Goal: Task Accomplishment & Management: Complete application form

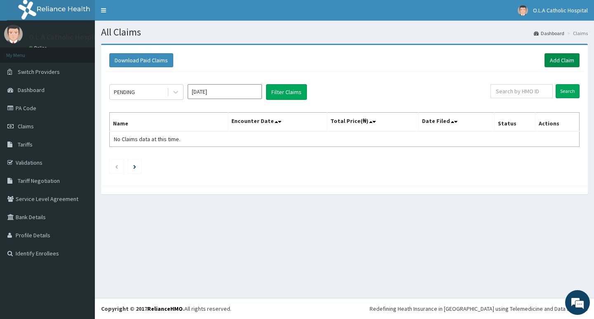
click at [564, 61] on link "Add Claim" at bounding box center [561, 60] width 35 height 14
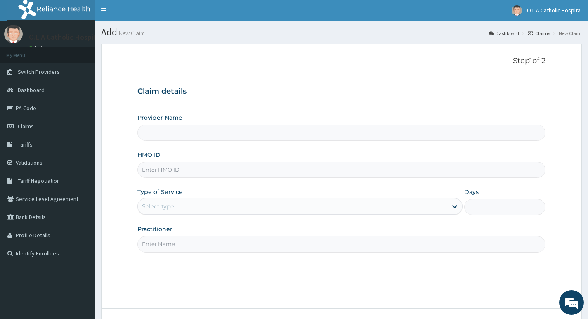
type input "O.L.A Catholic Hospital, [GEOGRAPHIC_DATA]"
click at [208, 162] on input "HMO ID" at bounding box center [341, 170] width 408 height 16
type input "BTR/11079/B"
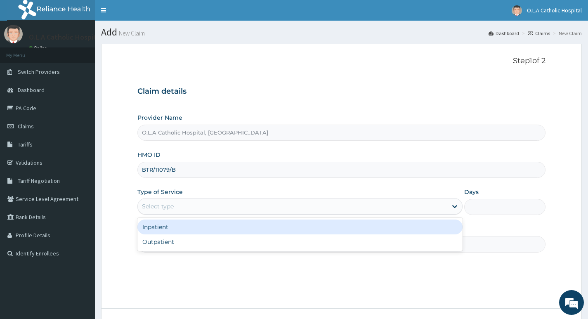
click at [363, 209] on div "Select type" at bounding box center [292, 206] width 309 height 13
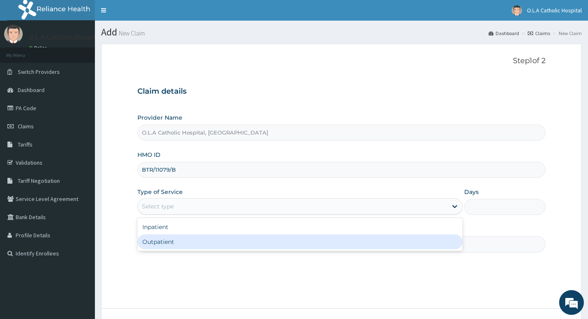
click at [301, 240] on div "Outpatient" at bounding box center [299, 241] width 325 height 15
type input "1"
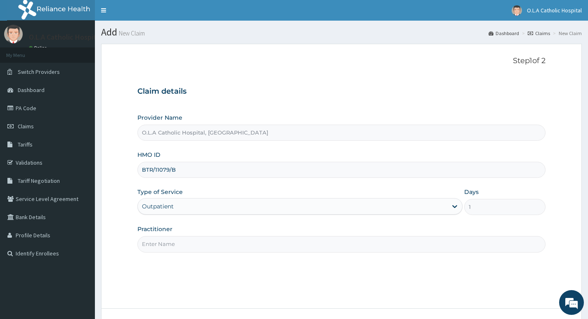
scroll to position [41, 0]
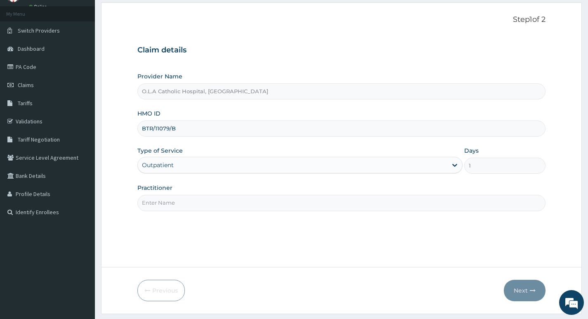
drag, startPoint x: 310, startPoint y: 205, endPoint x: 307, endPoint y: 202, distance: 4.7
click at [310, 205] on input "Practitioner" at bounding box center [341, 203] width 408 height 16
type input "DR OYENIYI"
click at [520, 290] on button "Next" at bounding box center [525, 290] width 42 height 21
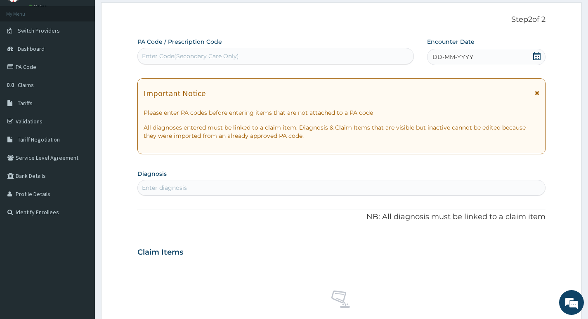
click at [535, 56] on icon at bounding box center [536, 56] width 8 height 8
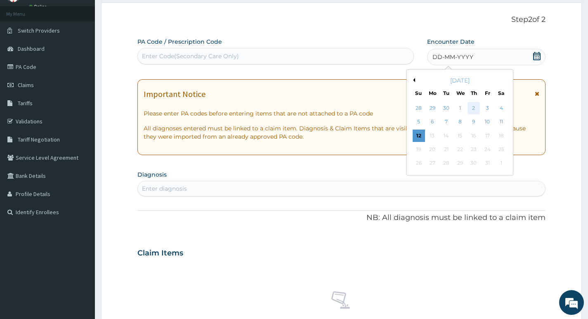
click at [471, 107] on div "2" at bounding box center [473, 108] width 12 height 12
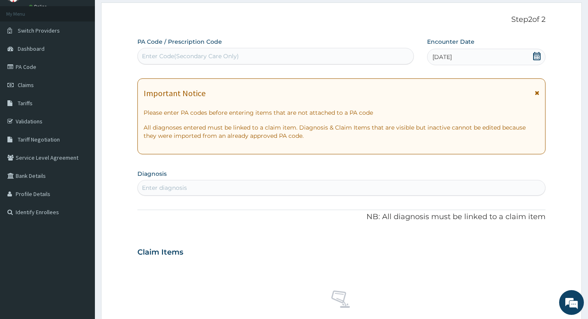
click at [173, 188] on div "Enter diagnosis" at bounding box center [164, 188] width 45 height 8
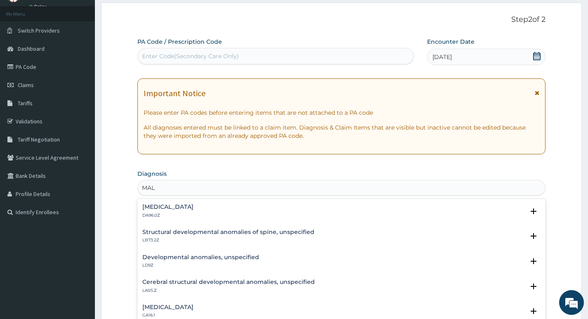
type input "MALA"
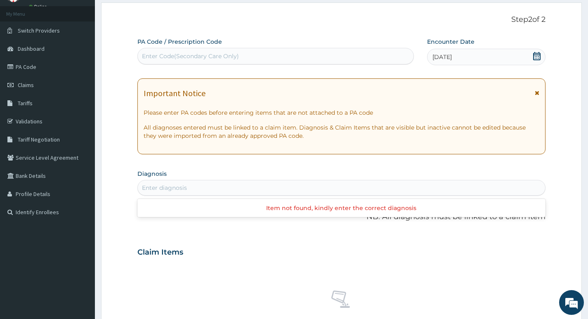
click at [166, 188] on div "Enter diagnosis" at bounding box center [341, 187] width 407 height 13
type input "MA"
click at [177, 185] on div "Enter diagnosis" at bounding box center [164, 188] width 45 height 8
type input "MAL"
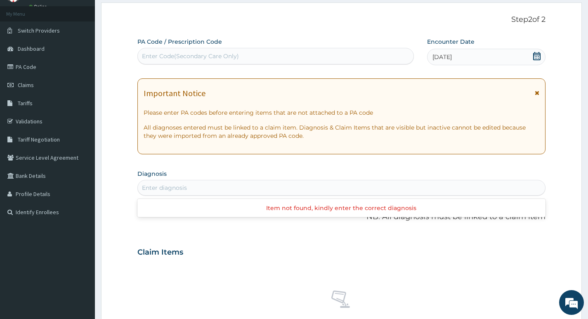
click at [179, 183] on div "Enter diagnosis" at bounding box center [341, 187] width 407 height 13
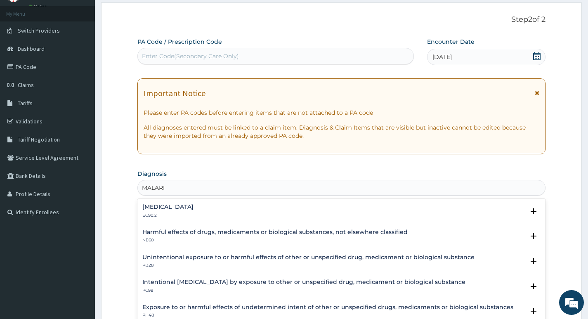
type input "MALARIA"
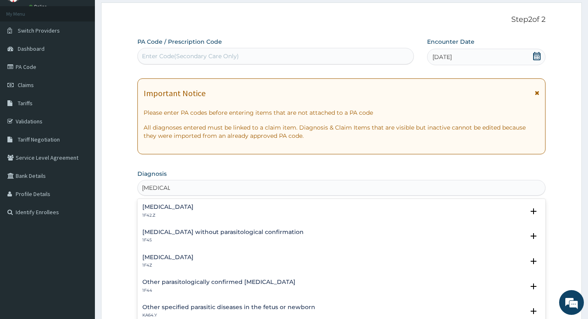
click at [159, 260] on h4 "[MEDICAL_DATA]" at bounding box center [167, 257] width 51 height 6
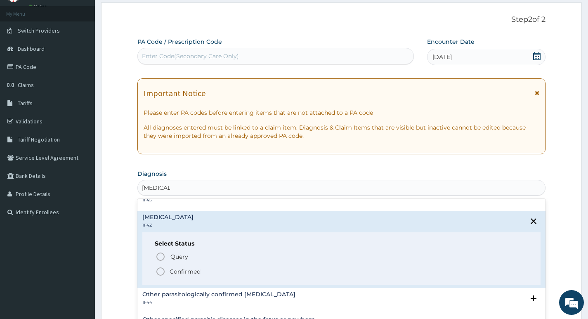
scroll to position [82, 0]
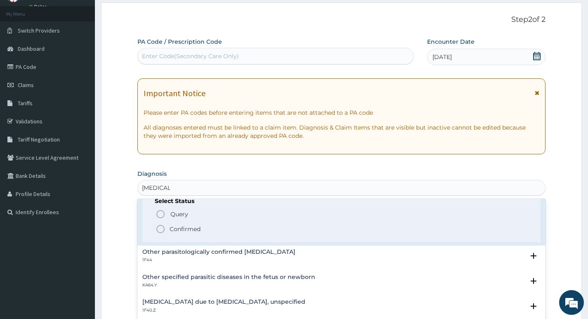
click at [161, 228] on icon "status option filled" at bounding box center [160, 229] width 10 height 10
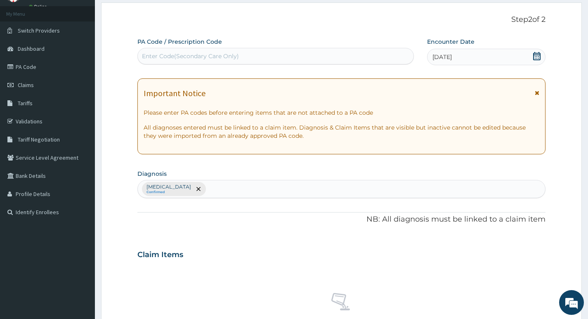
click at [235, 191] on div "Malaria, unspecified Confirmed" at bounding box center [341, 188] width 407 height 17
type input "U"
type input "RESPIR"
click at [235, 188] on div "Malaria, unspecified Confirmed" at bounding box center [341, 188] width 407 height 17
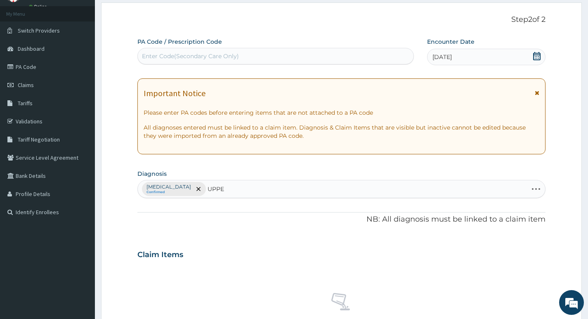
type input "UPPER"
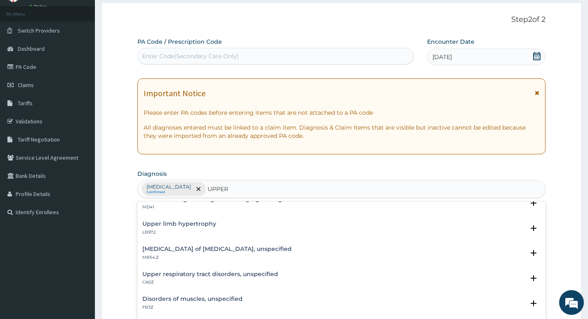
scroll to position [124, 0]
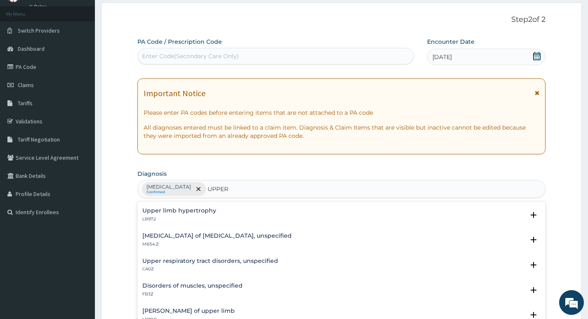
click at [211, 258] on h4 "Upper respiratory tract disorders, unspecified" at bounding box center [210, 261] width 136 height 6
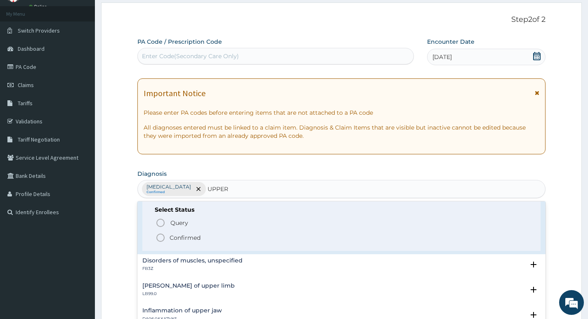
scroll to position [206, 0]
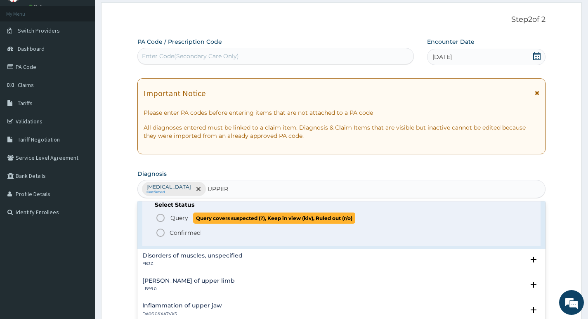
click at [161, 218] on icon "status option query" at bounding box center [160, 218] width 10 height 10
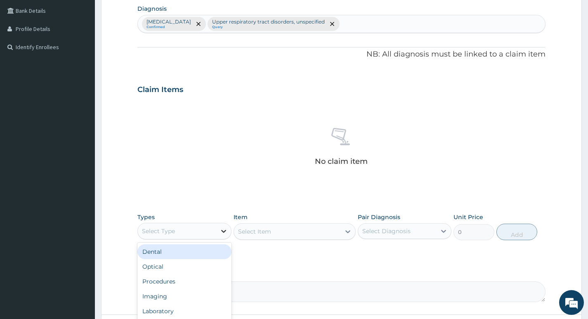
click at [223, 230] on icon at bounding box center [223, 231] width 8 height 8
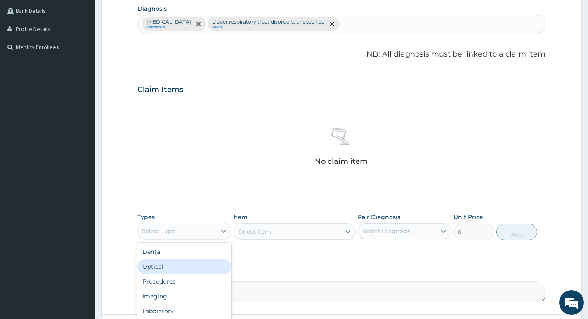
scroll to position [28, 0]
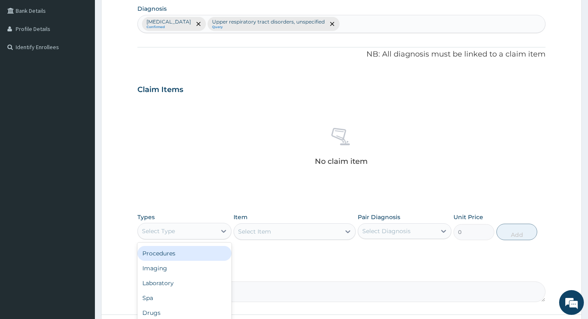
click at [182, 257] on div "Procedures" at bounding box center [184, 253] width 94 height 15
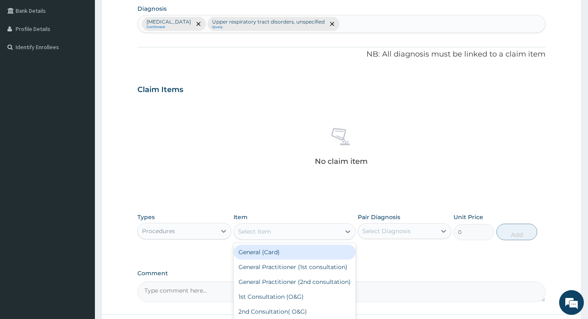
click at [334, 233] on div "Select Item" at bounding box center [287, 231] width 107 height 13
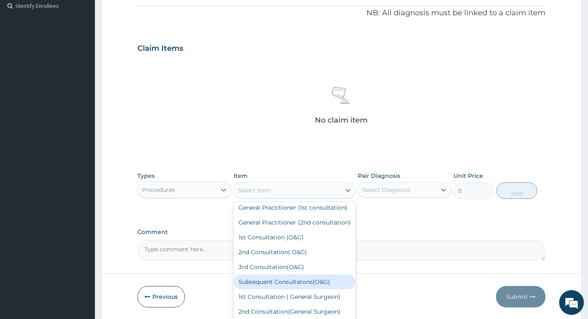
scroll to position [0, 0]
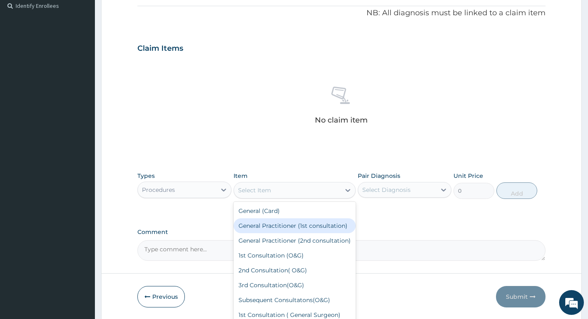
click at [291, 227] on div "General Practitioner (1st consultation)" at bounding box center [294, 225] width 122 height 15
type input "3900"
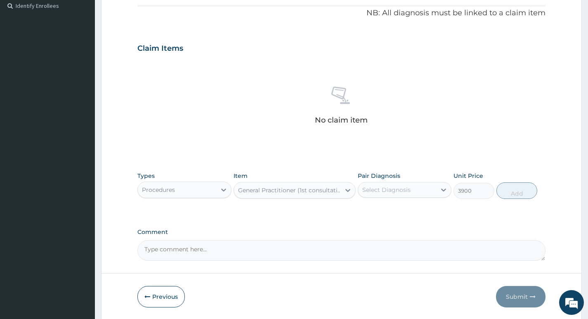
click at [431, 195] on div "Select Diagnosis" at bounding box center [397, 189] width 78 height 13
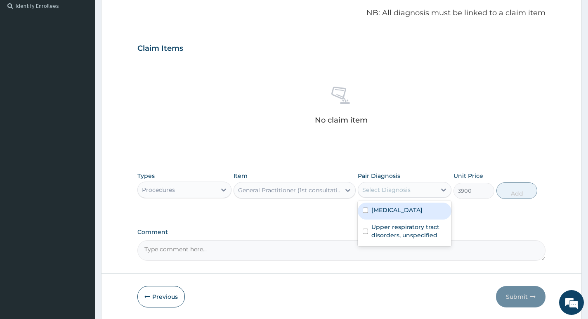
click at [417, 207] on label "[MEDICAL_DATA]" at bounding box center [396, 210] width 51 height 8
checkbox input "true"
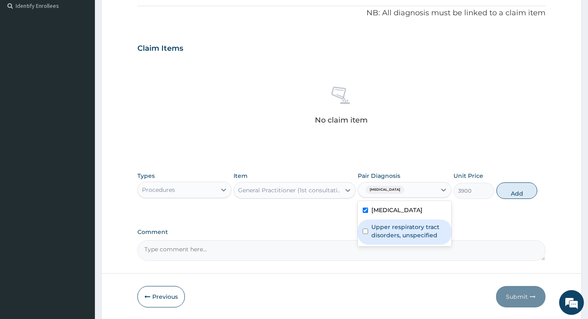
click at [415, 226] on label "Upper respiratory tract disorders, unspecified" at bounding box center [408, 231] width 75 height 16
checkbox input "true"
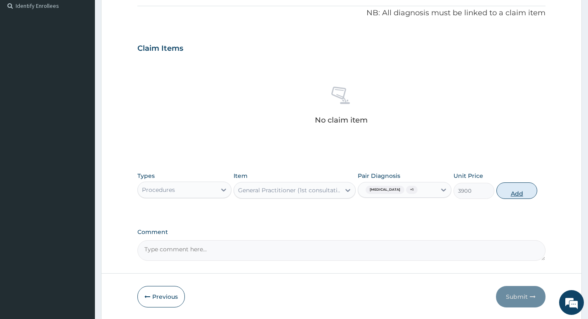
click at [517, 191] on button "Add" at bounding box center [516, 190] width 41 height 16
type input "0"
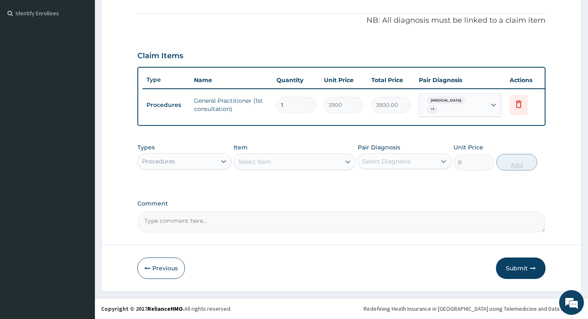
scroll to position [246, 0]
click at [223, 164] on icon at bounding box center [223, 161] width 8 height 8
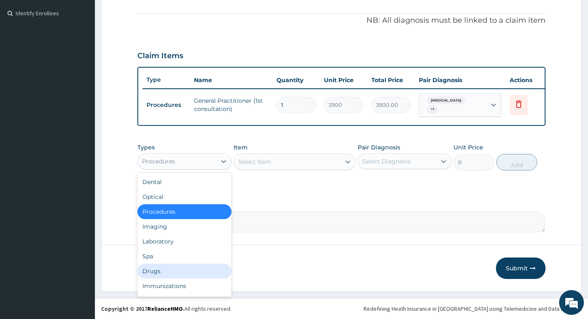
click at [167, 269] on div "Drugs" at bounding box center [184, 271] width 94 height 15
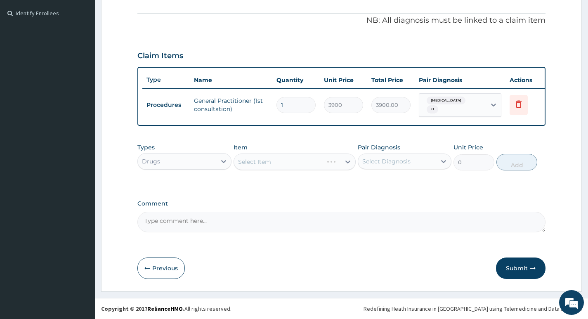
click at [342, 165] on div "Select Item" at bounding box center [294, 161] width 122 height 16
click at [347, 162] on icon at bounding box center [348, 162] width 8 height 8
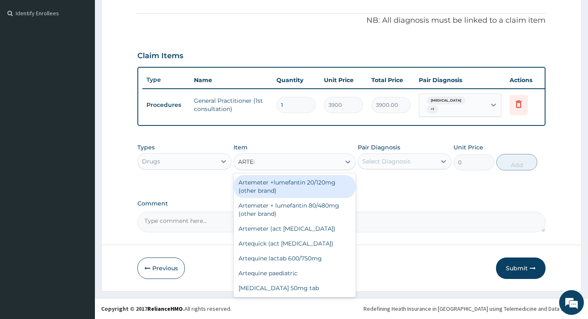
type input "ARTEME"
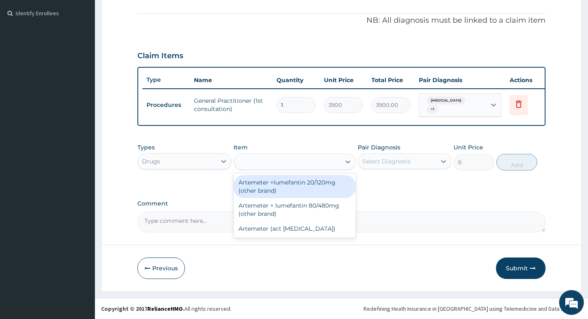
click at [280, 158] on div "ARTEME" at bounding box center [287, 161] width 107 height 13
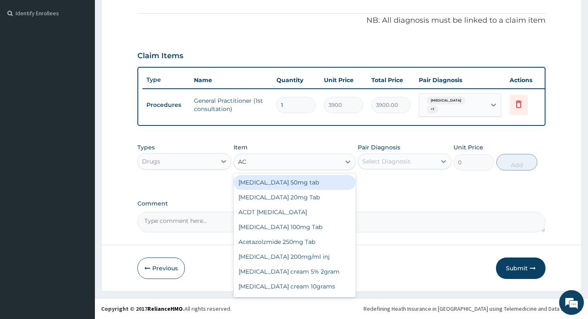
type input "ACT"
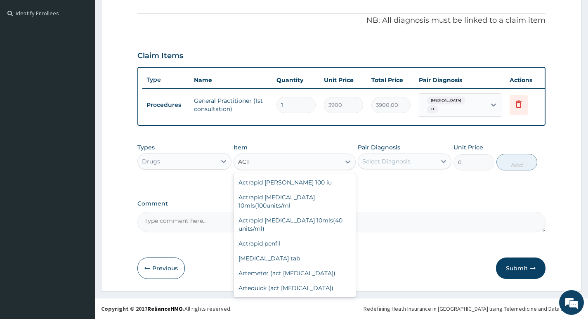
scroll to position [198, 0]
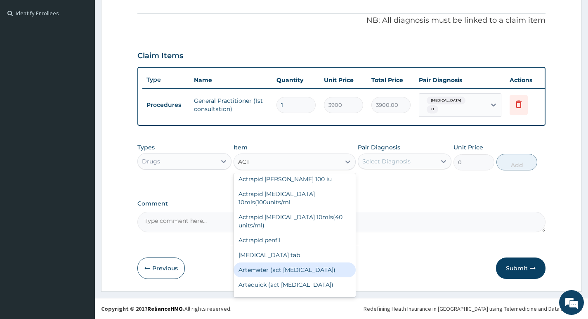
click at [296, 262] on div "Artemeter (act [MEDICAL_DATA])" at bounding box center [294, 269] width 122 height 15
type input "475.2"
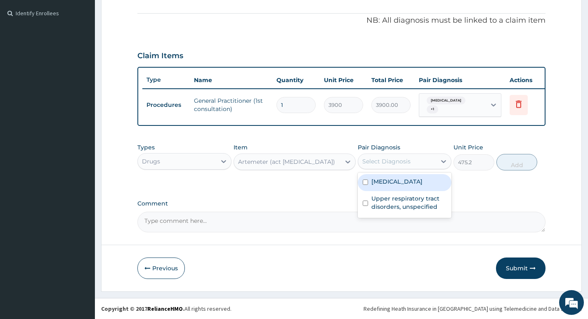
click at [431, 162] on div "Select Diagnosis" at bounding box center [397, 161] width 78 height 13
click at [424, 188] on div "[MEDICAL_DATA]" at bounding box center [405, 182] width 94 height 17
checkbox input "true"
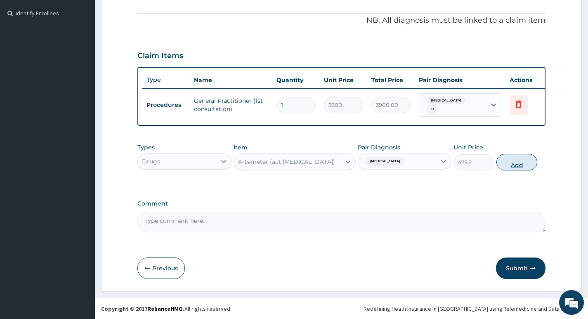
click at [509, 163] on button "Add" at bounding box center [516, 162] width 41 height 16
type input "0"
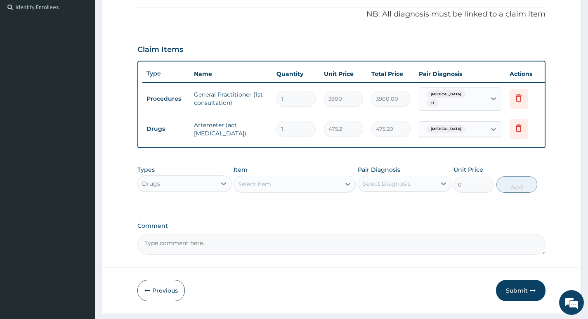
click at [296, 129] on input "1" at bounding box center [295, 129] width 39 height 16
type input "0.00"
type input "6"
type input "2851.20"
type input "6"
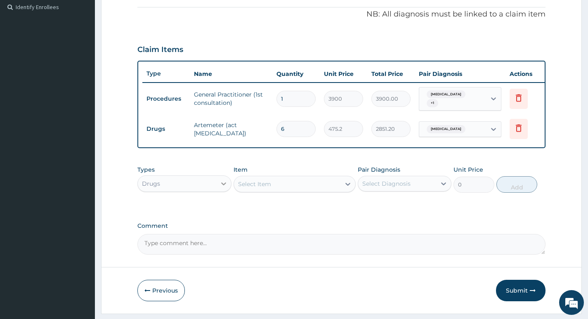
click at [221, 187] on icon at bounding box center [223, 183] width 8 height 8
type input "P"
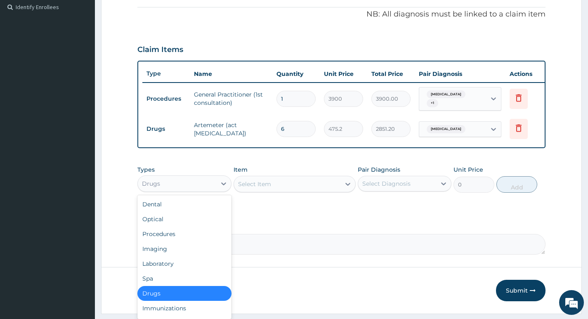
click at [181, 299] on div "Drugs" at bounding box center [184, 293] width 94 height 15
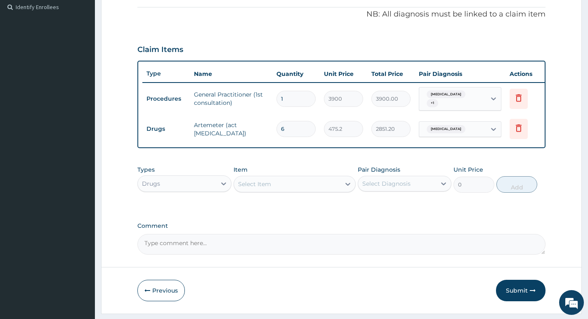
click at [336, 191] on div "Select Item" at bounding box center [287, 183] width 107 height 13
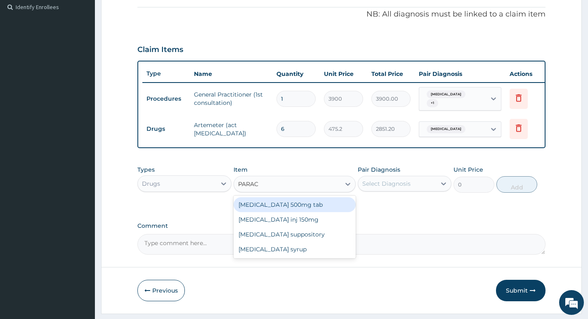
type input "PARACE"
click at [299, 212] on div "[MEDICAL_DATA] 500mg tab" at bounding box center [294, 204] width 122 height 15
type input "12"
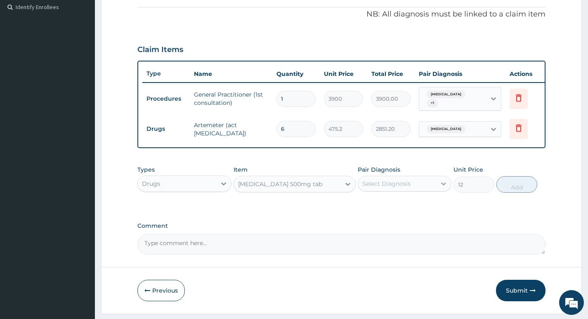
click at [442, 188] on icon at bounding box center [443, 183] width 8 height 8
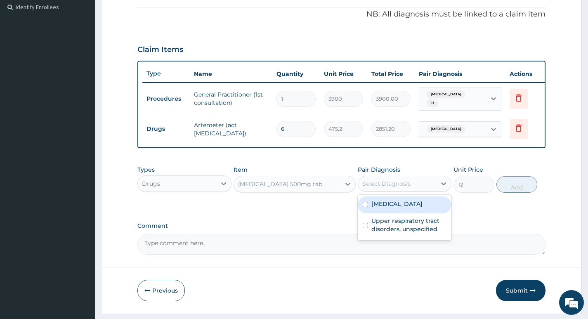
click at [431, 212] on div "[MEDICAL_DATA]" at bounding box center [405, 204] width 94 height 17
checkbox input "true"
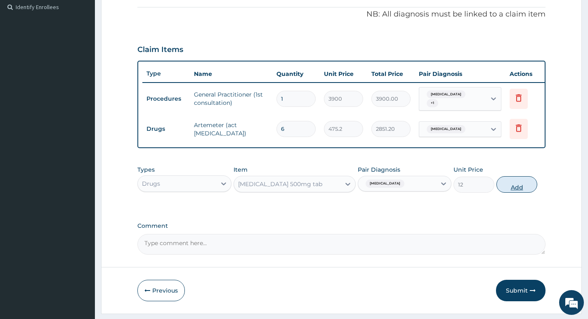
click at [524, 192] on button "Add" at bounding box center [516, 184] width 41 height 16
type input "0"
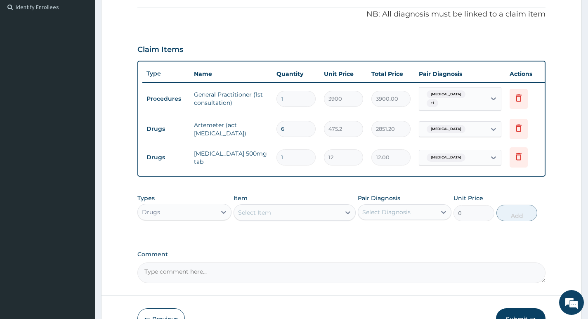
click at [299, 159] on input "1" at bounding box center [295, 157] width 39 height 16
type input "15"
type input "180.00"
type input "15"
click at [213, 219] on div "Drugs" at bounding box center [177, 211] width 78 height 13
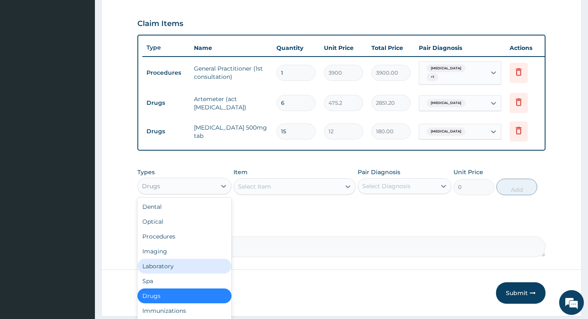
scroll to position [303, 0]
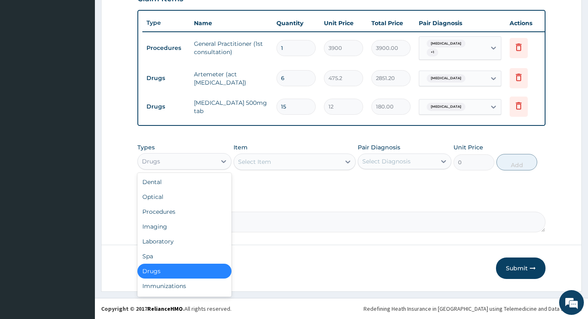
click at [182, 268] on div "Drugs" at bounding box center [184, 271] width 94 height 15
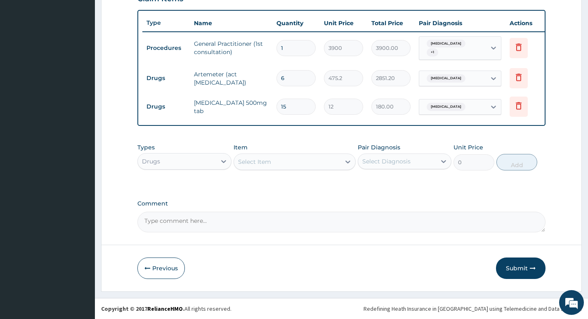
click at [304, 159] on div "Select Item" at bounding box center [287, 161] width 107 height 13
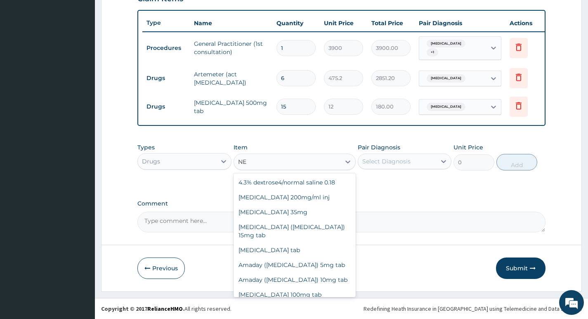
type input "N"
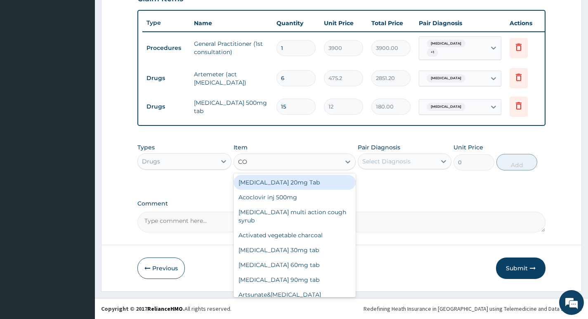
type input "COU"
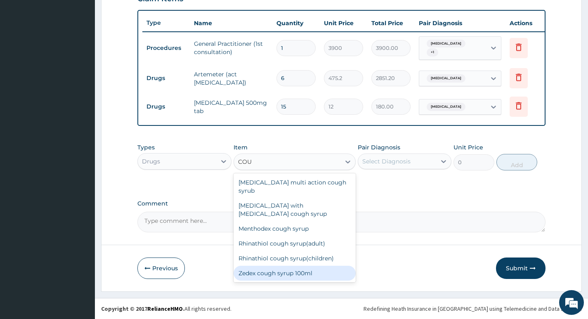
click at [290, 266] on div "Zedex cough syrup 100ml" at bounding box center [294, 273] width 122 height 15
type input "792"
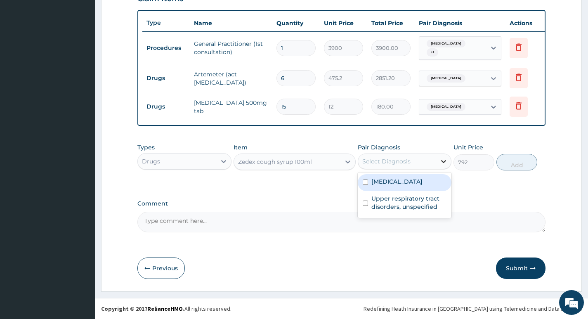
click at [441, 160] on icon at bounding box center [443, 161] width 8 height 8
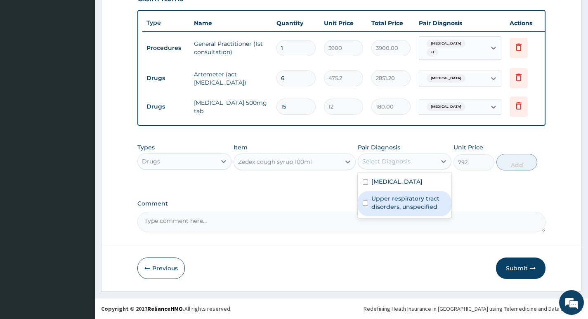
click at [424, 202] on label "Upper respiratory tract disorders, unspecified" at bounding box center [408, 202] width 75 height 16
checkbox input "true"
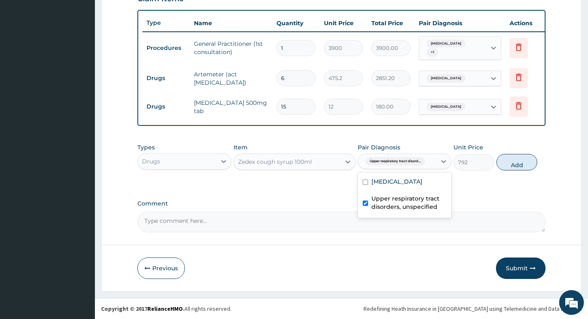
click at [520, 164] on button "Add" at bounding box center [516, 162] width 41 height 16
type input "0"
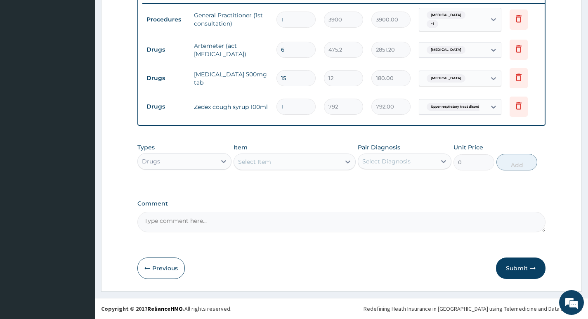
scroll to position [332, 0]
click at [519, 268] on button "Submit" at bounding box center [520, 267] width 49 height 21
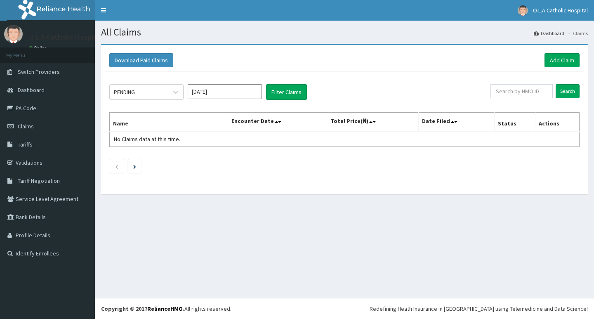
click at [555, 59] on link "Add Claim" at bounding box center [561, 60] width 35 height 14
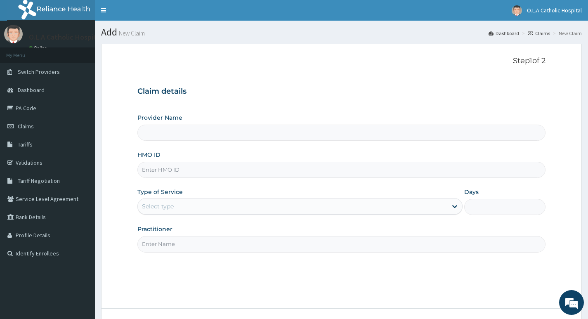
click at [226, 167] on input "HMO ID" at bounding box center [341, 170] width 408 height 16
type input "O.L.A Catholic Hospital, [GEOGRAPHIC_DATA]"
type input "BTR/11079/C"
click at [234, 205] on div "Select type" at bounding box center [292, 206] width 309 height 13
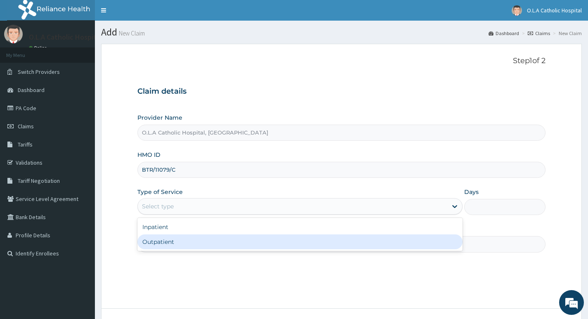
click at [226, 244] on div "Outpatient" at bounding box center [299, 241] width 325 height 15
type input "1"
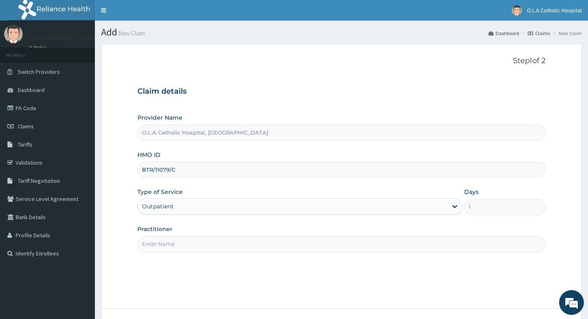
click at [430, 241] on input "Practitioner" at bounding box center [341, 244] width 408 height 16
type input "DR OYENIYI"
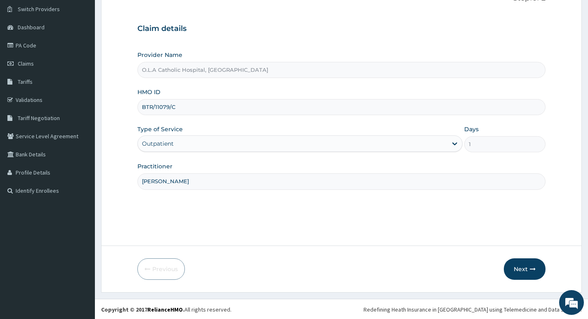
scroll to position [64, 0]
click at [527, 268] on button "Next" at bounding box center [525, 267] width 42 height 21
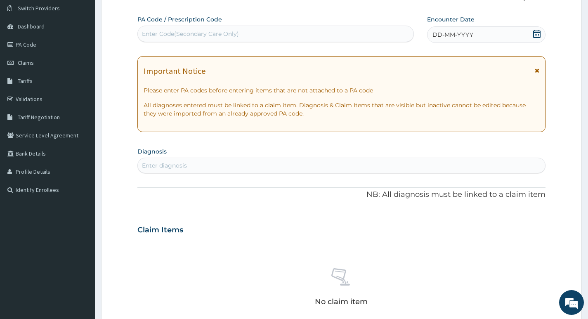
click at [539, 34] on icon at bounding box center [536, 34] width 8 height 8
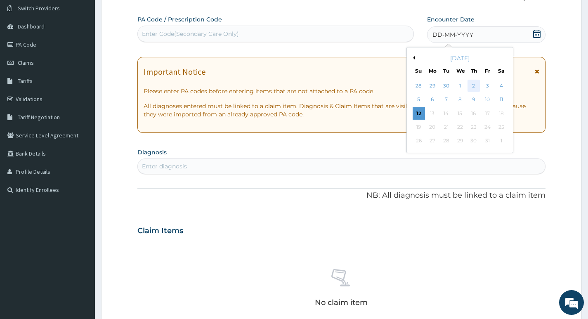
click at [474, 82] on div "2" at bounding box center [473, 86] width 12 height 12
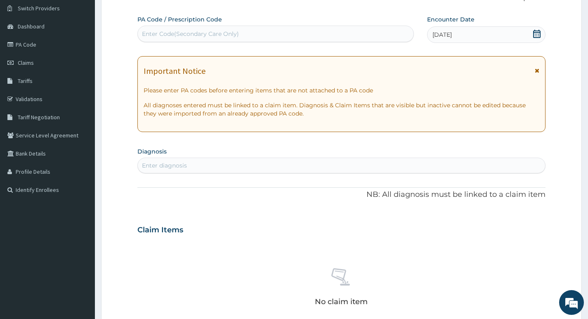
click at [215, 162] on div "Enter diagnosis" at bounding box center [341, 165] width 407 height 13
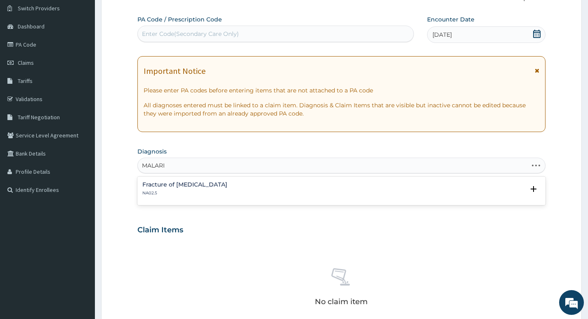
type input "MALARIA"
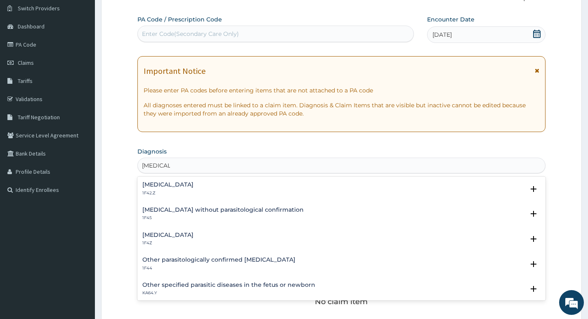
click at [192, 238] on h4 "Malaria, unspecified" at bounding box center [167, 235] width 51 height 6
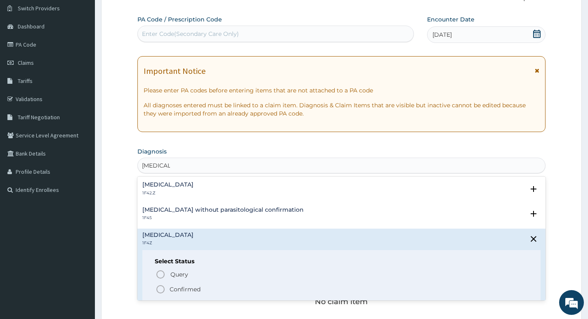
click at [159, 288] on icon "status option filled" at bounding box center [160, 289] width 10 height 10
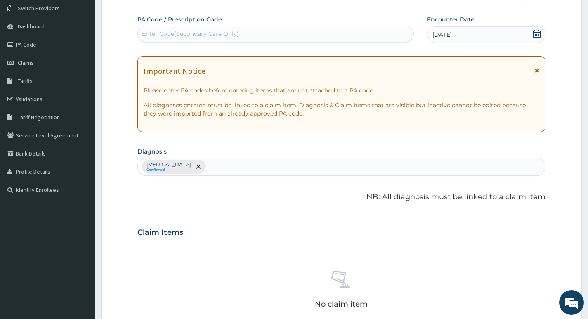
click at [252, 168] on div "Malaria, unspecified Confirmed" at bounding box center [341, 166] width 407 height 17
type input "UPPER"
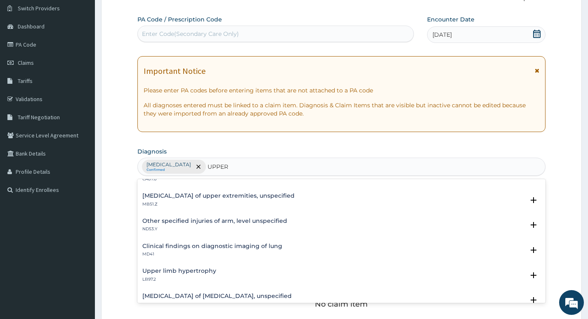
scroll to position [0, 0]
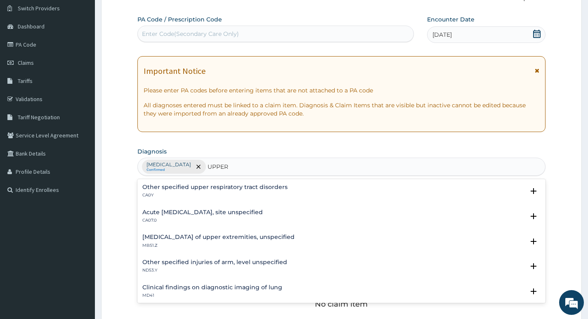
click at [226, 215] on h4 "Acute upper respiratory infection, site unspecified" at bounding box center [202, 212] width 120 height 6
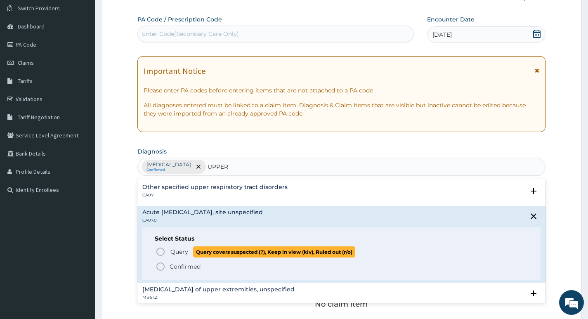
click at [159, 250] on icon "status option query" at bounding box center [160, 252] width 10 height 10
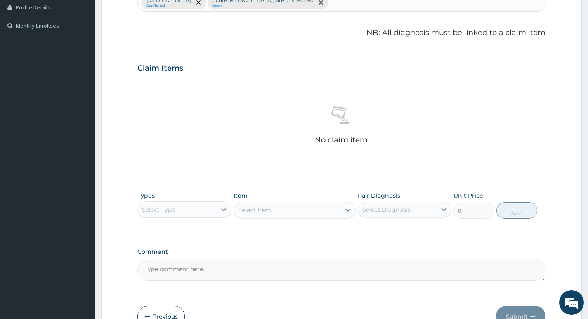
scroll to position [228, 0]
click at [224, 210] on icon at bounding box center [223, 208] width 5 height 3
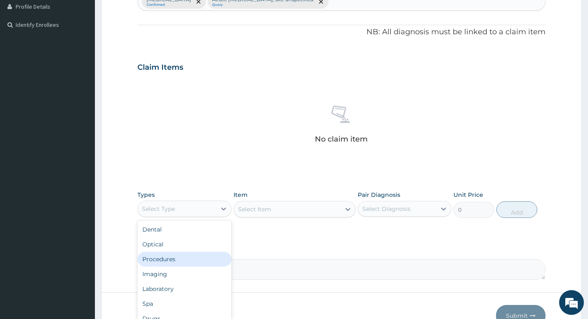
click at [178, 261] on div "Procedures" at bounding box center [184, 259] width 94 height 15
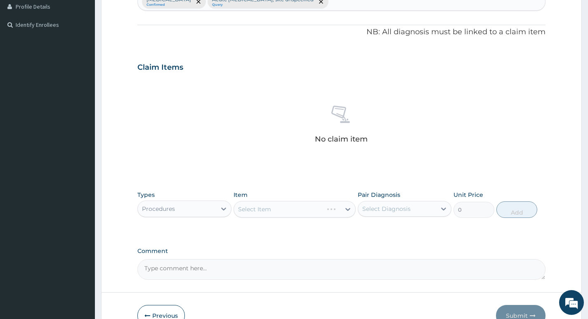
click at [343, 210] on div "Select Item" at bounding box center [294, 209] width 122 height 16
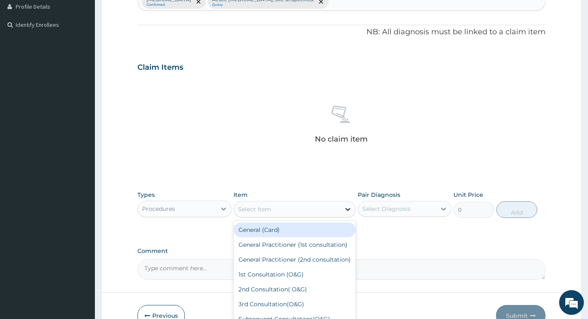
click at [348, 210] on icon at bounding box center [347, 209] width 5 height 3
click at [298, 227] on div "General (Card)" at bounding box center [294, 229] width 122 height 15
type input "1950"
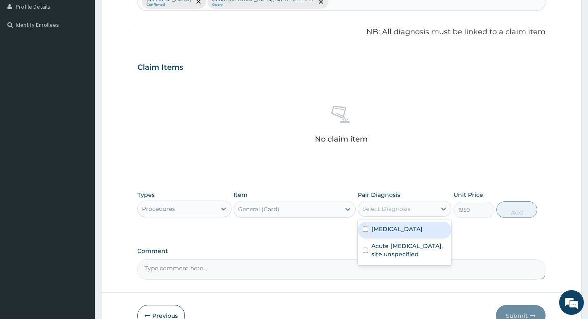
click at [411, 210] on div "Select Diagnosis" at bounding box center [397, 208] width 78 height 13
click at [409, 228] on label "[MEDICAL_DATA]" at bounding box center [396, 229] width 51 height 8
checkbox input "true"
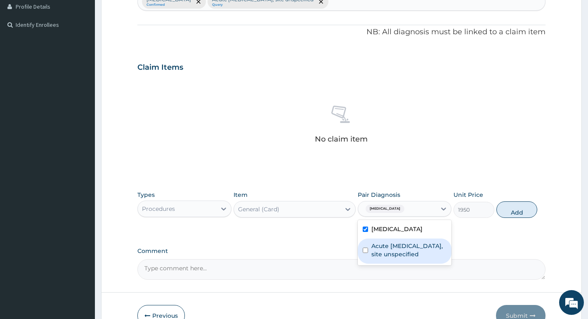
click at [403, 245] on label "Acute upper respiratory infection, site unspecified" at bounding box center [408, 250] width 75 height 16
checkbox input "true"
click at [512, 210] on button "Add" at bounding box center [516, 209] width 41 height 16
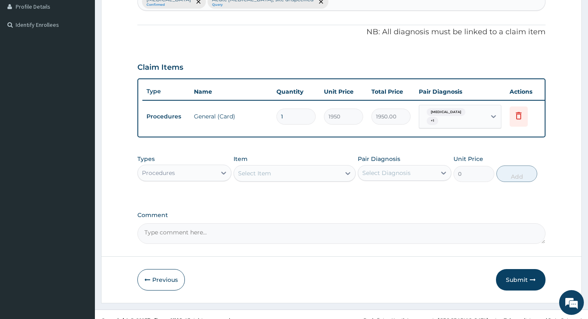
click at [278, 180] on div "Select Item" at bounding box center [287, 173] width 107 height 13
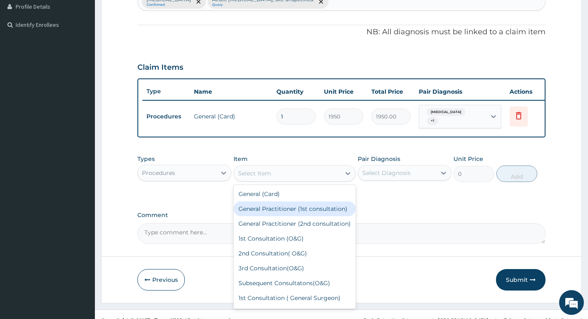
click at [278, 216] on div "General Practitioner (1st consultation)" at bounding box center [294, 208] width 122 height 15
type input "3900"
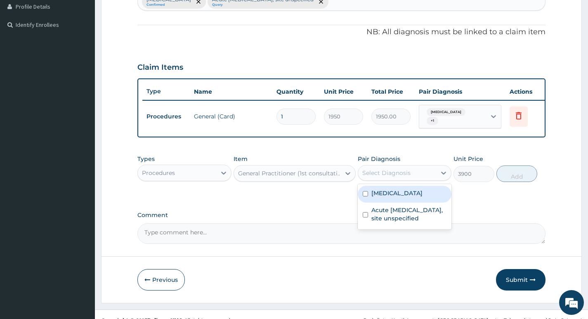
click at [407, 177] on div "Select Diagnosis" at bounding box center [386, 173] width 48 height 8
click at [405, 197] on label "[MEDICAL_DATA]" at bounding box center [396, 193] width 51 height 8
checkbox input "true"
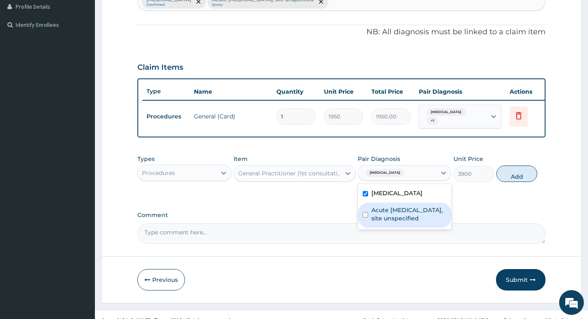
click at [400, 217] on label "Acute upper respiratory infection, site unspecified" at bounding box center [408, 214] width 75 height 16
checkbox input "true"
click at [509, 179] on button "Add" at bounding box center [516, 173] width 41 height 16
type input "0"
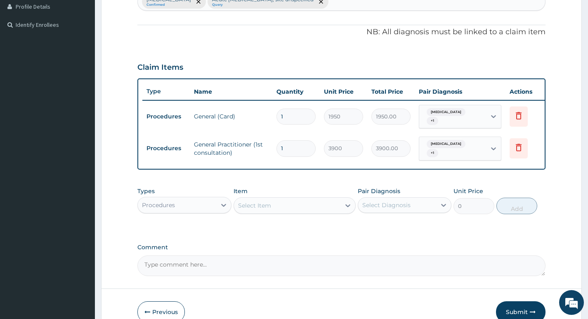
click at [194, 209] on div "Procedures" at bounding box center [177, 204] width 78 height 13
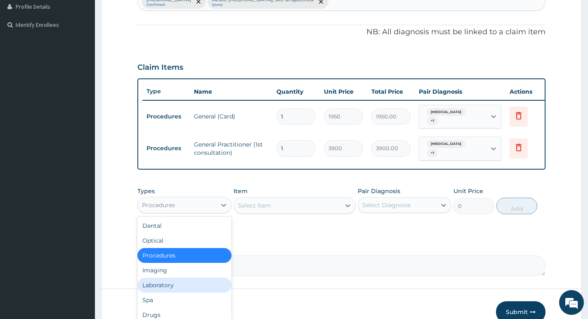
scroll to position [28, 0]
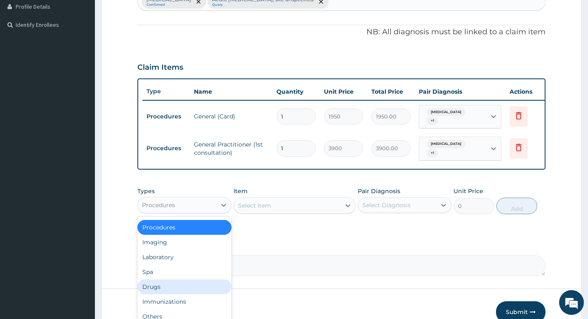
drag, startPoint x: 161, startPoint y: 289, endPoint x: 169, endPoint y: 285, distance: 8.7
click at [162, 289] on div "Drugs" at bounding box center [184, 286] width 94 height 15
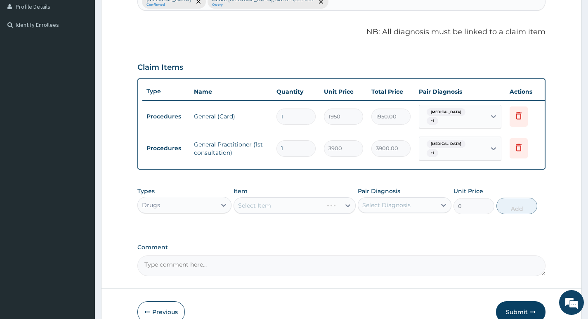
click at [304, 209] on div "Select Item" at bounding box center [294, 205] width 122 height 16
click at [329, 213] on div "Select Item" at bounding box center [294, 205] width 122 height 16
click at [345, 210] on icon at bounding box center [348, 205] width 8 height 8
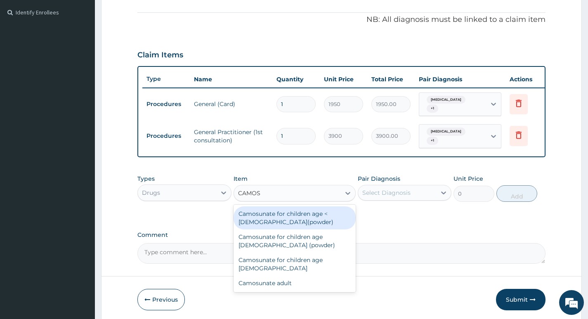
scroll to position [247, 0]
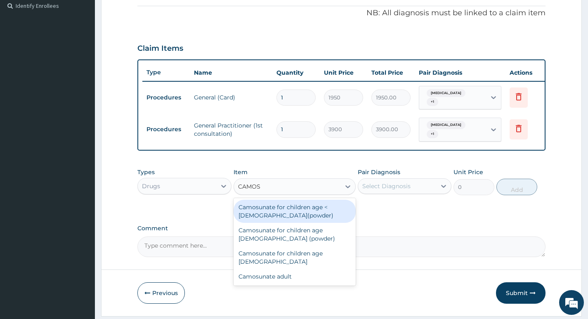
type input "CAMOS"
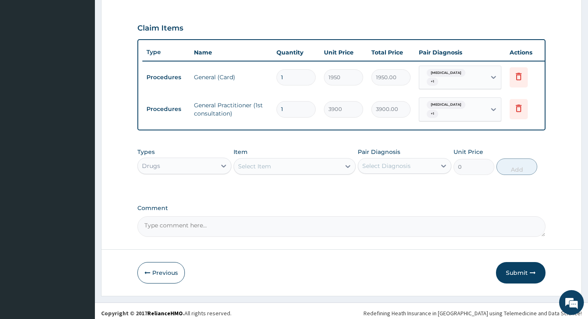
scroll to position [278, 0]
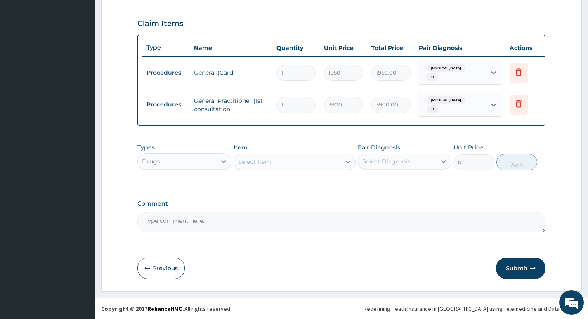
click at [336, 160] on div "Select Item" at bounding box center [287, 161] width 107 height 13
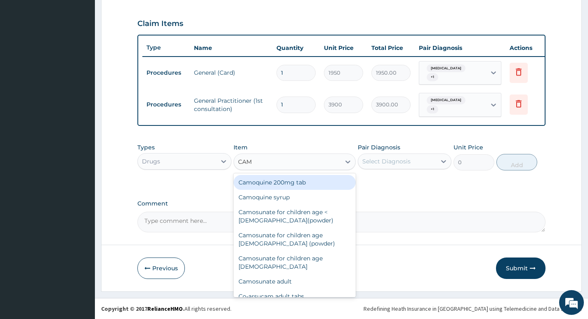
type input "CAMO"
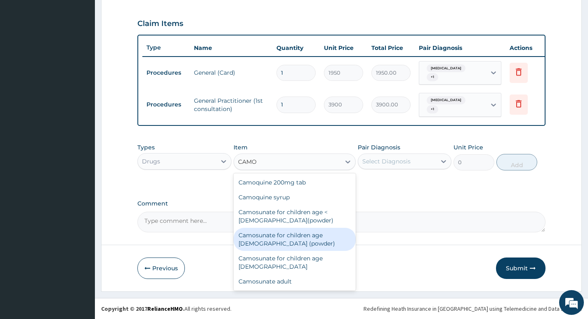
click at [299, 238] on div "Camosunate for children age [DEMOGRAPHIC_DATA] (powder)" at bounding box center [294, 239] width 122 height 23
type input "144"
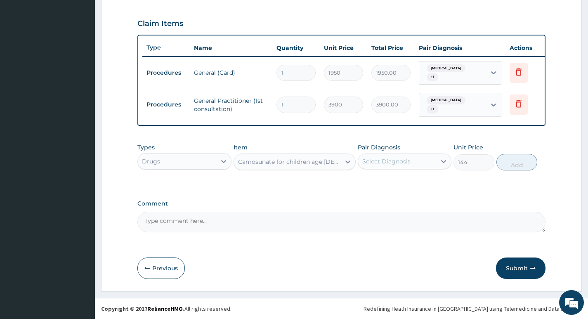
click at [419, 162] on div "Select Diagnosis" at bounding box center [397, 161] width 78 height 13
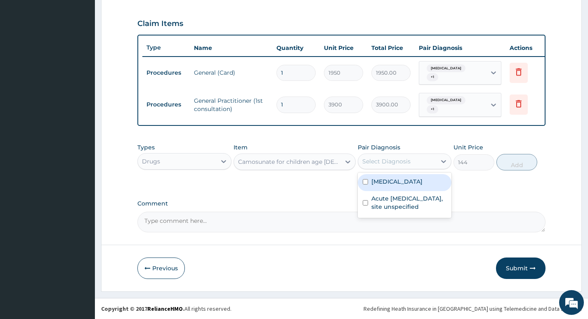
click at [412, 182] on label "[MEDICAL_DATA]" at bounding box center [396, 181] width 51 height 8
checkbox input "true"
click at [515, 163] on button "Add" at bounding box center [516, 162] width 41 height 16
type input "0"
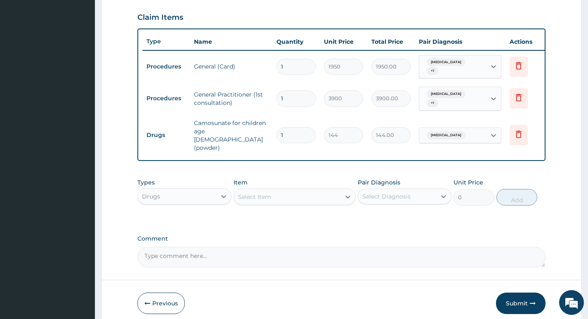
click at [286, 127] on input "1" at bounding box center [295, 135] width 39 height 16
type input "0.00"
type input "6"
type input "864.00"
type input "6"
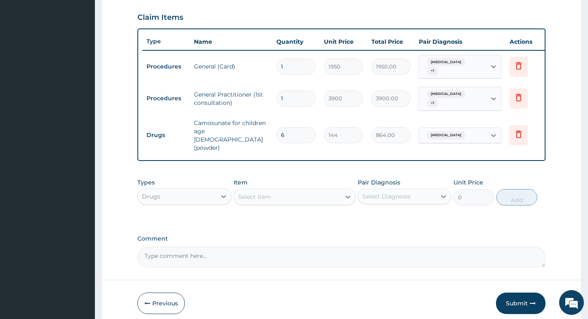
click at [284, 190] on div "Select Item" at bounding box center [287, 196] width 107 height 13
click at [518, 129] on icon at bounding box center [518, 134] width 10 height 10
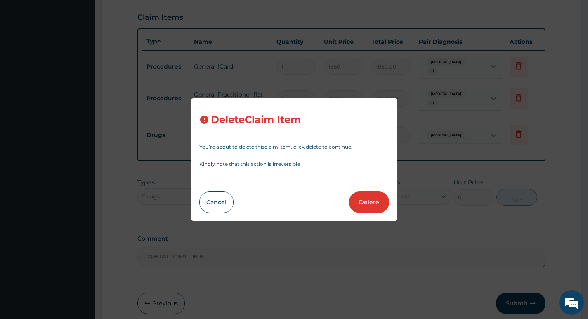
click at [366, 204] on button "Delete" at bounding box center [369, 201] width 40 height 21
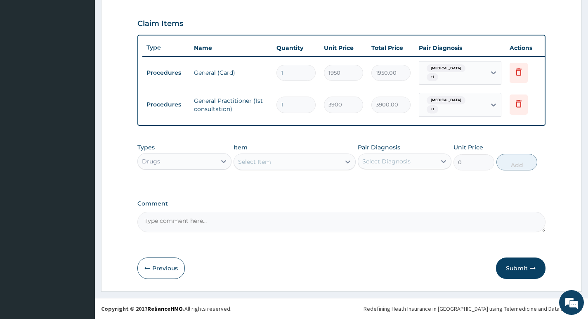
click at [215, 160] on div "Drugs" at bounding box center [177, 161] width 78 height 13
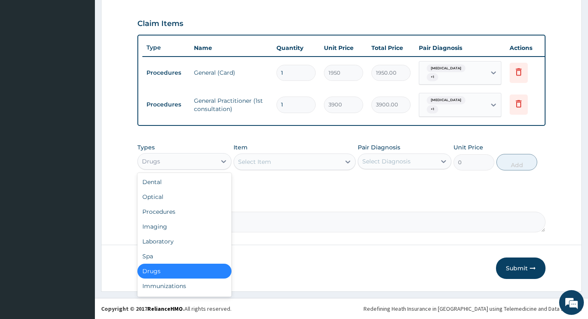
click at [161, 269] on div "Drugs" at bounding box center [184, 271] width 94 height 15
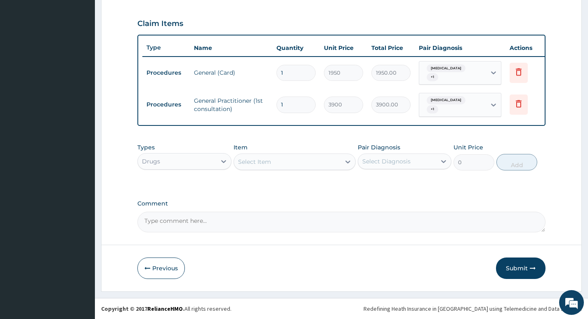
click at [313, 160] on div "Select Item" at bounding box center [287, 161] width 107 height 13
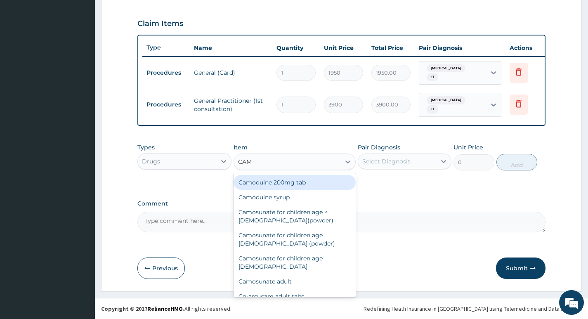
type input "CAMO"
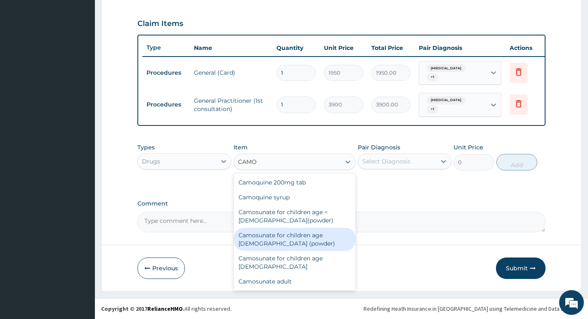
click at [291, 235] on div "Camosunate for children age [DEMOGRAPHIC_DATA] (powder)" at bounding box center [294, 239] width 122 height 23
type input "144"
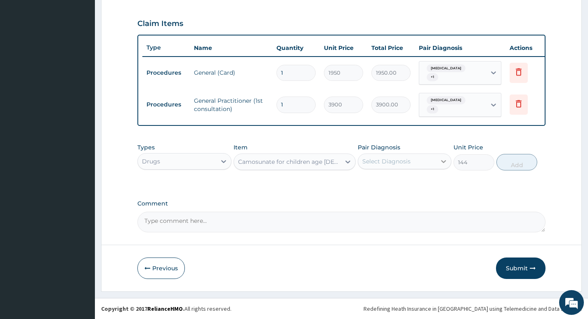
click at [440, 162] on icon at bounding box center [443, 161] width 8 height 8
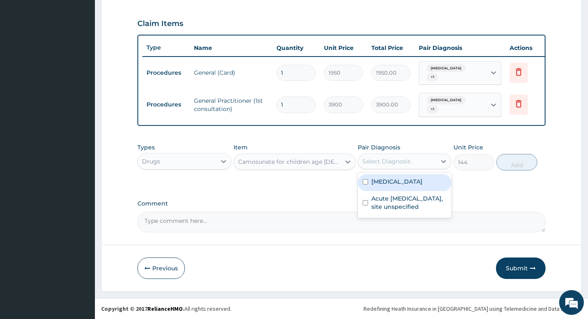
click at [417, 181] on label "[MEDICAL_DATA]" at bounding box center [396, 181] width 51 height 8
checkbox input "true"
click at [503, 165] on button "Add" at bounding box center [516, 162] width 41 height 16
type input "0"
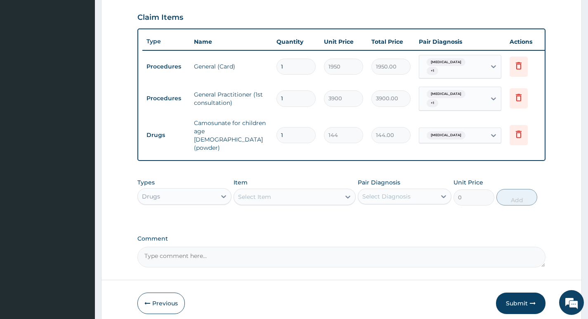
click at [294, 127] on input "1" at bounding box center [295, 135] width 39 height 16
type input "0.00"
type input "6"
type input "864.00"
type input "6"
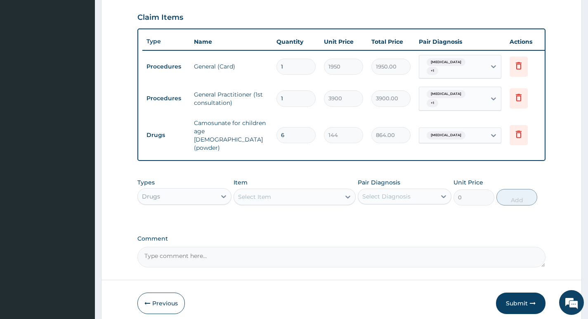
click at [270, 193] on div "Select Item" at bounding box center [254, 197] width 33 height 8
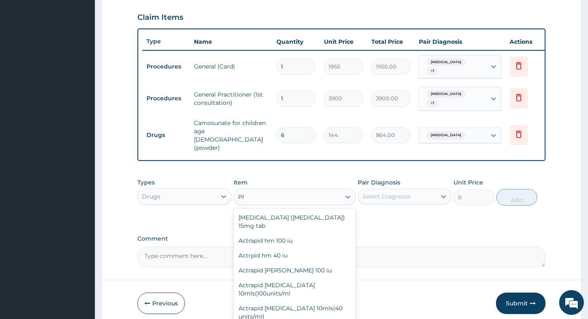
type input "P"
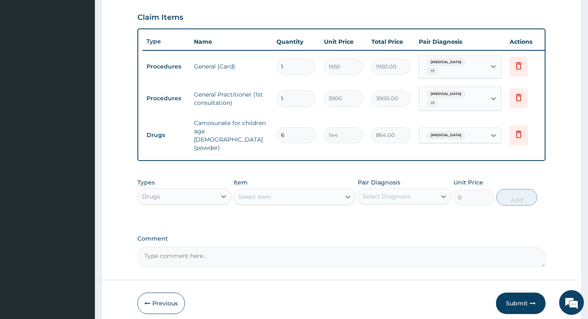
click at [300, 190] on div "Select Item" at bounding box center [287, 196] width 107 height 13
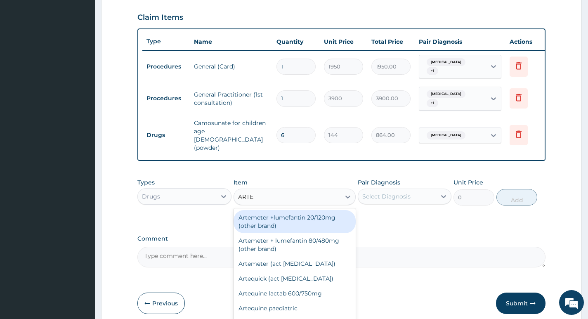
type input "ARTES"
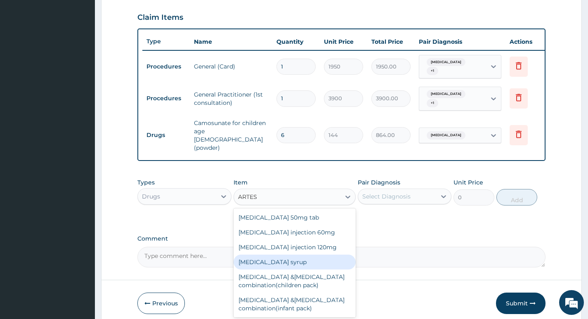
click at [279, 254] on div "[MEDICAL_DATA] syrup" at bounding box center [294, 261] width 122 height 15
type input "475.2"
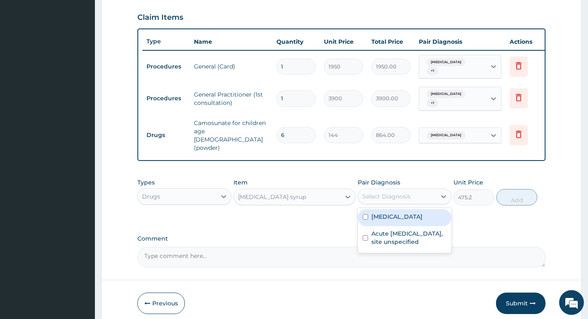
click at [398, 192] on div "Select Diagnosis" at bounding box center [386, 196] width 48 height 8
click at [391, 212] on label "[MEDICAL_DATA]" at bounding box center [396, 216] width 51 height 8
checkbox input "true"
click at [328, 190] on div "[MEDICAL_DATA] syrup" at bounding box center [287, 196] width 107 height 13
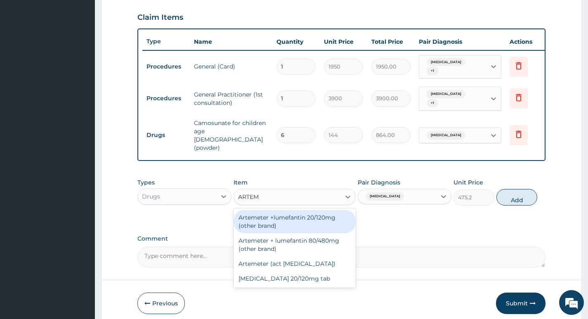
scroll to position [0, 0]
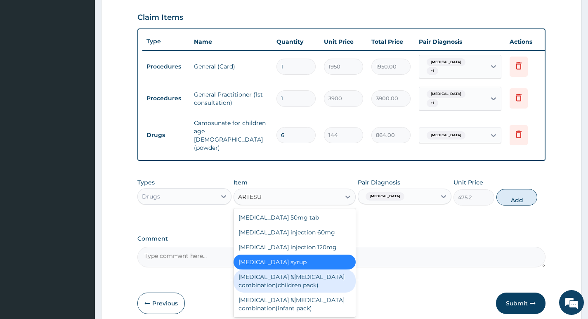
type input "ARTESU"
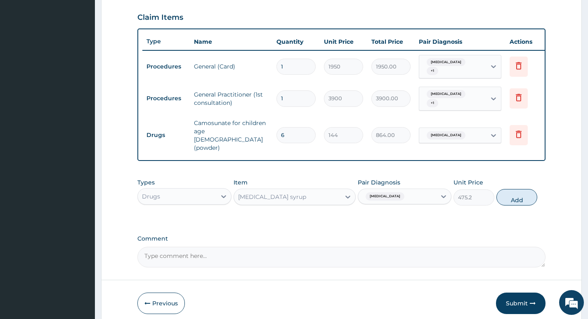
click at [413, 200] on div "Types Drugs Item Artesunate syrup Pair Diagnosis Malaria, unspecified Unit Pric…" at bounding box center [341, 191] width 408 height 35
click at [527, 192] on button "Add" at bounding box center [516, 197] width 41 height 16
type input "0"
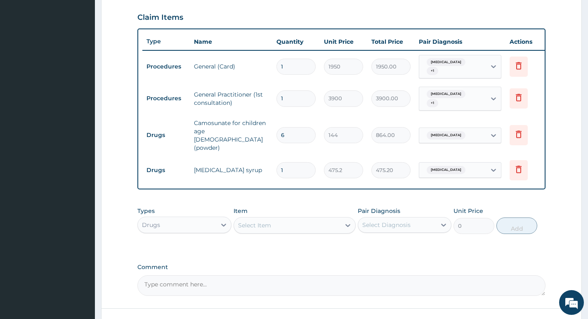
click at [305, 219] on div "Select Item" at bounding box center [287, 225] width 107 height 13
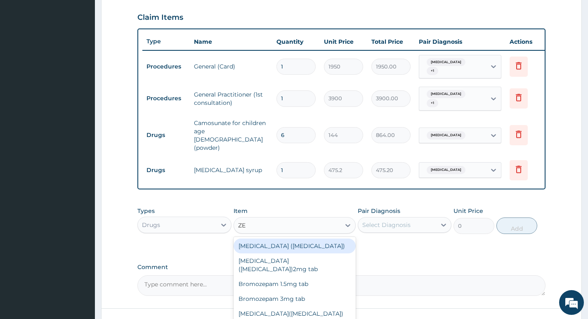
type input "ZED"
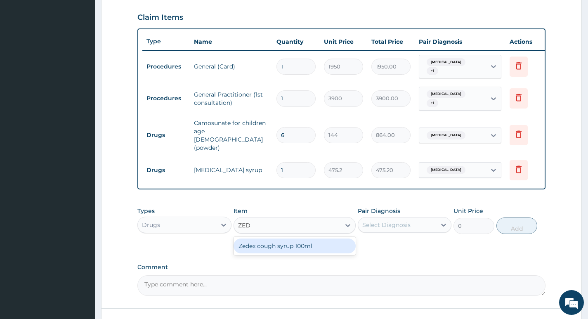
click at [326, 238] on div "Zedex cough syrup 100ml" at bounding box center [294, 245] width 122 height 15
type input "792"
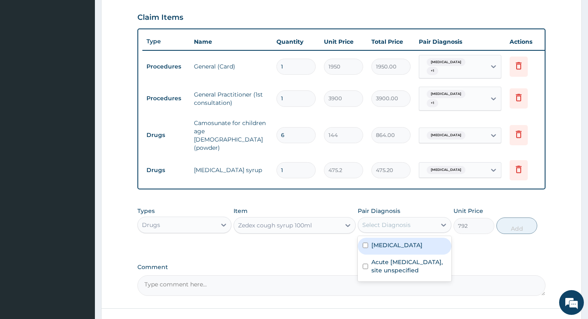
click at [419, 219] on div "Select Diagnosis" at bounding box center [397, 224] width 78 height 13
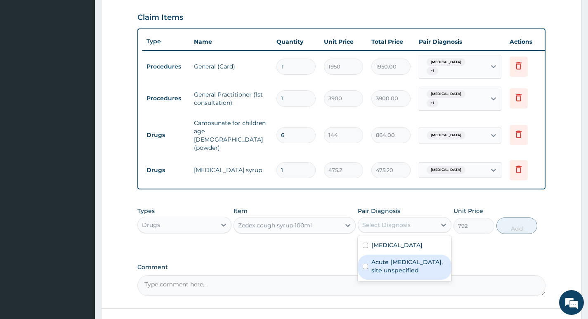
click at [413, 259] on label "Acute [MEDICAL_DATA], site unspecified" at bounding box center [408, 266] width 75 height 16
checkbox input "true"
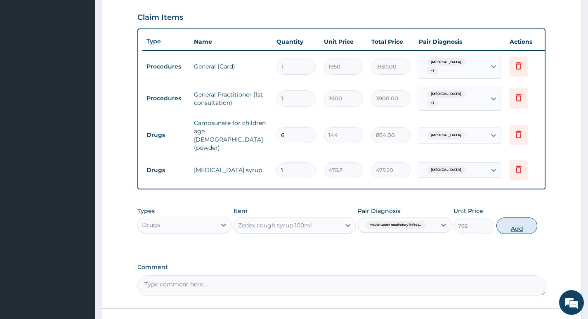
click at [506, 219] on button "Add" at bounding box center [516, 225] width 41 height 16
type input "0"
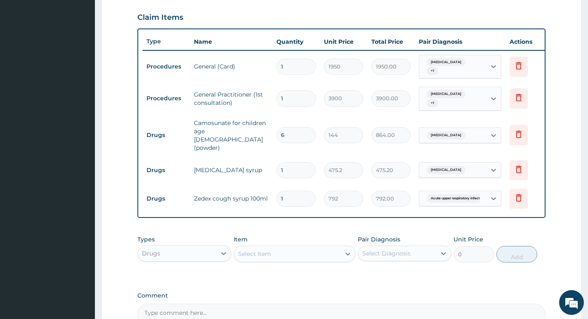
click at [294, 250] on div "Select Item" at bounding box center [287, 253] width 107 height 13
type input "C"
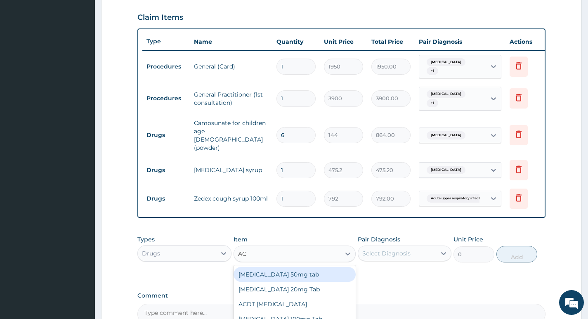
type input "ACT"
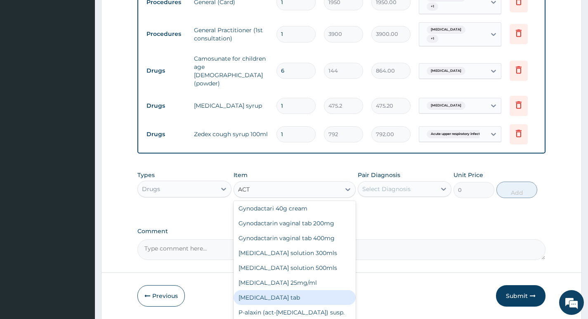
scroll to position [361, 0]
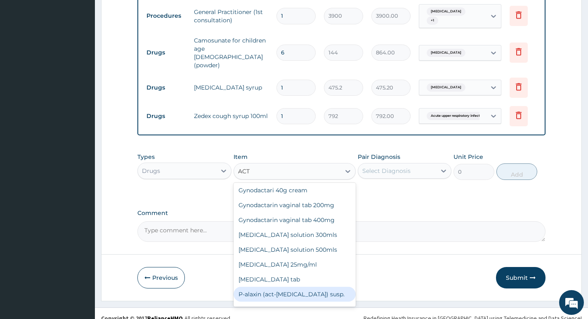
click at [289, 287] on div "P-alaxin (act-[MEDICAL_DATA]) susp." at bounding box center [294, 294] width 122 height 15
type input "1680"
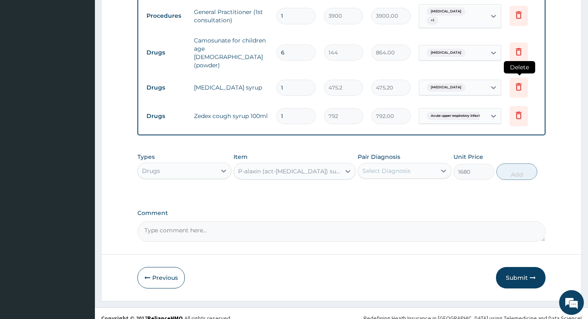
click at [519, 82] on icon at bounding box center [518, 87] width 10 height 10
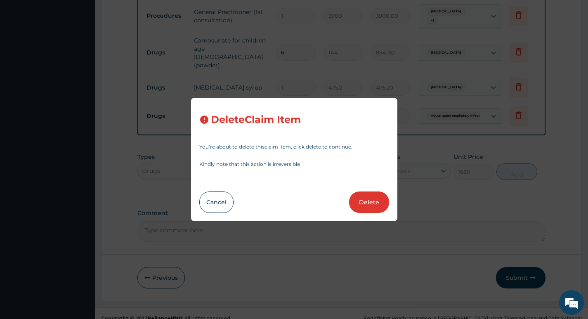
click at [357, 203] on button "Delete" at bounding box center [369, 201] width 40 height 21
type input "792"
type input "792.00"
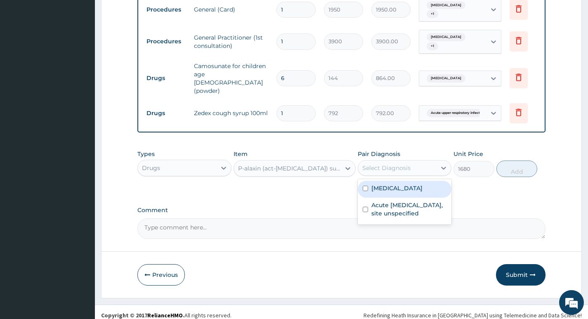
click at [414, 165] on div "Select Diagnosis" at bounding box center [397, 167] width 78 height 13
click at [409, 184] on label "[MEDICAL_DATA]" at bounding box center [396, 188] width 51 height 8
checkbox input "true"
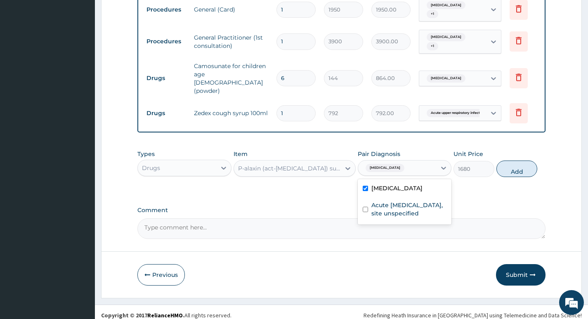
click at [495, 207] on label "Comment" at bounding box center [341, 210] width 408 height 7
click at [495, 218] on textarea "Comment" at bounding box center [341, 228] width 408 height 21
click at [513, 165] on button "Add" at bounding box center [516, 168] width 41 height 16
type input "0"
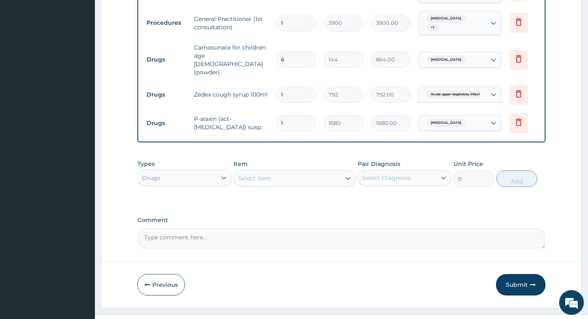
scroll to position [364, 0]
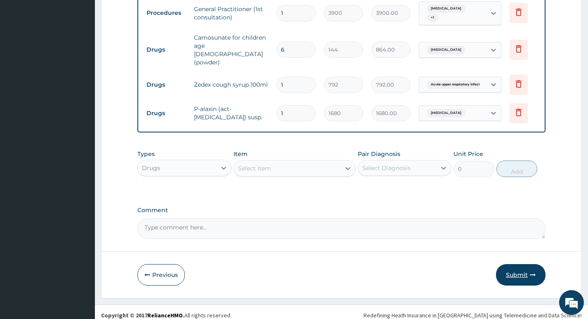
click at [510, 270] on button "Submit" at bounding box center [520, 274] width 49 height 21
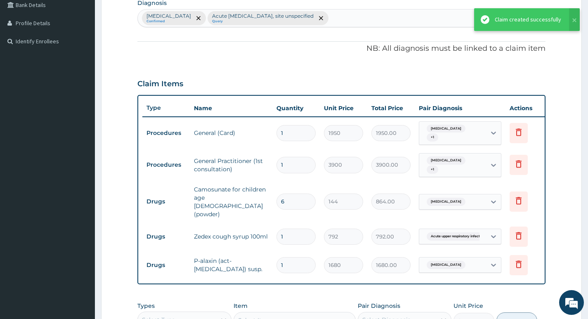
scroll to position [199, 0]
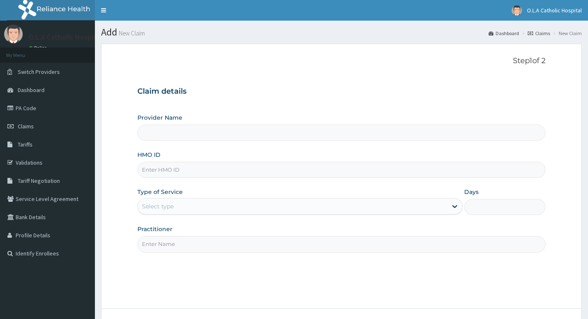
click at [262, 174] on input "HMO ID" at bounding box center [341, 170] width 408 height 16
type input "FSO"
type input "O.L.A Catholic Hospital, [GEOGRAPHIC_DATA]"
type input "FSO/1008/A"
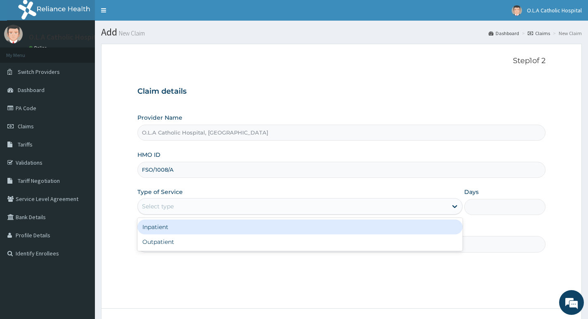
click at [239, 204] on div "Select type" at bounding box center [292, 206] width 309 height 13
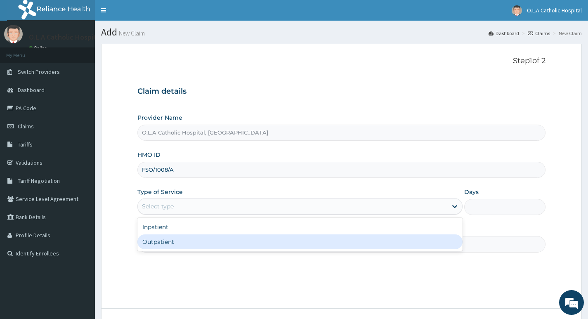
click at [227, 243] on div "Outpatient" at bounding box center [299, 241] width 325 height 15
type input "1"
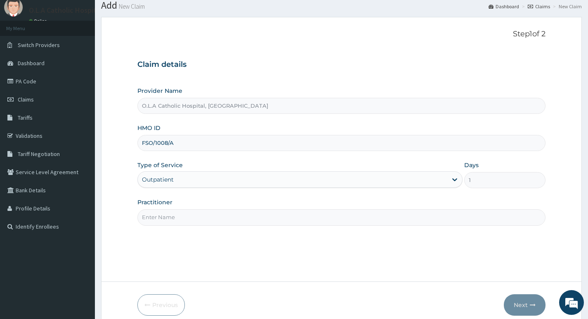
scroll to position [41, 0]
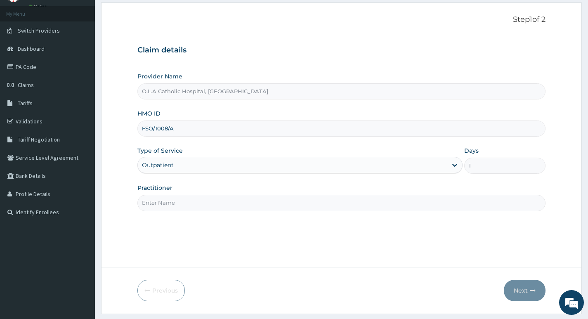
click at [286, 195] on input "Practitioner" at bounding box center [341, 203] width 408 height 16
type input "DR OYENIYI"
click at [523, 292] on button "Next" at bounding box center [525, 290] width 42 height 21
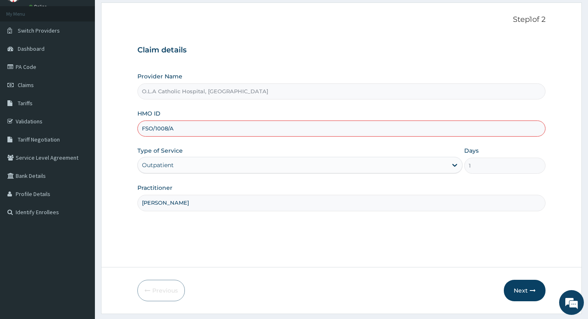
click at [253, 129] on input "FSO/1008/A" at bounding box center [341, 128] width 408 height 16
click at [168, 127] on input "FSO/1008/A" at bounding box center [341, 128] width 408 height 16
type input "FSO/10080/A"
click at [521, 292] on button "Next" at bounding box center [525, 290] width 42 height 21
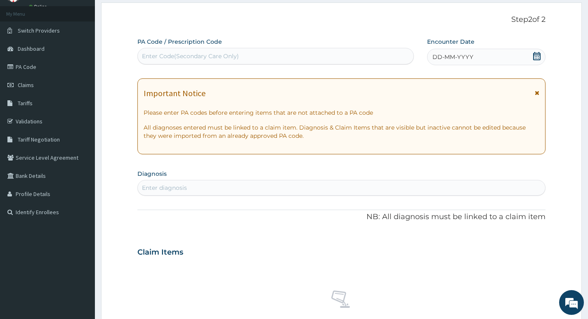
click at [538, 52] on icon at bounding box center [536, 56] width 7 height 8
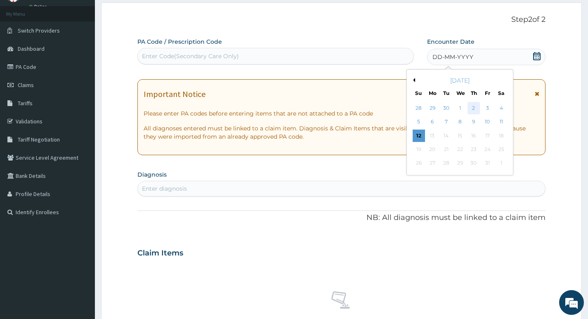
click at [474, 107] on div "2" at bounding box center [473, 108] width 12 height 12
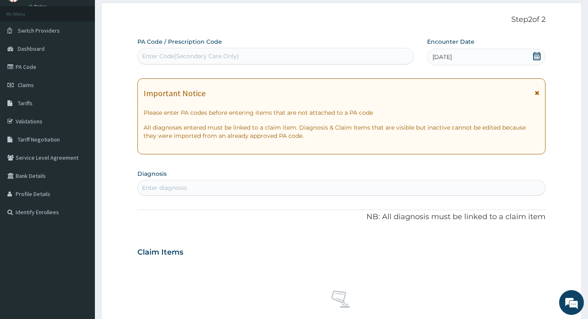
click at [334, 187] on div "Enter diagnosis" at bounding box center [341, 187] width 407 height 13
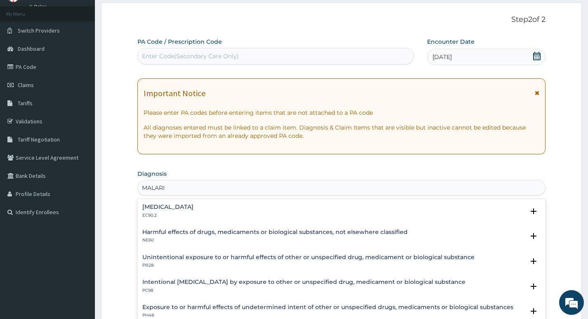
type input "MALARIA"
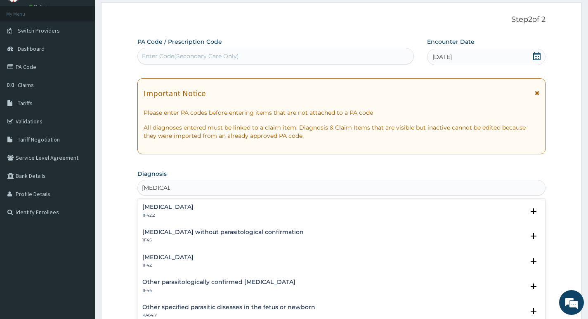
click at [178, 258] on h4 "[MEDICAL_DATA]" at bounding box center [167, 257] width 51 height 6
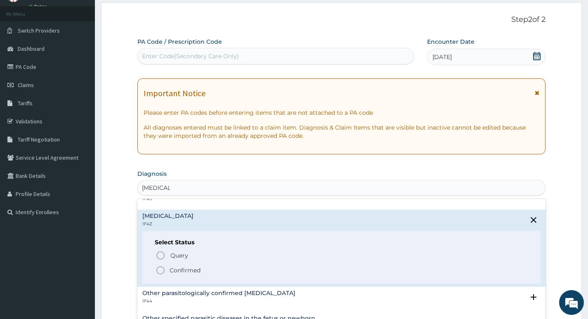
click at [158, 270] on icon "status option filled" at bounding box center [160, 270] width 10 height 10
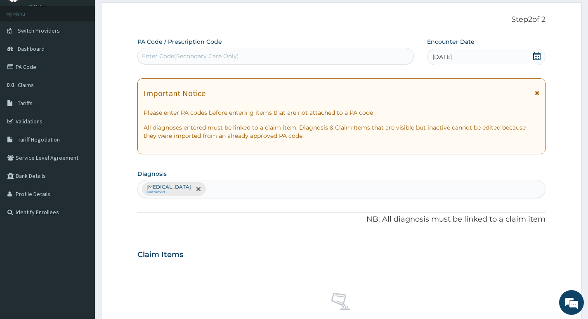
click at [250, 186] on div "[MEDICAL_DATA] Confirmed" at bounding box center [341, 188] width 407 height 17
type input "UPPER"
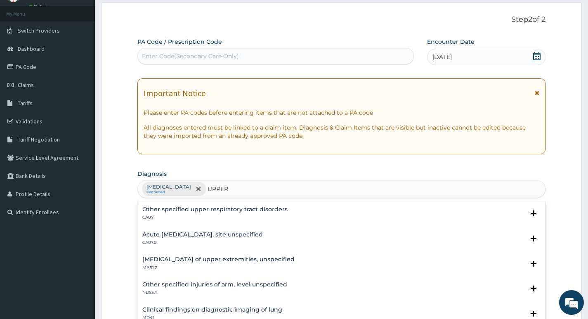
click at [195, 234] on h4 "Acute [MEDICAL_DATA], site unspecified" at bounding box center [202, 234] width 120 height 6
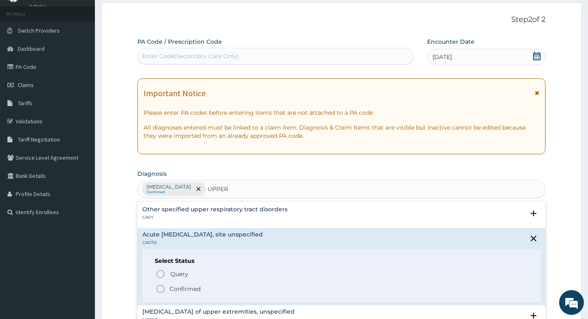
click at [161, 289] on icon "status option filled" at bounding box center [160, 289] width 10 height 10
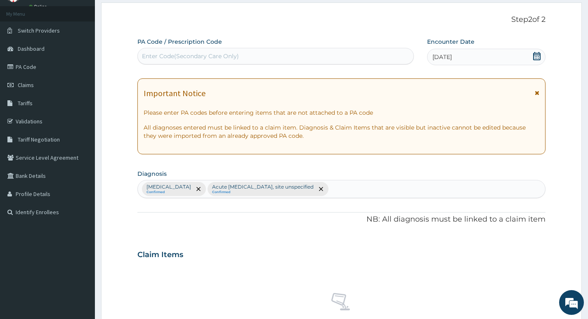
click at [376, 184] on div "Malaria, unspecified Confirmed Acute upper respiratory infection, site unspecif…" at bounding box center [341, 188] width 407 height 17
type input "I"
type input "DEPRESS"
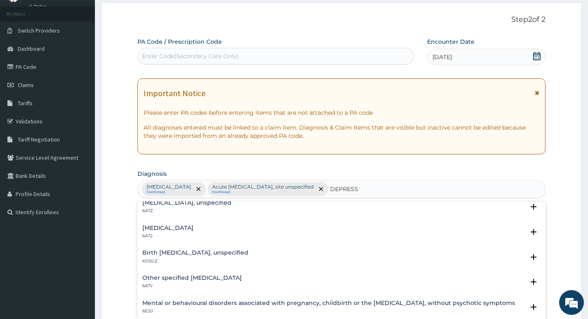
scroll to position [0, 0]
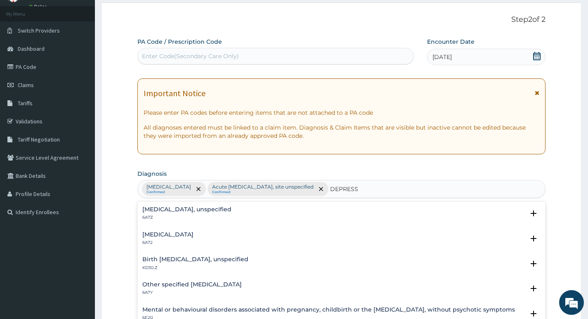
click at [183, 208] on h4 "Depressive disorders, unspecified" at bounding box center [186, 209] width 89 height 6
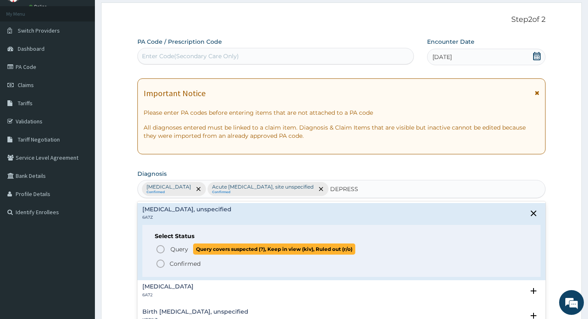
click at [161, 250] on icon "status option query" at bounding box center [160, 249] width 10 height 10
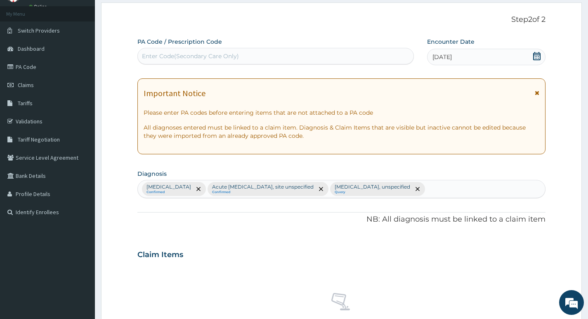
click at [475, 189] on div "Malaria, unspecified Confirmed Acute upper respiratory infection, site unspecif…" at bounding box center [341, 188] width 407 height 17
type input "INS"
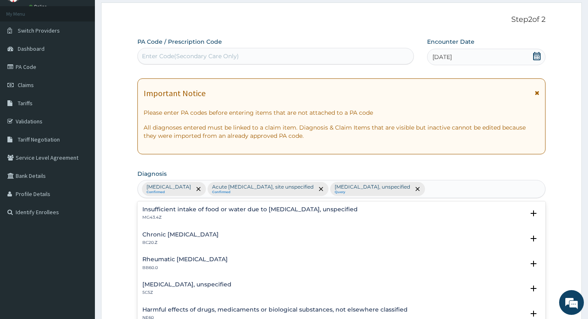
click at [473, 186] on div "Malaria, unspecified Confirmed Acute upper respiratory infection, site unspecif…" at bounding box center [341, 188] width 407 height 17
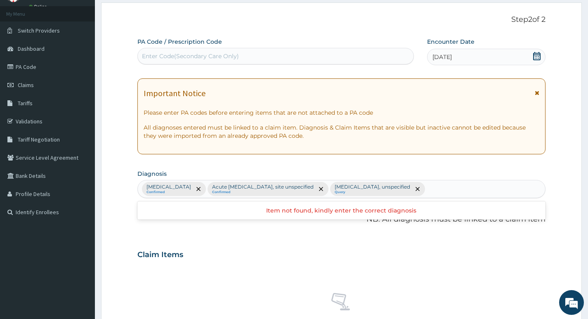
click at [209, 237] on div "PA Code / Prescription Code Enter Code(Secondary Care Only) Encounter Date 02-1…" at bounding box center [341, 252] width 408 height 429
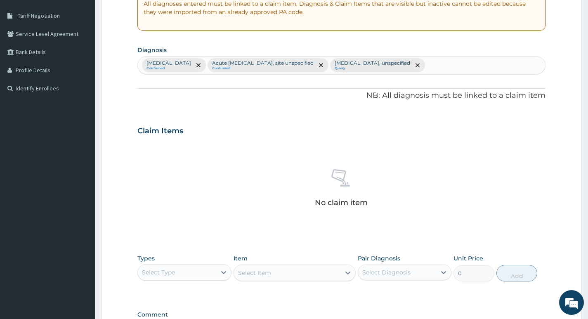
scroll to position [206, 0]
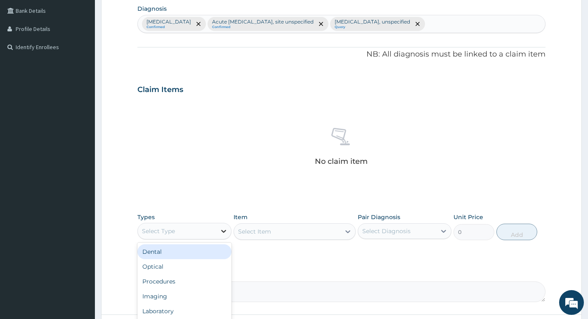
click at [225, 234] on icon at bounding box center [223, 231] width 8 height 8
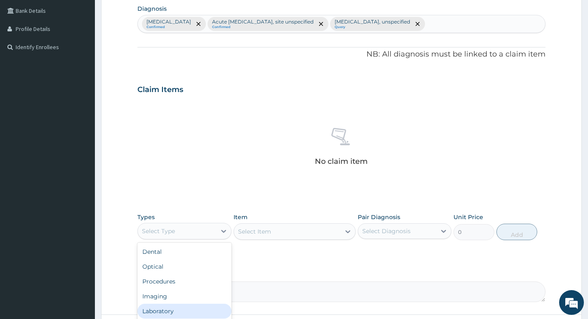
scroll to position [28, 0]
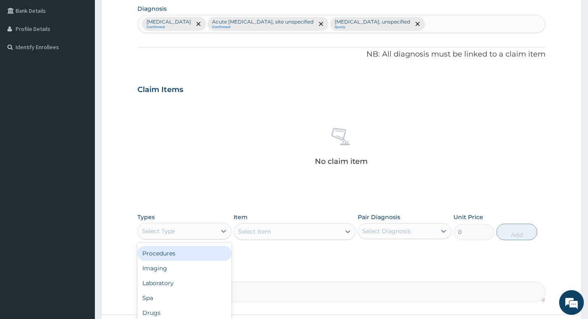
click at [181, 254] on div "Procedures" at bounding box center [184, 253] width 94 height 15
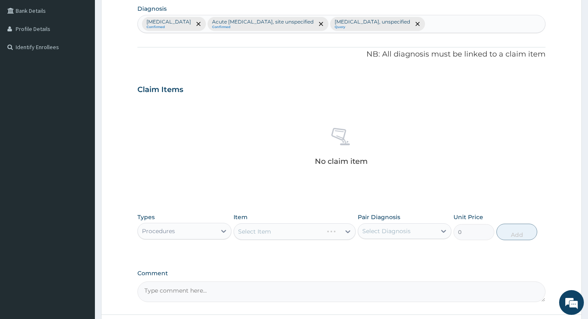
click at [303, 231] on div "Select Item" at bounding box center [294, 231] width 122 height 16
click at [344, 234] on icon at bounding box center [348, 231] width 8 height 8
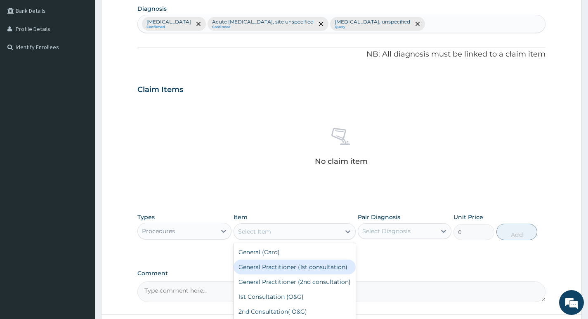
click at [305, 266] on div "General Practitioner (1st consultation)" at bounding box center [294, 266] width 122 height 15
type input "3900"
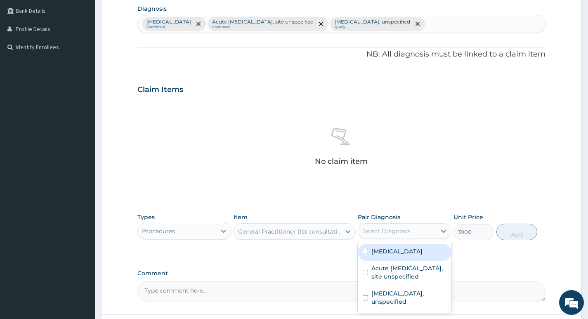
click at [423, 233] on div "Select Diagnosis" at bounding box center [397, 230] width 78 height 13
click at [410, 254] on label "Malaria, unspecified" at bounding box center [396, 251] width 51 height 8
checkbox input "true"
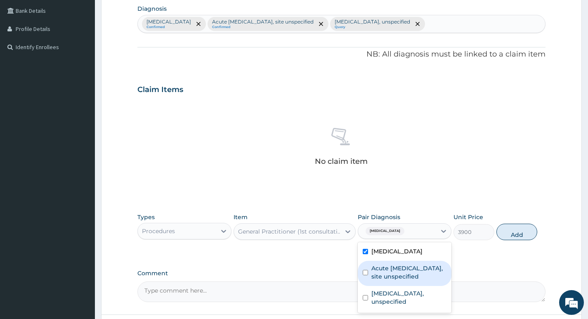
click at [406, 272] on label "Acute upper respiratory infection, site unspecified" at bounding box center [408, 272] width 75 height 16
checkbox input "true"
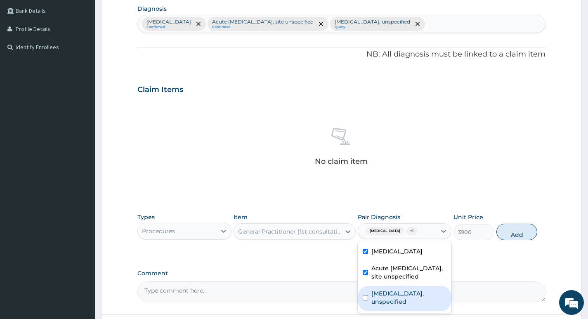
click at [402, 294] on label "Depressive disorders, unspecified" at bounding box center [408, 297] width 75 height 16
checkbox input "true"
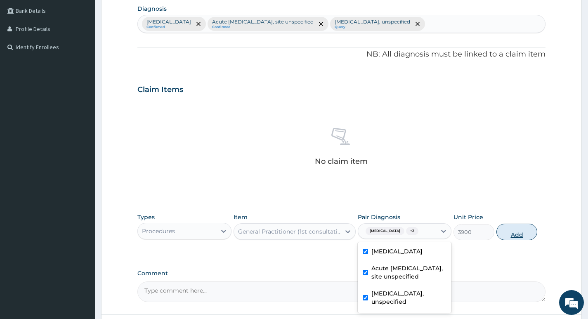
click at [516, 234] on button "Add" at bounding box center [516, 232] width 41 height 16
type input "0"
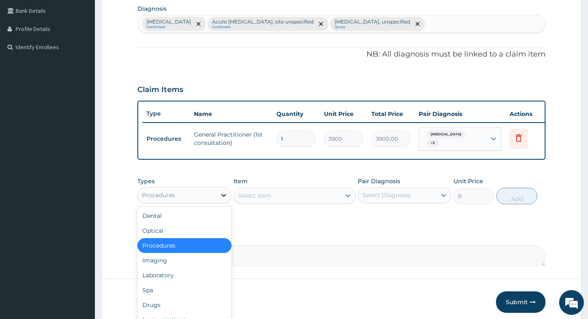
click at [223, 199] on icon at bounding box center [223, 195] width 8 height 8
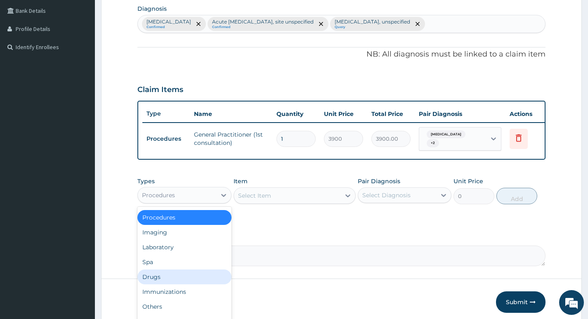
click at [164, 280] on div "Drugs" at bounding box center [184, 276] width 94 height 15
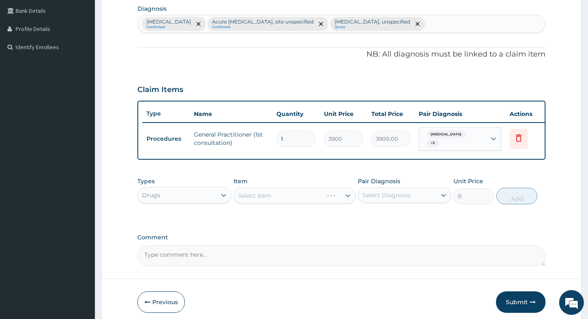
click at [339, 203] on div "Select Item" at bounding box center [294, 195] width 122 height 16
click at [347, 200] on icon at bounding box center [348, 195] width 8 height 8
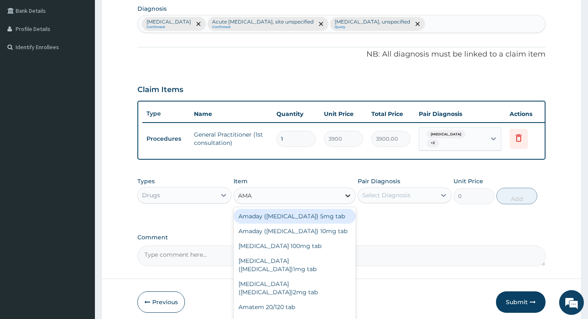
type input "AMAT"
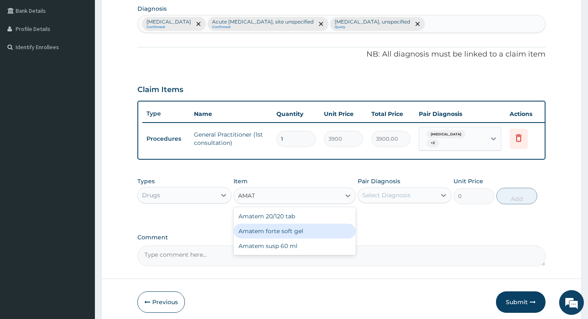
click at [294, 238] on div "Amatem forte soft gel" at bounding box center [294, 231] width 122 height 15
type input "288"
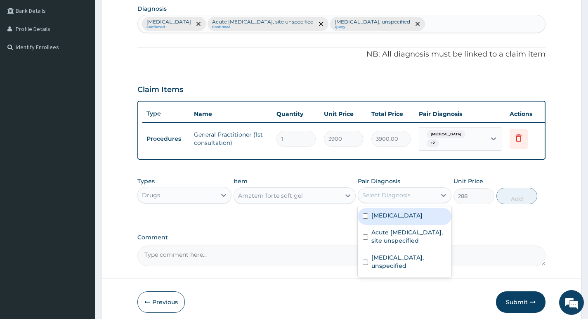
click at [431, 202] on div "Select Diagnosis" at bounding box center [397, 194] width 78 height 13
click at [412, 219] on label "Malaria, unspecified" at bounding box center [396, 215] width 51 height 8
checkbox input "true"
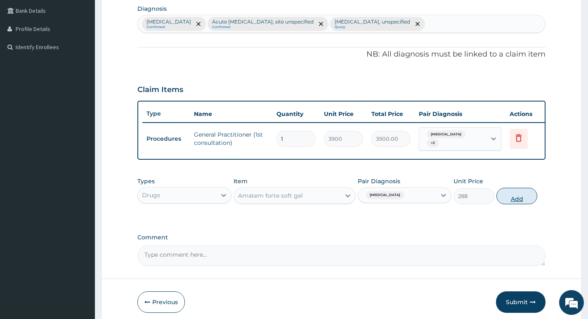
click at [518, 199] on button "Add" at bounding box center [516, 196] width 41 height 16
type input "0"
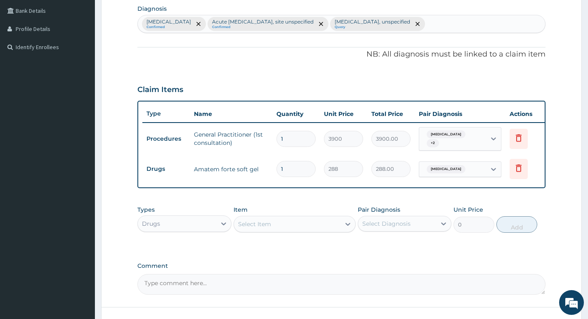
click at [290, 171] on input "1" at bounding box center [295, 169] width 39 height 16
type input "0.00"
type input "6"
type input "1728.00"
type input "6"
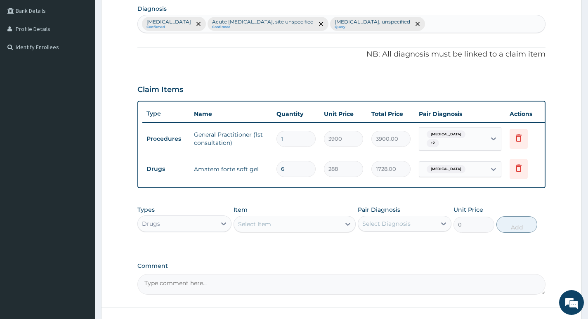
click at [296, 231] on div "Select Item" at bounding box center [287, 223] width 107 height 13
click at [282, 231] on div "Select Item" at bounding box center [287, 223] width 107 height 13
type input "DULC"
click at [273, 231] on div "Select Item" at bounding box center [287, 223] width 107 height 13
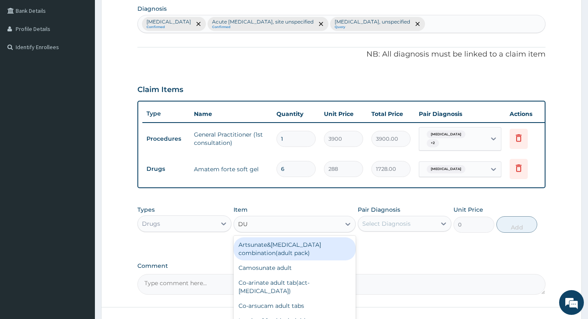
type input "D"
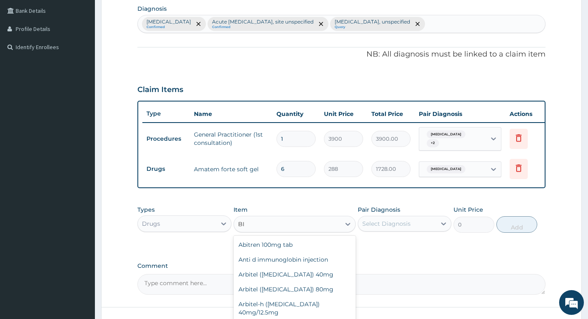
type input "BIS"
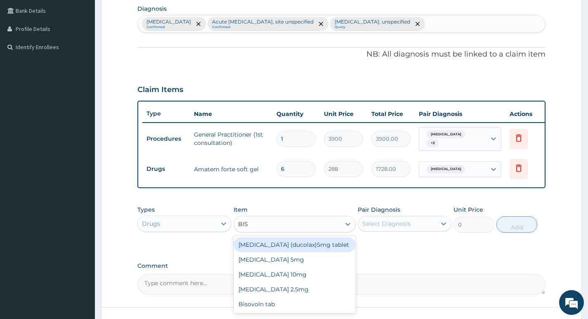
click at [290, 252] on div "Bisacodyl (ducolax)5mg tablet" at bounding box center [294, 244] width 122 height 15
type input "93.6"
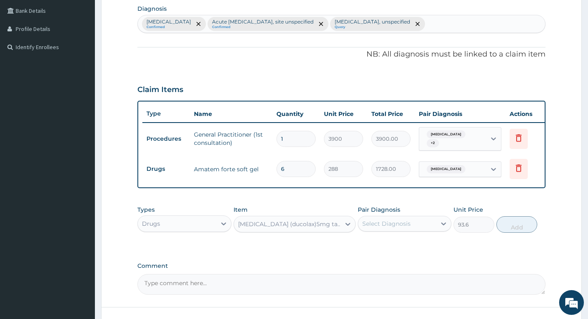
click at [478, 24] on div "Malaria, unspecified Confirmed Acute upper respiratory infection, site unspecif…" at bounding box center [341, 23] width 407 height 17
type input "C"
type input "constip"
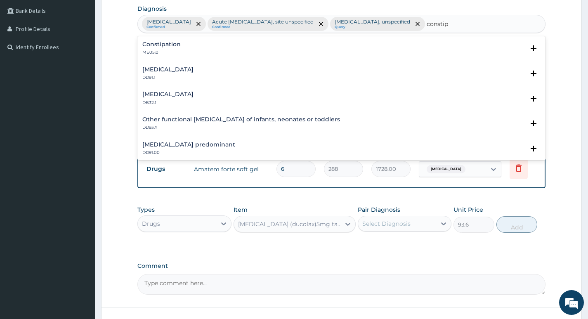
click at [159, 43] on h4 "Constipation" at bounding box center [161, 44] width 38 height 6
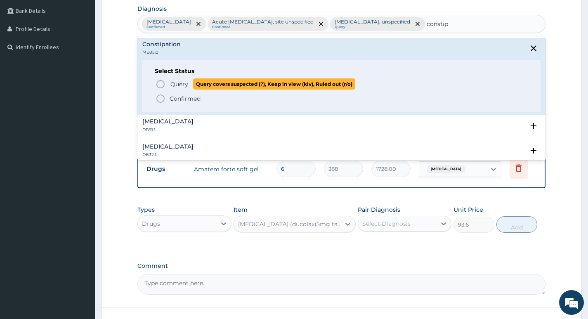
click at [160, 85] on icon "status option query" at bounding box center [160, 84] width 10 height 10
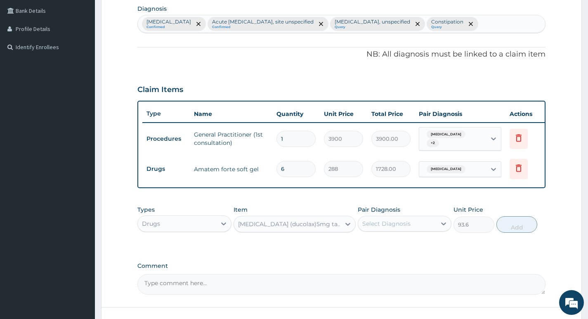
click at [463, 26] on small "Query" at bounding box center [447, 27] width 32 height 4
click at [473, 24] on icon "remove selection option" at bounding box center [471, 24] width 4 height 4
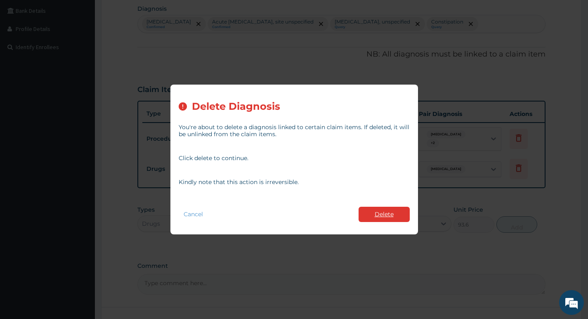
click at [371, 215] on button "Delete" at bounding box center [383, 214] width 51 height 15
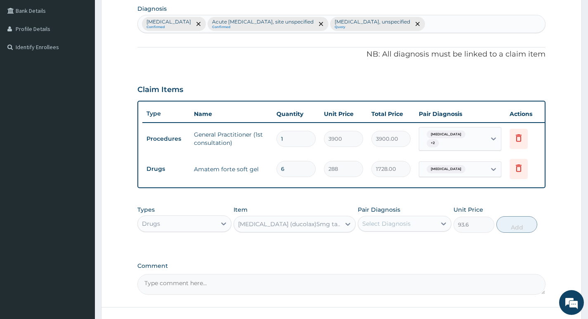
click at [466, 26] on div "Malaria, unspecified Confirmed Acute upper respiratory infection, site unspecif…" at bounding box center [341, 23] width 407 height 17
type input "constip"
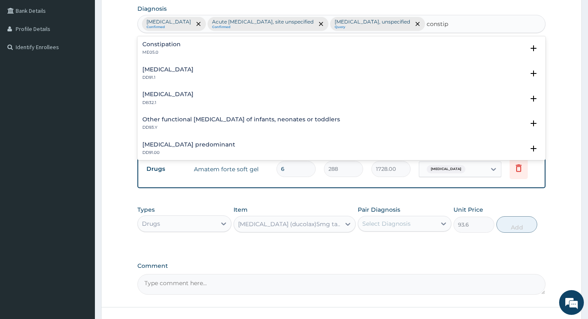
click at [166, 49] on p "ME05.0" at bounding box center [161, 52] width 38 height 6
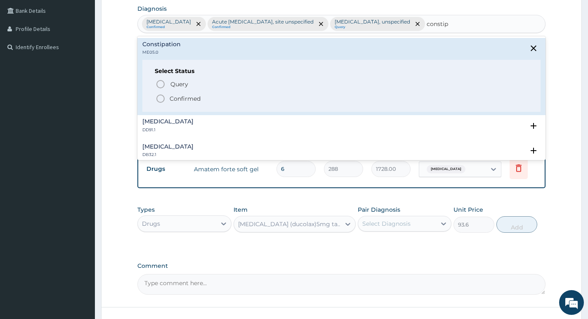
click at [161, 99] on icon "status option filled" at bounding box center [160, 99] width 10 height 10
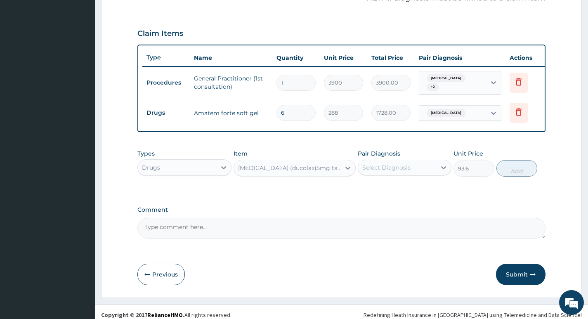
scroll to position [275, 0]
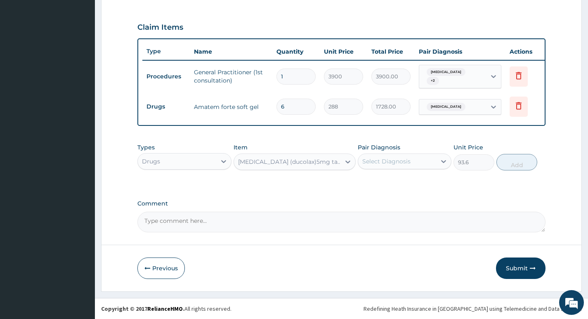
click at [377, 160] on div "Select Diagnosis" at bounding box center [386, 161] width 48 height 8
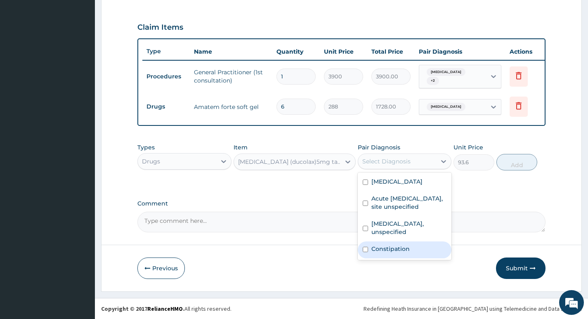
click at [366, 252] on input "checkbox" at bounding box center [365, 249] width 5 height 5
checkbox input "true"
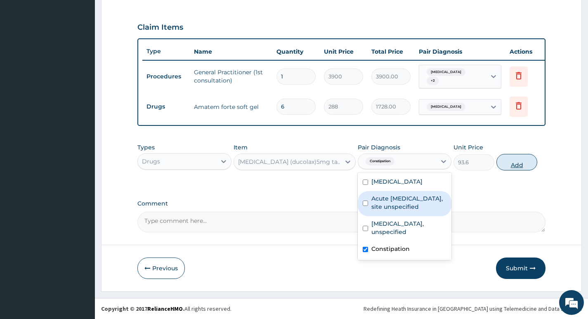
click at [513, 162] on button "Add" at bounding box center [516, 162] width 41 height 16
type input "0"
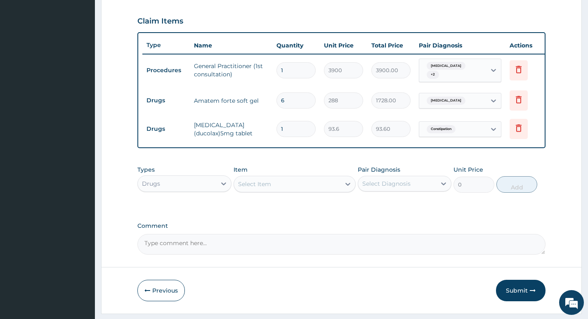
click at [299, 129] on input "1" at bounding box center [295, 129] width 39 height 16
type input "10"
type input "936.00"
type input "10"
click at [275, 188] on div "Select Item" at bounding box center [287, 183] width 107 height 13
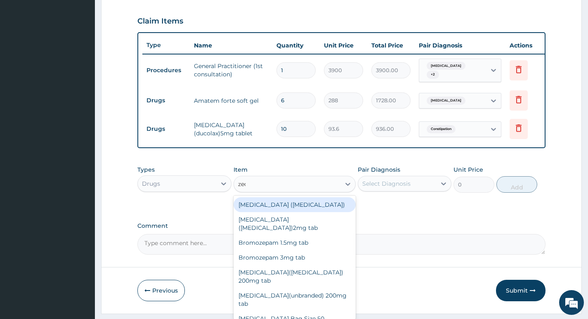
type input "zede"
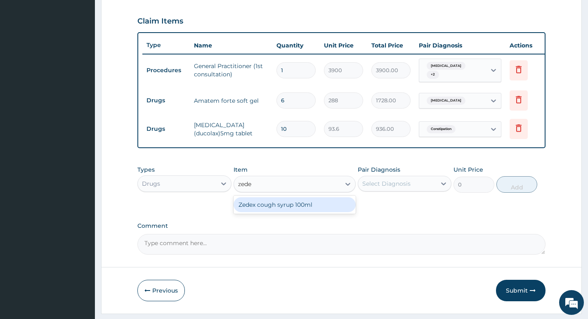
click at [283, 208] on div "Zedex cough syrup 100ml" at bounding box center [294, 204] width 122 height 15
type input "792"
click at [409, 188] on div "Select Diagnosis" at bounding box center [386, 183] width 48 height 8
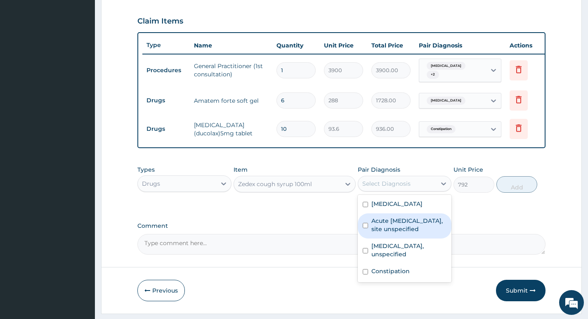
click at [410, 232] on label "Acute upper respiratory infection, site unspecified" at bounding box center [408, 225] width 75 height 16
checkbox input "true"
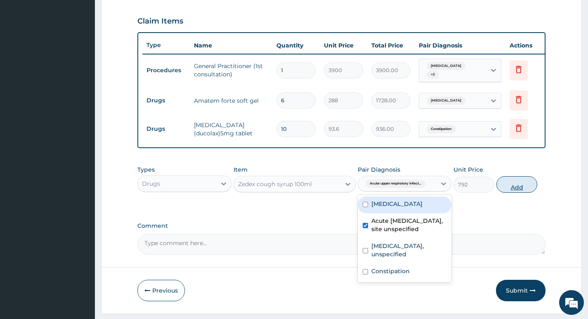
click at [511, 193] on button "Add" at bounding box center [516, 184] width 41 height 16
type input "0"
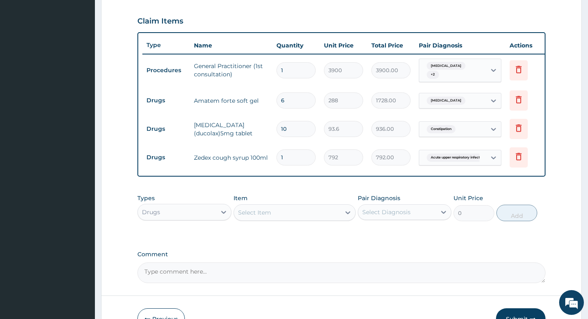
click at [274, 219] on div "Select Item" at bounding box center [287, 212] width 107 height 13
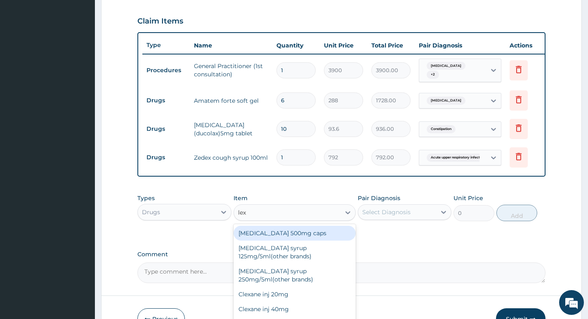
type input "lexo"
click at [273, 240] on div "Lexotan 1.5mg tab" at bounding box center [294, 233] width 122 height 15
type input "120"
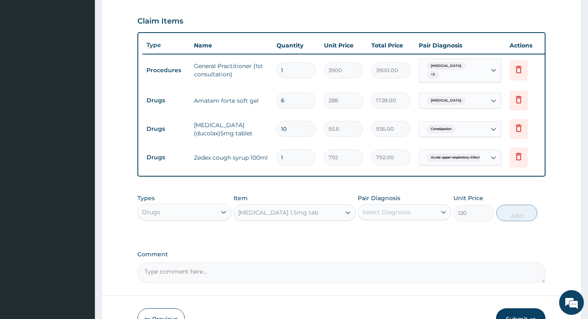
click at [378, 216] on div "Select Diagnosis" at bounding box center [386, 212] width 48 height 8
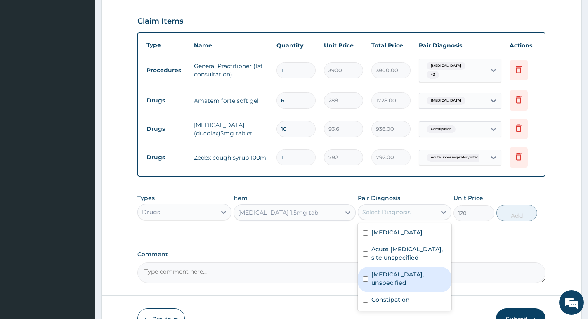
click at [388, 287] on label "Depressive disorders, unspecified" at bounding box center [408, 278] width 75 height 16
checkbox input "true"
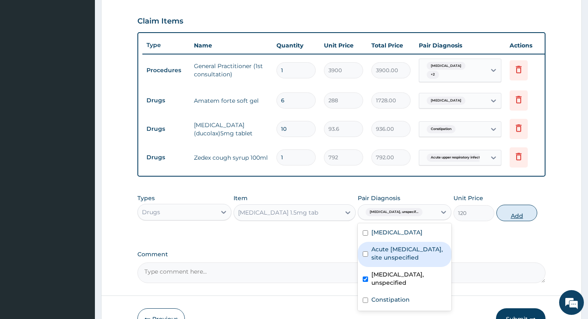
click at [515, 221] on button "Add" at bounding box center [516, 213] width 41 height 16
type input "0"
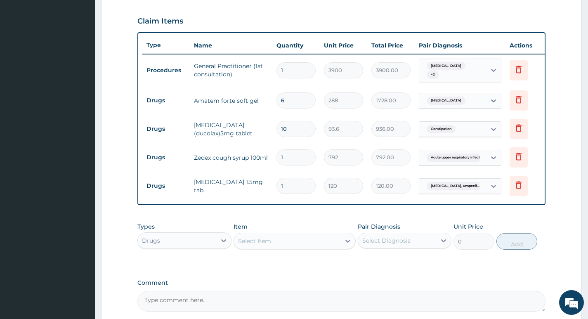
click at [290, 189] on input "1" at bounding box center [295, 186] width 39 height 16
type input "0.00"
type input "7"
type input "840.00"
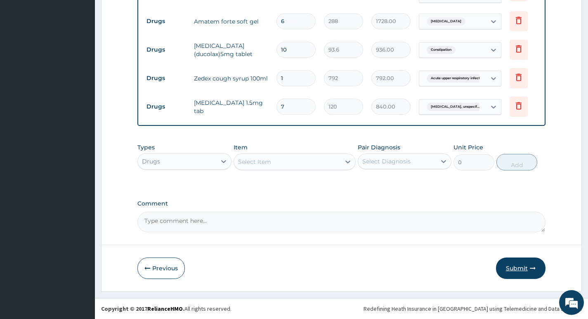
type input "7"
click at [511, 267] on button "Submit" at bounding box center [520, 267] width 49 height 21
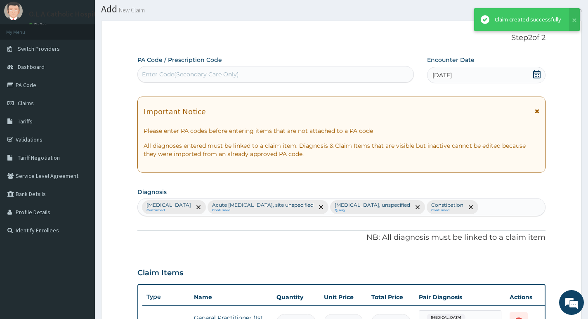
scroll to position [360, 0]
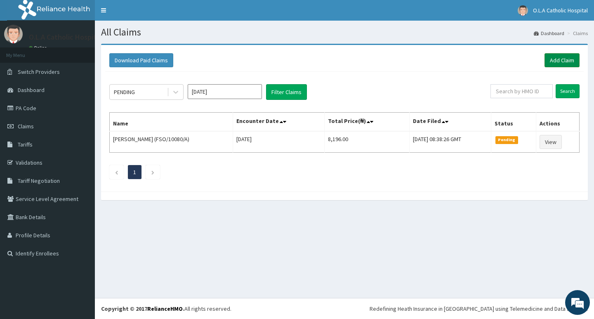
click at [555, 59] on link "Add Claim" at bounding box center [561, 60] width 35 height 14
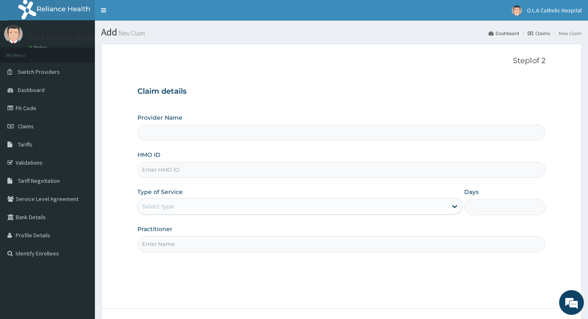
type input "O.L.A Catholic Hospital, [GEOGRAPHIC_DATA]"
click at [194, 165] on input "HMO ID" at bounding box center [341, 170] width 408 height 16
type input "REN/10280/C"
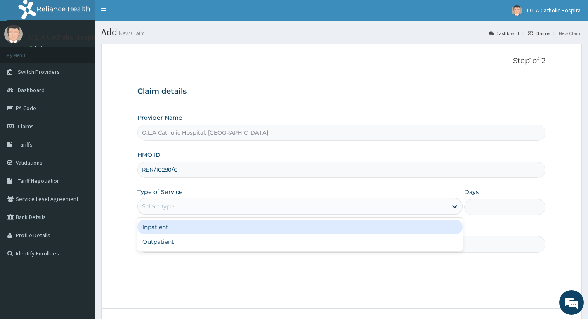
click at [208, 205] on div "Select type" at bounding box center [292, 206] width 309 height 13
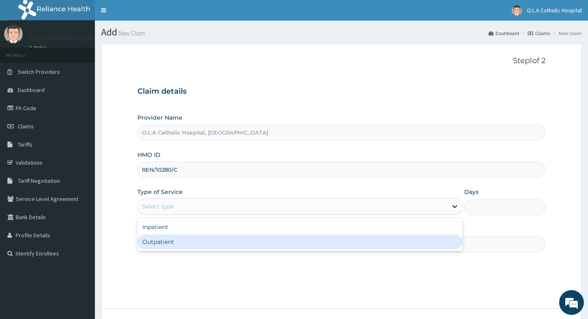
click at [178, 243] on div "Outpatient" at bounding box center [299, 241] width 325 height 15
type input "1"
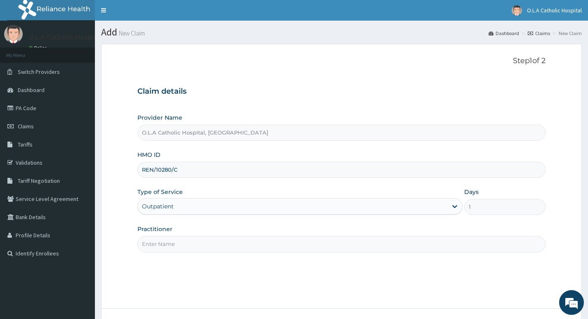
click at [201, 240] on input "Practitioner" at bounding box center [341, 244] width 408 height 16
type input "[PERSON_NAME]"
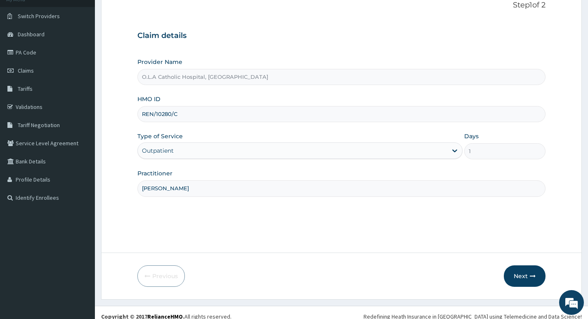
scroll to position [64, 0]
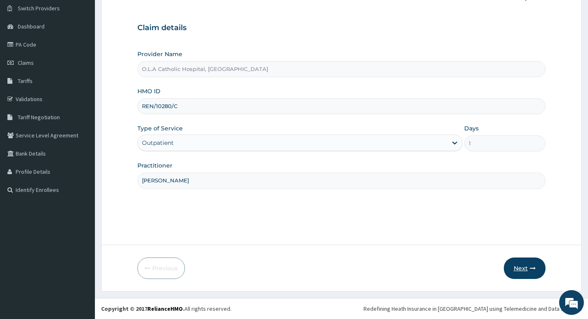
click at [516, 267] on button "Next" at bounding box center [525, 267] width 42 height 21
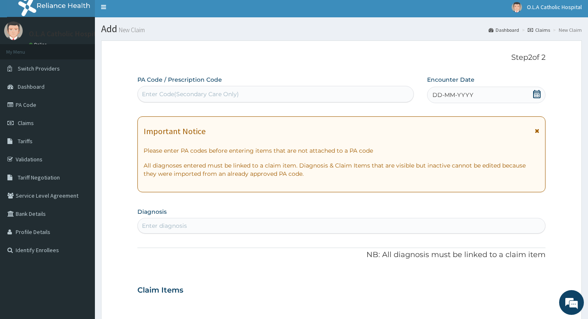
scroll to position [0, 0]
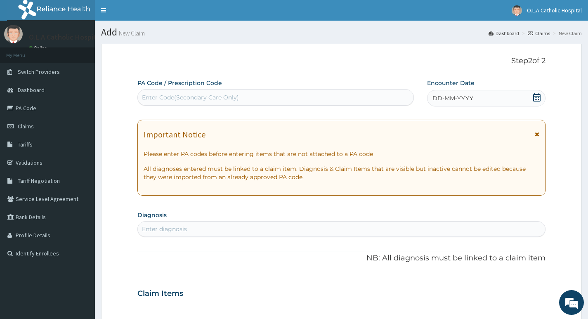
click at [536, 99] on icon at bounding box center [536, 97] width 7 height 8
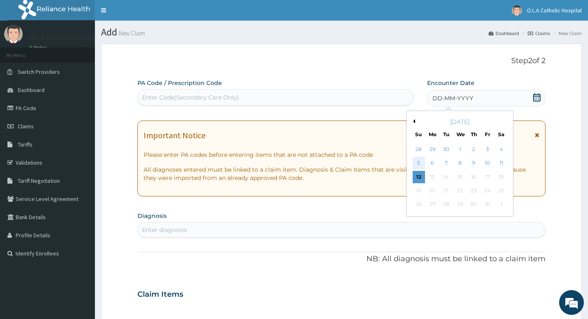
click at [418, 162] on div "5" at bounding box center [418, 163] width 12 height 12
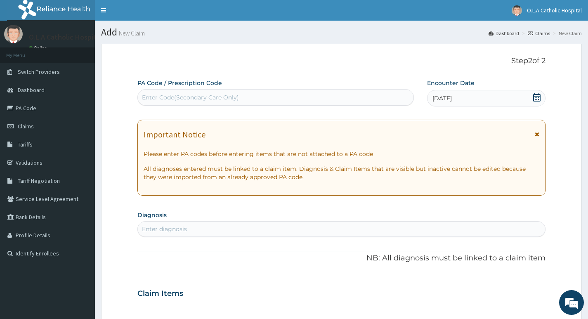
click at [246, 233] on div "Enter diagnosis" at bounding box center [341, 228] width 407 height 13
click at [248, 228] on div "Enter diagnosis" at bounding box center [341, 228] width 407 height 13
type input "[MEDICAL_DATA]"
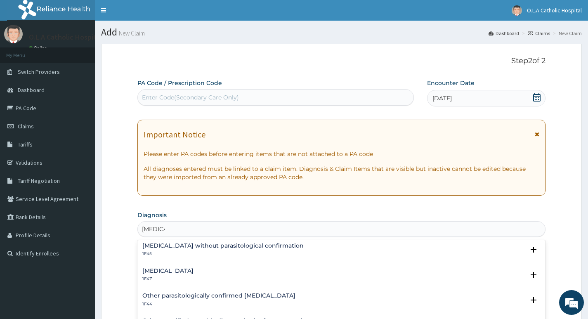
scroll to position [41, 0]
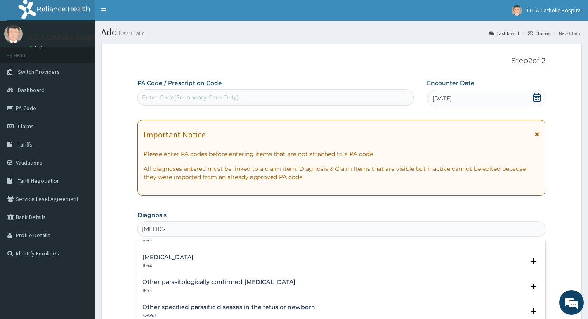
click at [191, 258] on h4 "[MEDICAL_DATA]" at bounding box center [167, 257] width 51 height 6
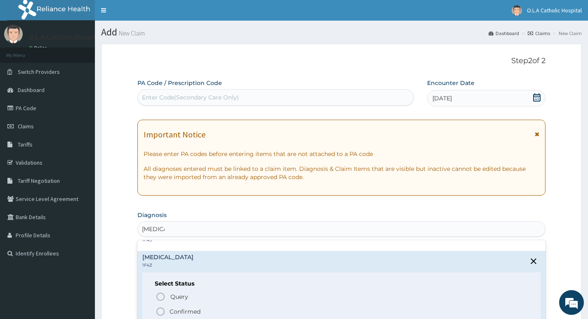
click at [161, 310] on icon "status option filled" at bounding box center [160, 311] width 10 height 10
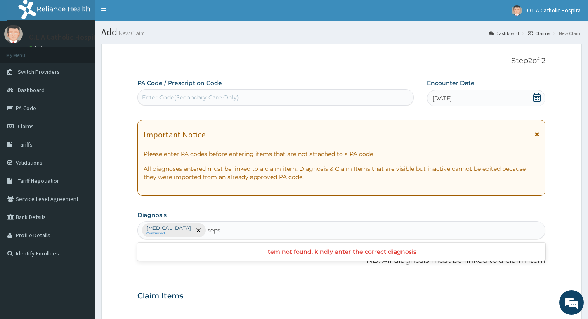
type input "sepsi"
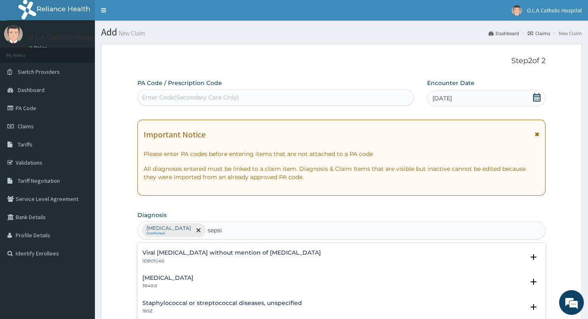
scroll to position [0, 0]
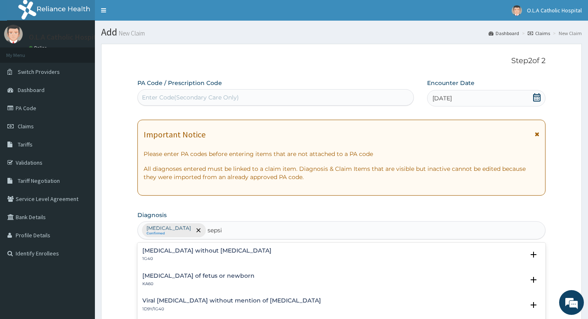
click at [160, 253] on h4 "[MEDICAL_DATA] without [MEDICAL_DATA]" at bounding box center [206, 250] width 129 height 6
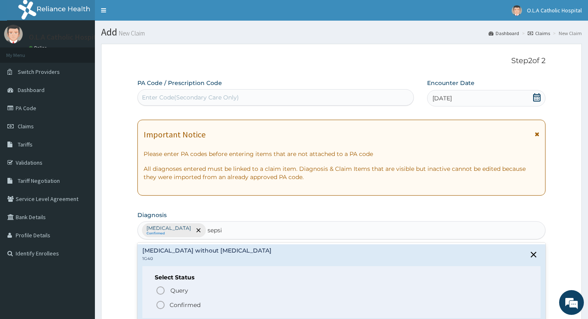
click at [160, 308] on icon "status option filled" at bounding box center [160, 305] width 10 height 10
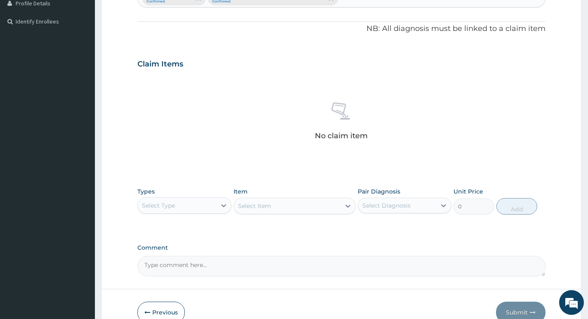
scroll to position [247, 0]
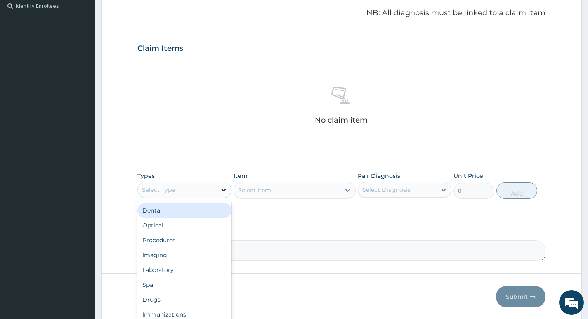
click at [225, 190] on icon at bounding box center [223, 189] width 5 height 3
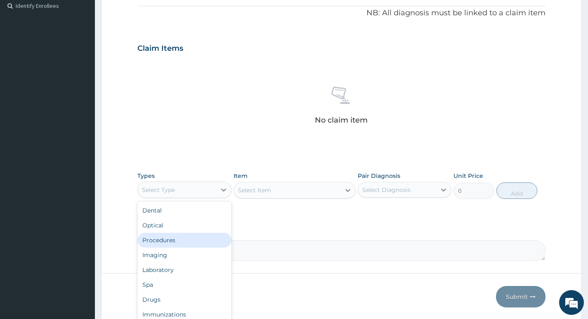
click at [169, 243] on div "Procedures" at bounding box center [184, 240] width 94 height 15
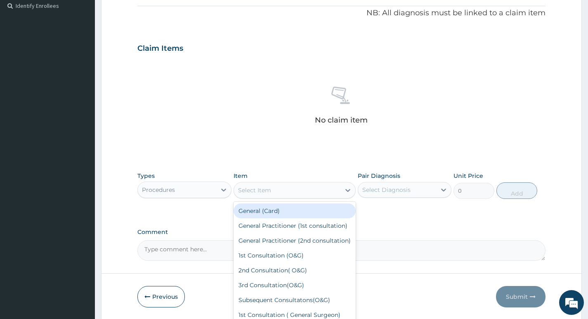
click at [338, 191] on div "Select Item" at bounding box center [287, 190] width 107 height 13
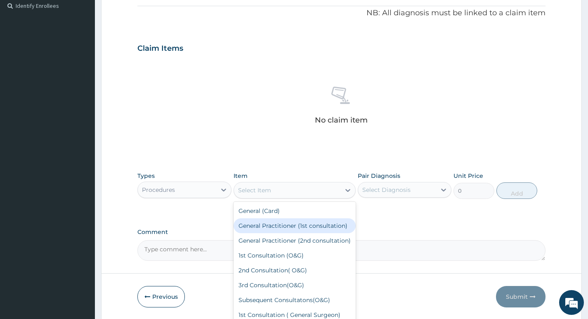
click at [299, 225] on div "General Practitioner (1st consultation)" at bounding box center [294, 225] width 122 height 15
type input "3900"
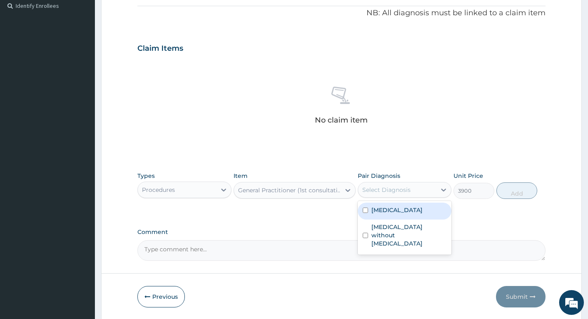
click at [410, 194] on div "Select Diagnosis" at bounding box center [397, 189] width 78 height 13
click at [407, 211] on label "[MEDICAL_DATA]" at bounding box center [396, 210] width 51 height 8
checkbox input "true"
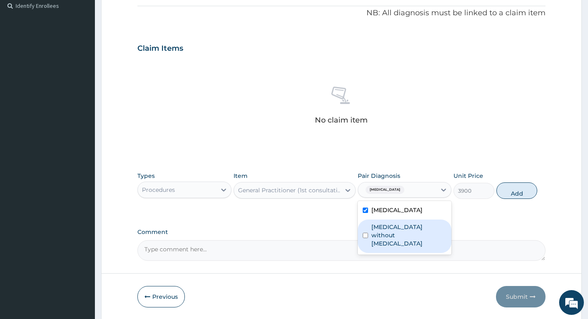
click at [404, 230] on label "[MEDICAL_DATA] without [MEDICAL_DATA]" at bounding box center [408, 235] width 75 height 25
checkbox input "true"
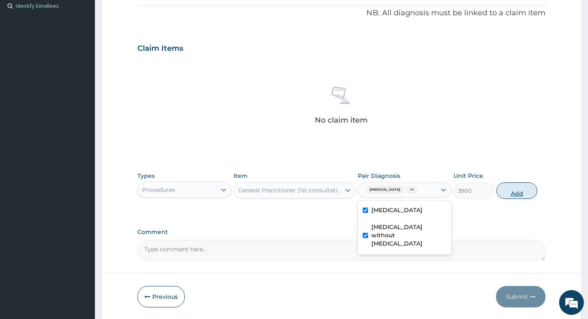
click at [508, 193] on button "Add" at bounding box center [516, 190] width 41 height 16
type input "0"
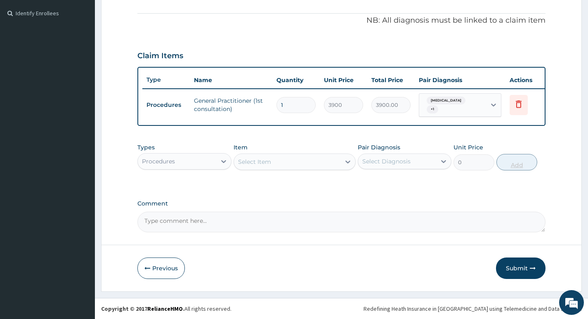
scroll to position [246, 0]
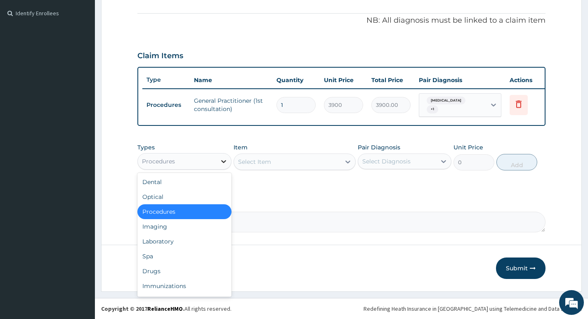
click at [221, 161] on icon at bounding box center [223, 161] width 8 height 8
click at [169, 244] on div "Laboratory" at bounding box center [184, 241] width 94 height 15
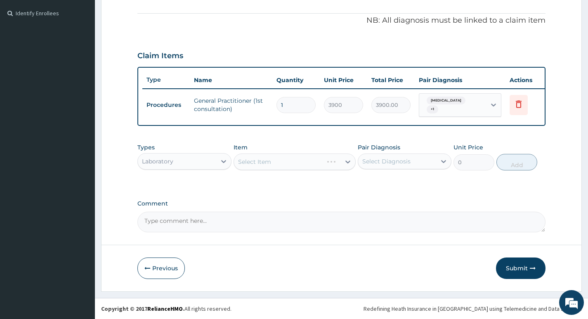
click at [325, 164] on div "Select Item" at bounding box center [294, 161] width 122 height 16
click at [334, 163] on div "Select Item" at bounding box center [287, 161] width 107 height 13
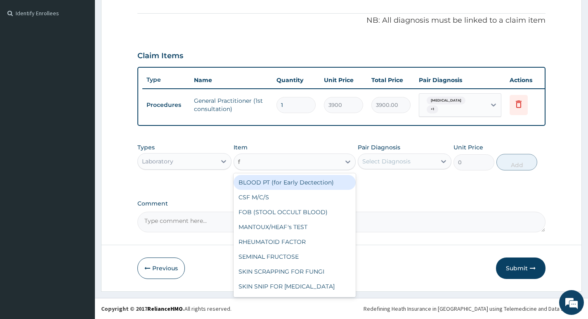
type input "fb"
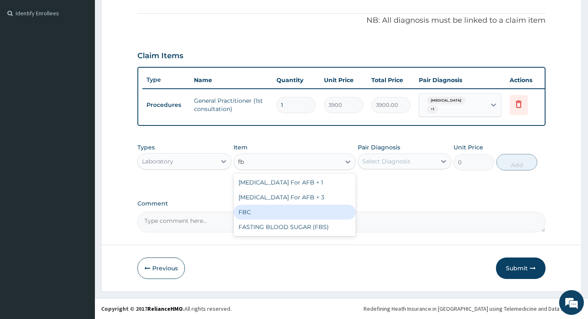
click at [290, 213] on div "FBC" at bounding box center [294, 212] width 122 height 15
type input "5200"
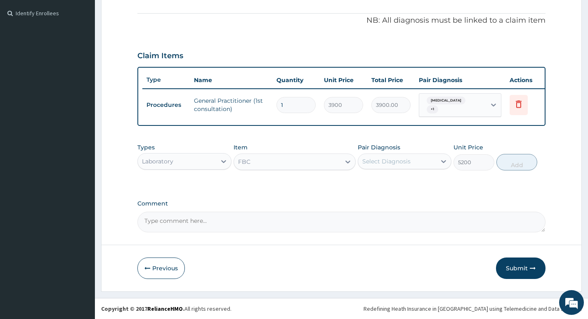
click at [426, 162] on div "Select Diagnosis" at bounding box center [397, 161] width 78 height 13
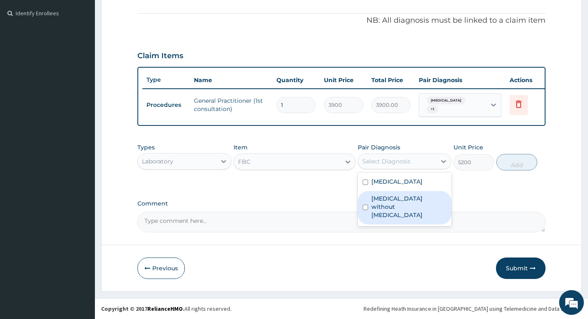
click at [414, 202] on label "[MEDICAL_DATA] without [MEDICAL_DATA]" at bounding box center [408, 206] width 75 height 25
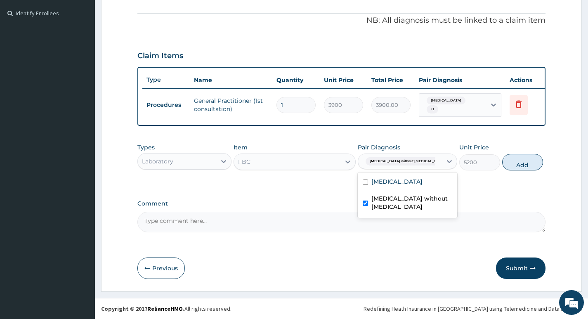
checkbox input "true"
click at [520, 161] on button "Add" at bounding box center [522, 162] width 41 height 16
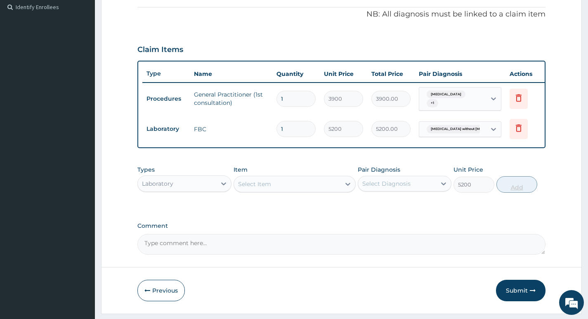
type input "0"
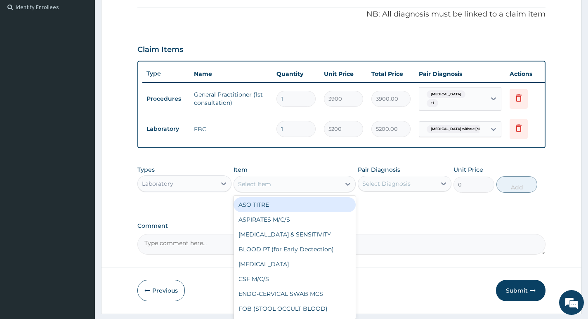
click at [296, 191] on div "Select Item" at bounding box center [287, 183] width 107 height 13
type input "mp"
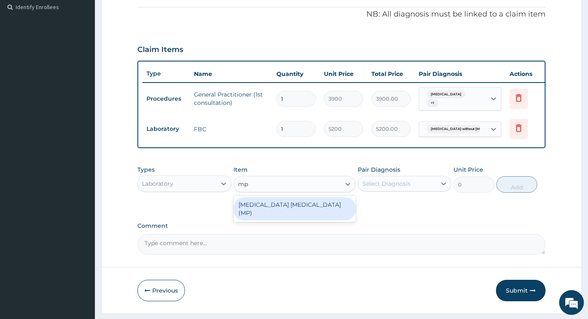
click at [298, 209] on div "[MEDICAL_DATA] [MEDICAL_DATA] (MP)" at bounding box center [294, 208] width 122 height 23
type input "1820"
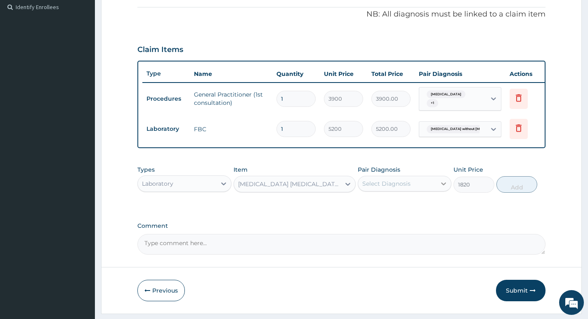
click at [442, 186] on icon at bounding box center [443, 183] width 8 height 8
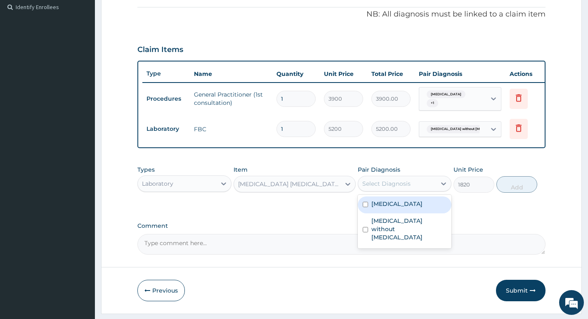
click at [416, 208] on label "[MEDICAL_DATA]" at bounding box center [396, 204] width 51 height 8
checkbox input "true"
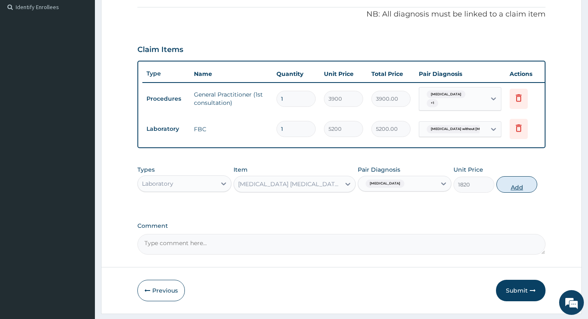
click at [512, 192] on button "Add" at bounding box center [516, 184] width 41 height 16
type input "0"
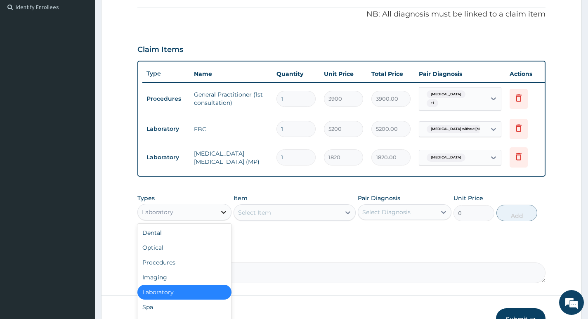
click at [225, 216] on icon at bounding box center [223, 212] width 8 height 8
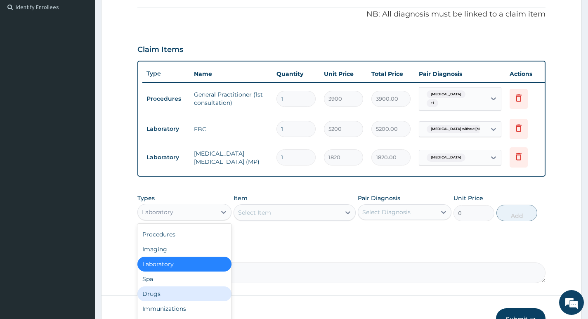
click at [168, 299] on div "Drugs" at bounding box center [184, 293] width 94 height 15
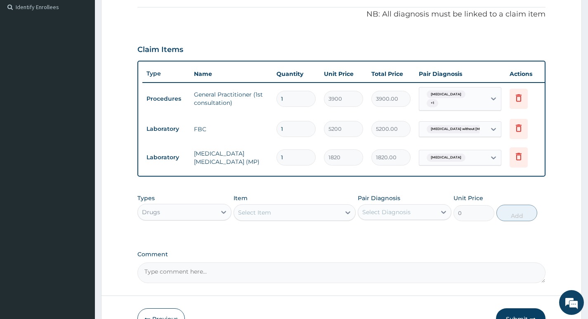
click at [294, 219] on div "Select Item" at bounding box center [287, 212] width 107 height 13
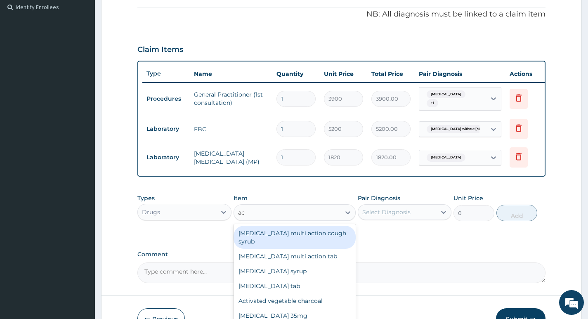
type input "act"
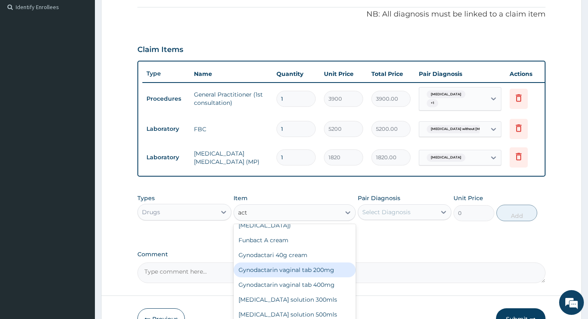
scroll to position [452, 0]
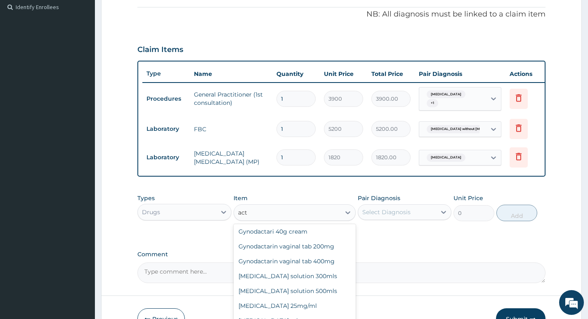
type input "1680"
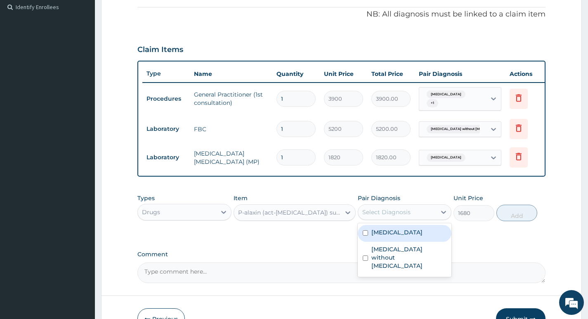
click at [429, 218] on div "Select Diagnosis" at bounding box center [397, 211] width 78 height 13
click at [413, 236] on label "[MEDICAL_DATA]" at bounding box center [396, 232] width 51 height 8
checkbox input "true"
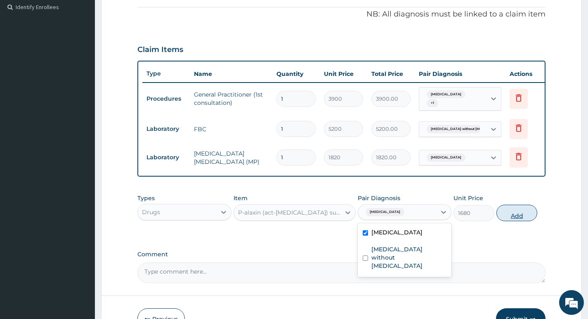
click at [510, 221] on button "Add" at bounding box center [516, 213] width 41 height 16
type input "0"
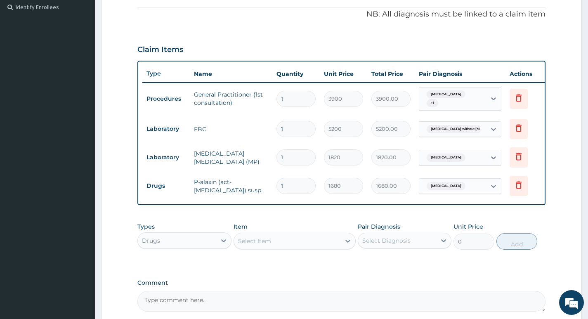
click at [288, 247] on div "Select Item" at bounding box center [287, 240] width 107 height 13
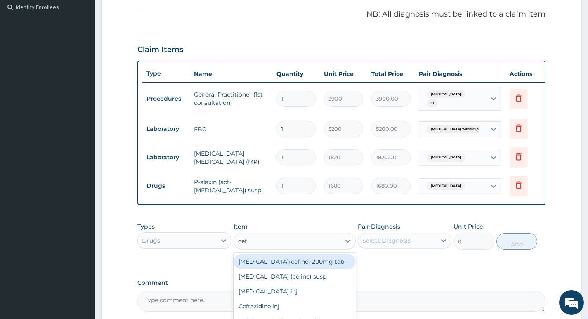
type input "cefi"
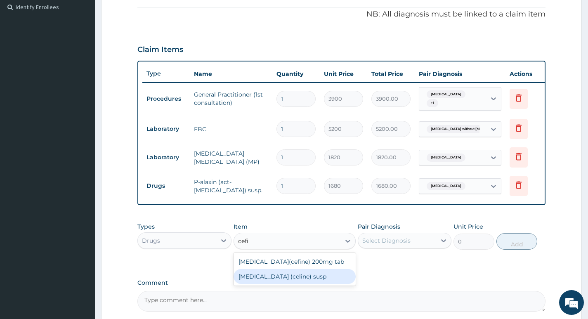
click at [292, 284] on div "[MEDICAL_DATA] (celine) susp" at bounding box center [294, 276] width 122 height 15
type input "3456"
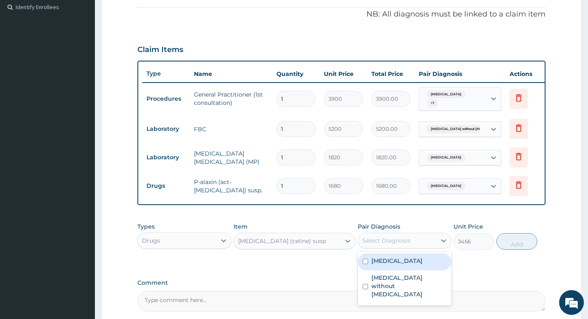
click at [407, 245] on div "Select Diagnosis" at bounding box center [386, 240] width 48 height 8
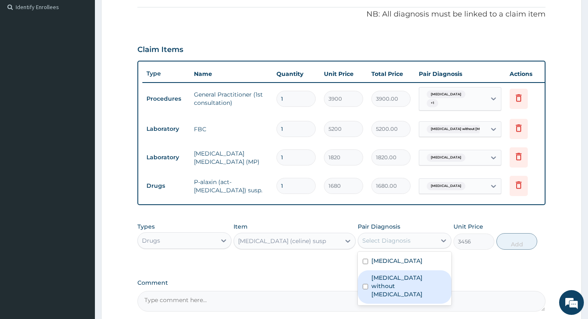
click at [397, 287] on label "[MEDICAL_DATA] without [MEDICAL_DATA]" at bounding box center [408, 285] width 75 height 25
checkbox input "true"
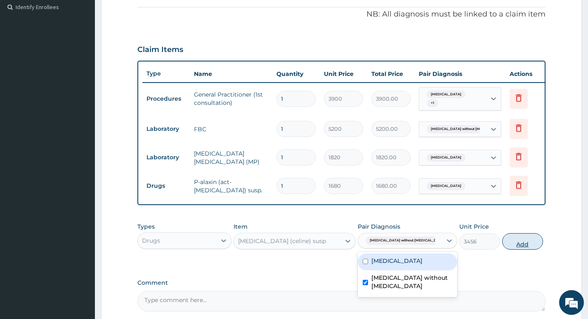
click at [512, 247] on button "Add" at bounding box center [522, 241] width 41 height 16
type input "0"
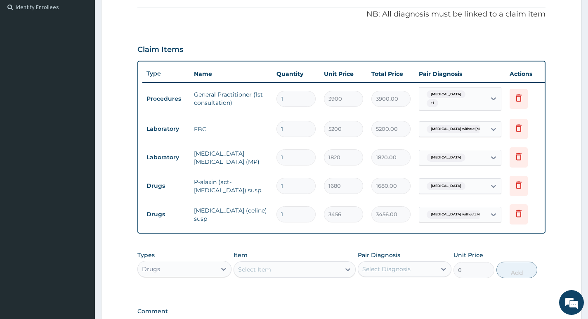
click at [292, 276] on div "Select Item" at bounding box center [287, 269] width 107 height 13
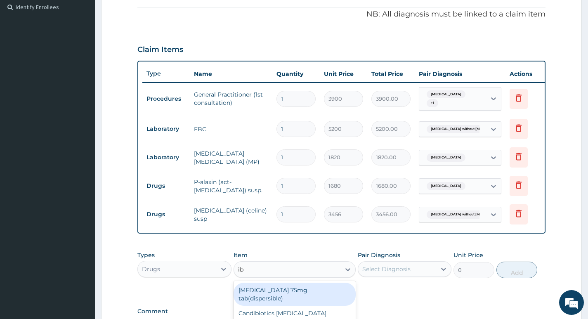
type input "i"
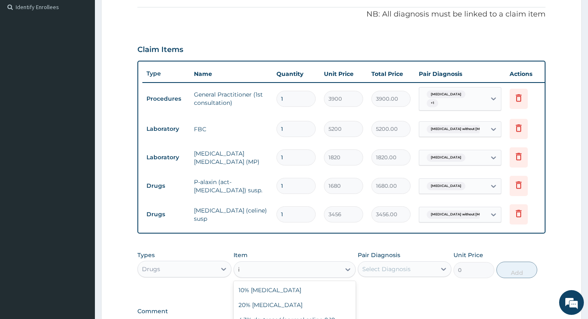
type input "ib"
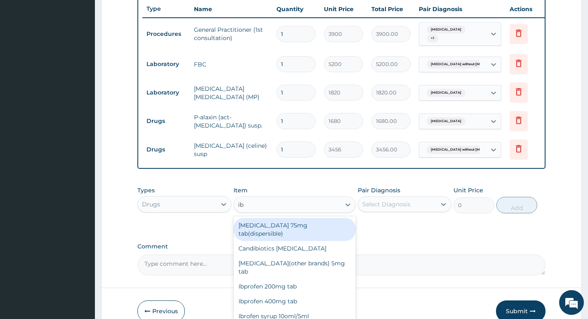
scroll to position [329, 0]
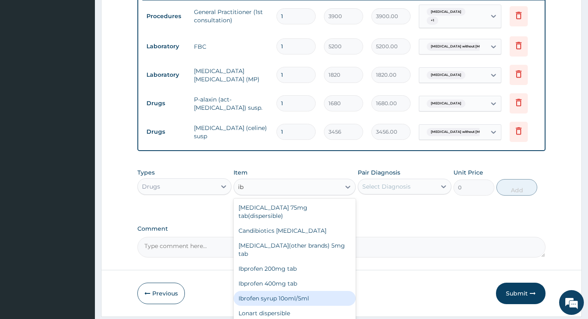
click at [282, 291] on div "Ibrofen syrup 10oml/5ml" at bounding box center [294, 298] width 122 height 15
type input "540"
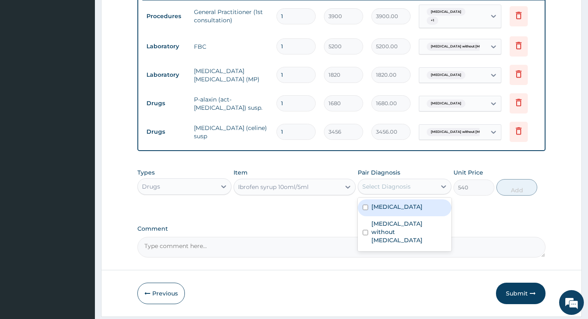
click at [396, 191] on div "Select Diagnosis" at bounding box center [386, 186] width 48 height 8
click at [393, 211] on label "[MEDICAL_DATA]" at bounding box center [396, 207] width 51 height 8
checkbox input "true"
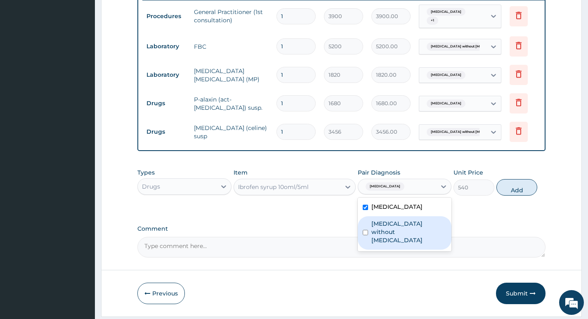
click at [393, 238] on label "[MEDICAL_DATA] without [MEDICAL_DATA]" at bounding box center [408, 231] width 75 height 25
checkbox input "true"
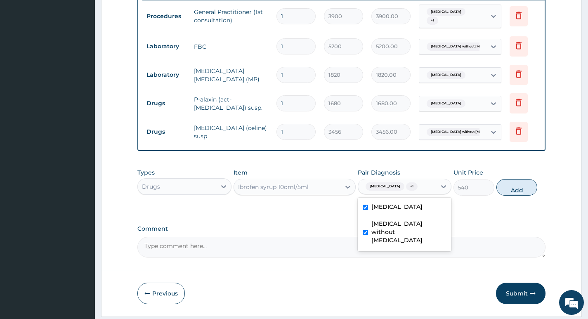
click at [524, 195] on button "Add" at bounding box center [516, 187] width 41 height 16
type input "0"
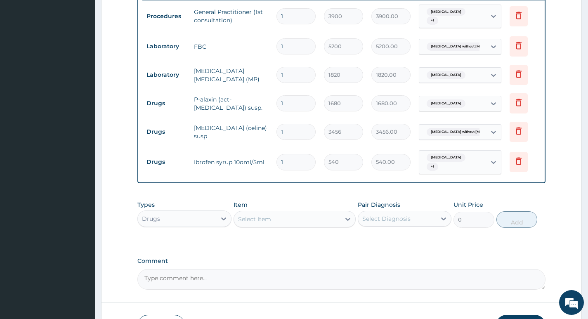
click at [282, 226] on div "Select Item" at bounding box center [287, 218] width 107 height 13
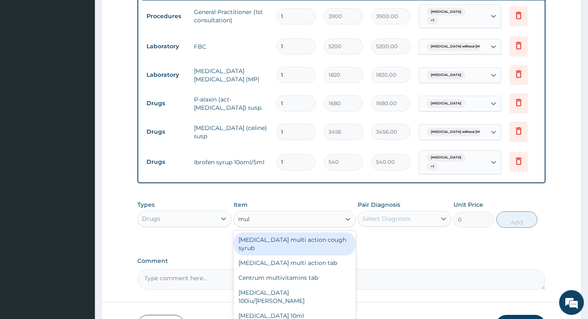
type input "mult"
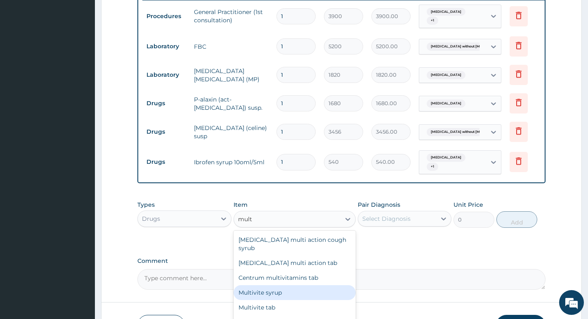
click at [271, 286] on div "Multivite syrup" at bounding box center [294, 292] width 122 height 15
type input "417.6"
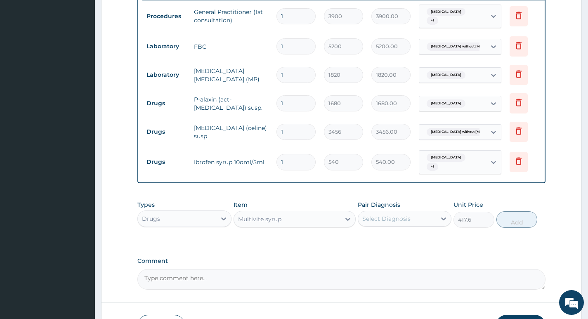
click at [425, 223] on div "Select Diagnosis" at bounding box center [397, 218] width 78 height 13
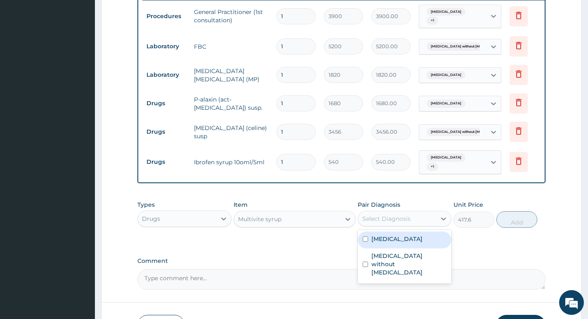
click at [415, 243] on label "[MEDICAL_DATA]" at bounding box center [396, 239] width 51 height 8
checkbox input "true"
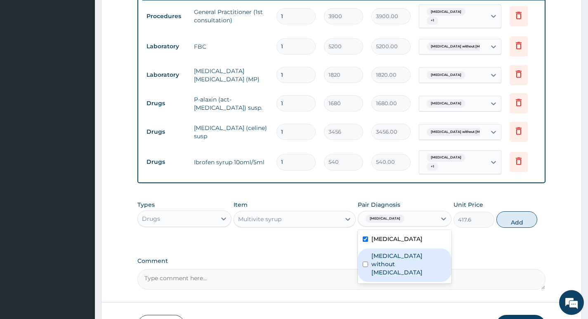
click at [412, 266] on label "[MEDICAL_DATA] without [MEDICAL_DATA]" at bounding box center [408, 264] width 75 height 25
checkbox input "true"
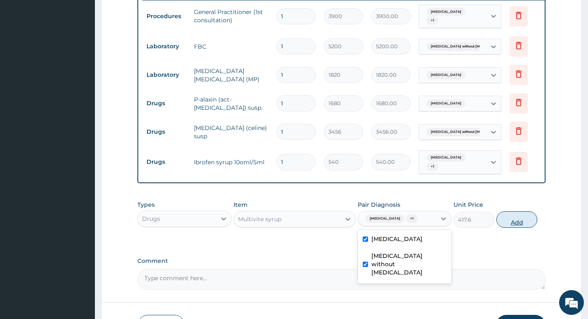
click at [518, 226] on button "Add" at bounding box center [516, 219] width 41 height 16
type input "0"
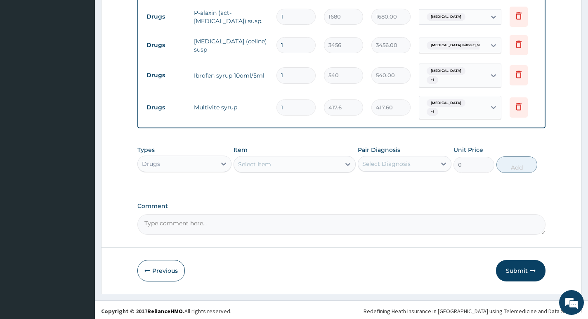
scroll to position [424, 0]
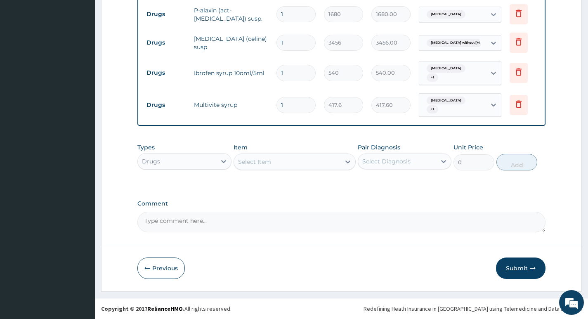
click at [523, 270] on button "Submit" at bounding box center [520, 267] width 49 height 21
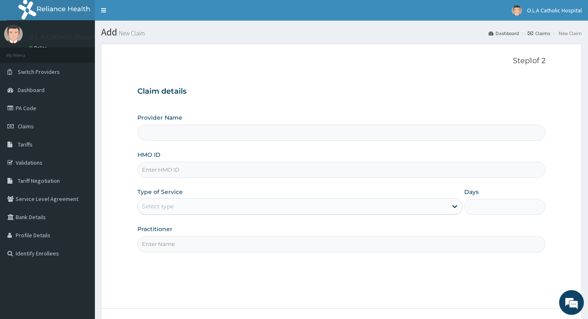
type input "O.L.A Catholic Hospital, [GEOGRAPHIC_DATA]"
click at [189, 165] on input "HMO ID" at bounding box center [341, 170] width 408 height 16
type input "jdd/10009/a"
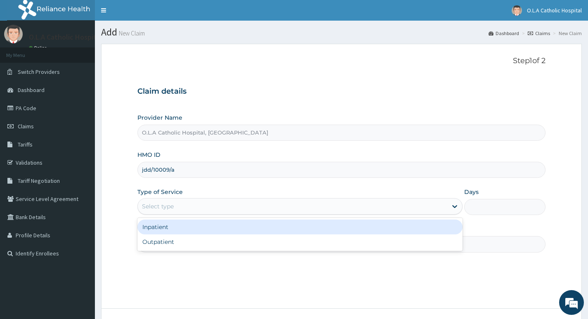
click at [173, 207] on div "Select type" at bounding box center [158, 206] width 32 height 8
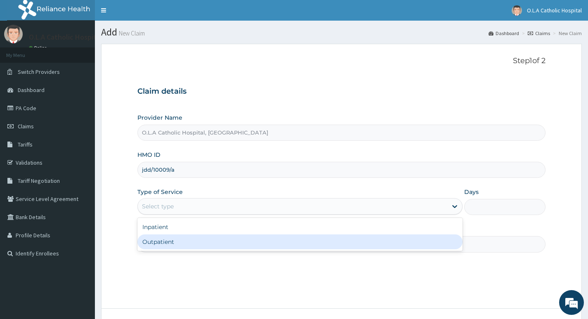
click at [172, 243] on div "Outpatient" at bounding box center [299, 241] width 325 height 15
type input "1"
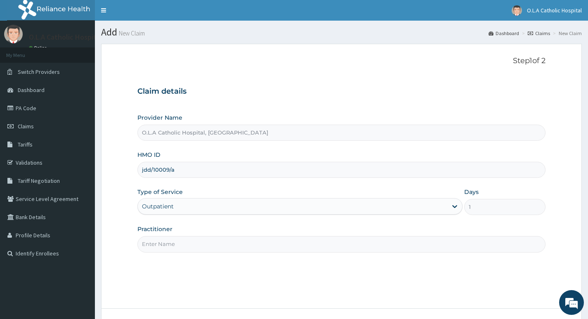
click at [176, 246] on input "Practitioner" at bounding box center [341, 244] width 408 height 16
type input "DR SALAWU"
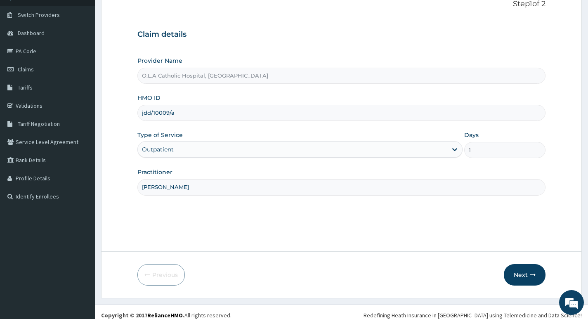
scroll to position [64, 0]
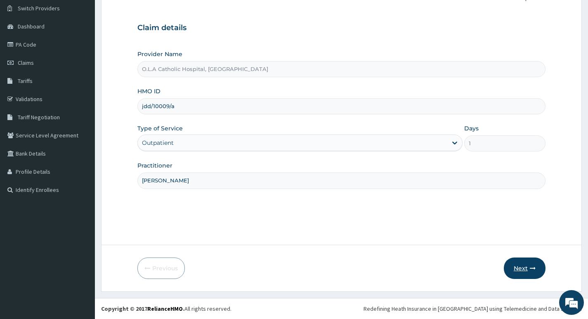
click at [522, 271] on button "Next" at bounding box center [525, 267] width 42 height 21
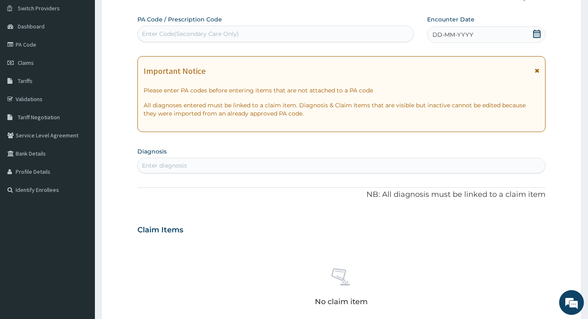
click at [536, 33] on icon at bounding box center [536, 34] width 8 height 8
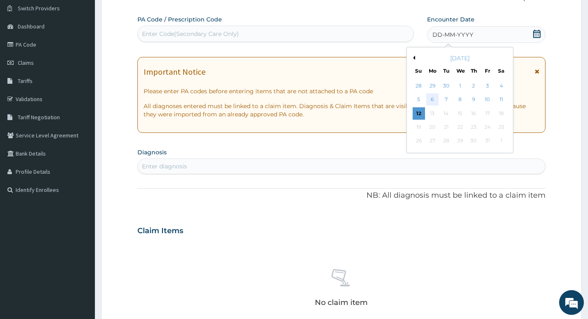
click at [429, 98] on div "6" at bounding box center [432, 100] width 12 height 12
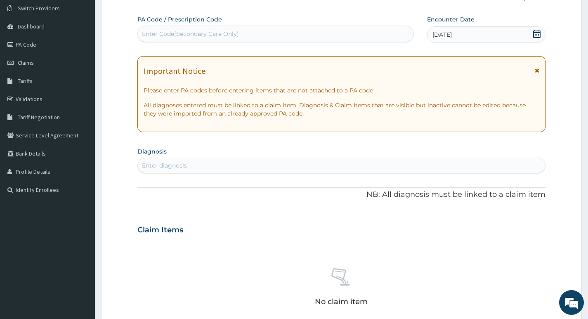
click at [212, 166] on div "Enter diagnosis" at bounding box center [341, 165] width 407 height 13
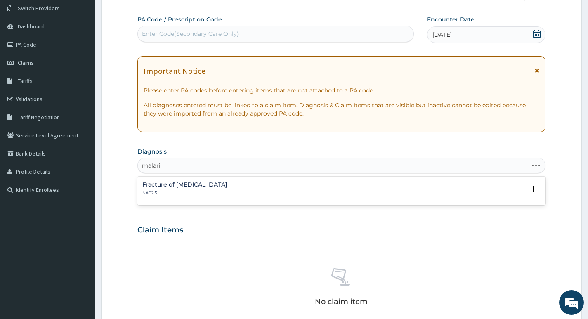
type input "malaria"
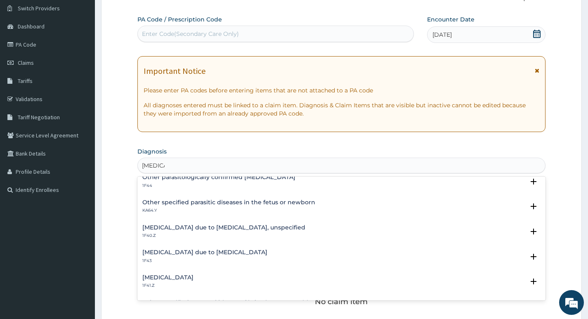
scroll to position [41, 0]
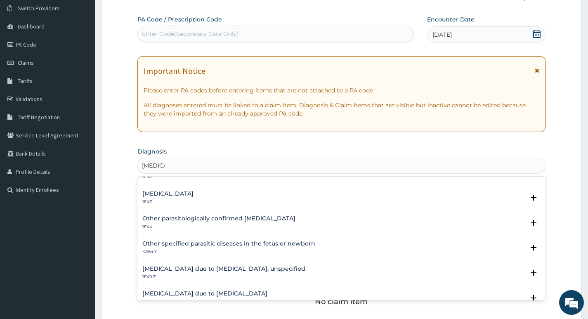
click at [193, 198] on div "Malaria, unspecified 1F4Z" at bounding box center [167, 198] width 51 height 14
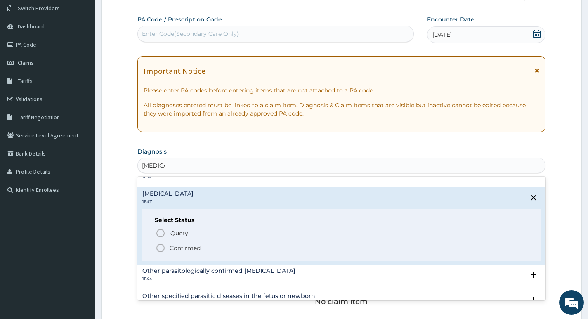
click at [157, 248] on circle "status option filled" at bounding box center [160, 247] width 7 height 7
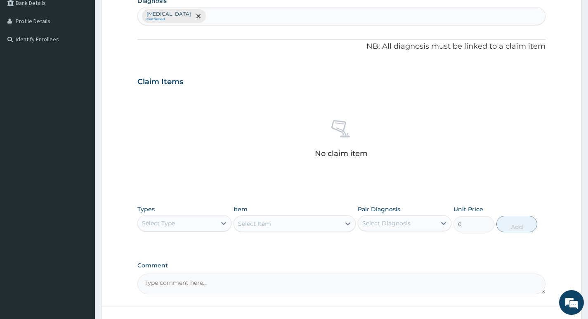
scroll to position [228, 0]
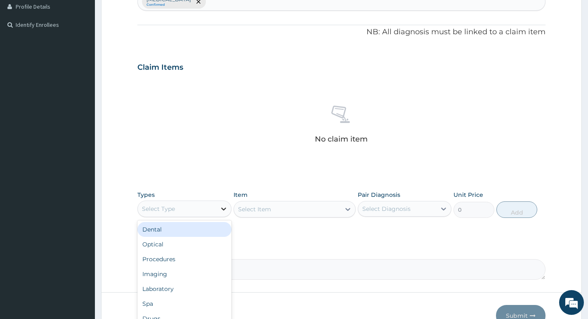
click at [222, 211] on icon at bounding box center [223, 209] width 8 height 8
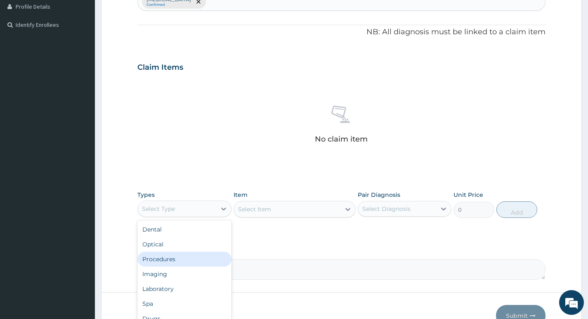
click at [169, 262] on div "Procedures" at bounding box center [184, 259] width 94 height 15
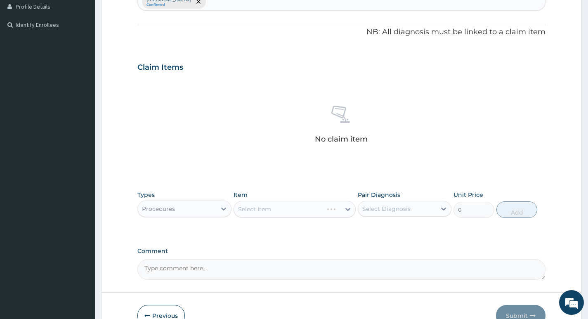
click at [343, 210] on div "Select Item" at bounding box center [294, 209] width 122 height 16
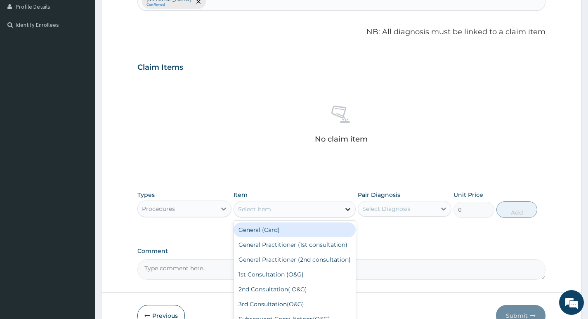
click at [346, 211] on icon at bounding box center [348, 209] width 8 height 8
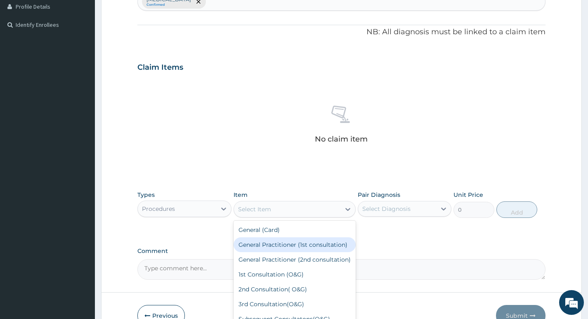
click at [288, 246] on div "General Practitioner (1st consultation)" at bounding box center [294, 244] width 122 height 15
type input "3900"
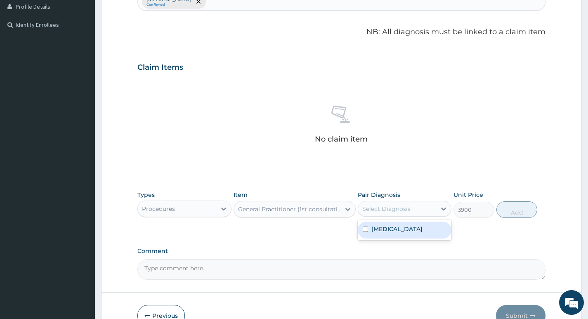
click at [403, 215] on div "Select Diagnosis" at bounding box center [397, 208] width 78 height 13
click at [392, 231] on label "Malaria, unspecified" at bounding box center [396, 229] width 51 height 8
checkbox input "true"
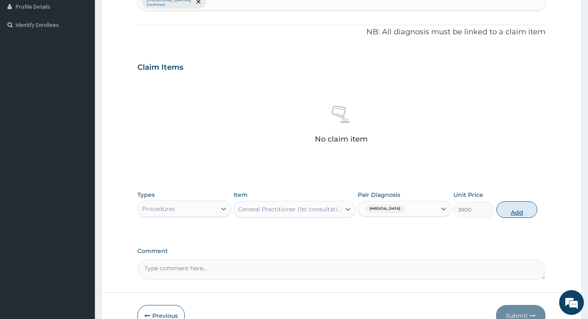
click at [521, 207] on button "Add" at bounding box center [516, 209] width 41 height 16
type input "0"
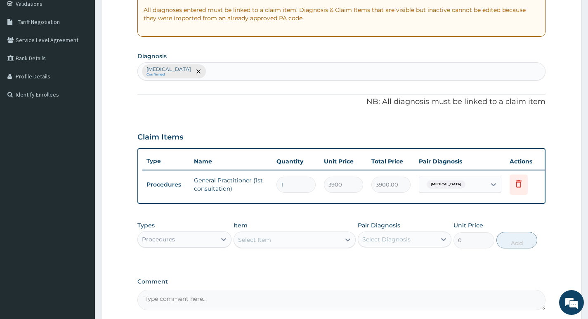
scroll to position [146, 0]
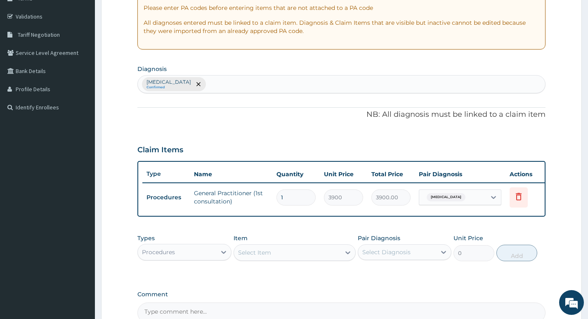
click at [252, 88] on div "Malaria, unspecified Confirmed" at bounding box center [341, 83] width 407 height 17
type input "sepsi"
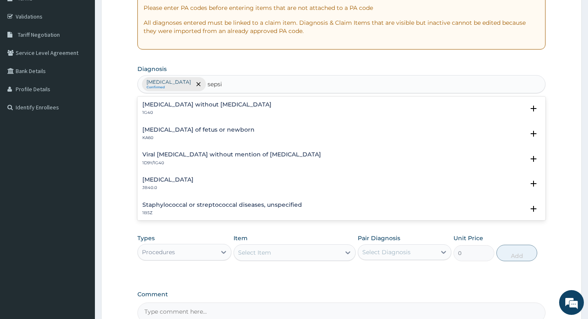
click at [187, 110] on p "1G40" at bounding box center [206, 113] width 129 height 6
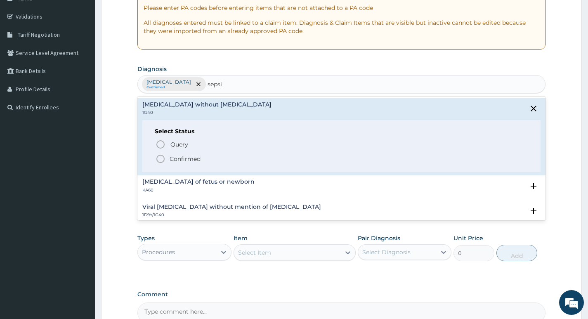
click at [160, 158] on icon "status option filled" at bounding box center [160, 159] width 10 height 10
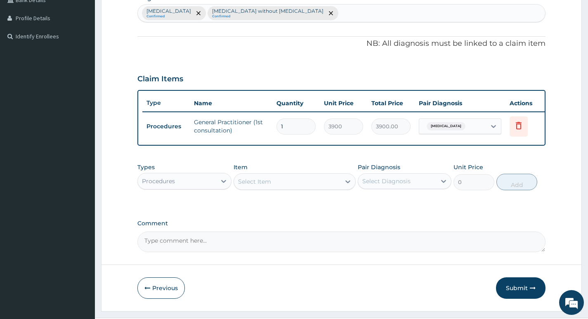
scroll to position [228, 0]
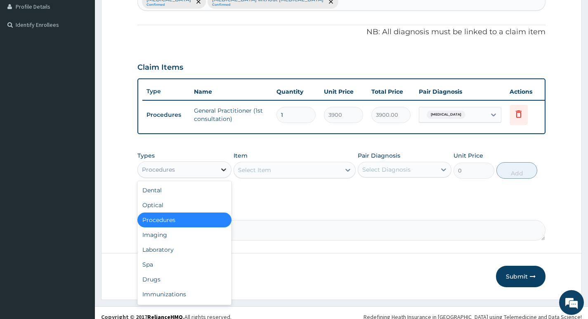
click at [222, 174] on icon at bounding box center [223, 169] width 8 height 8
click at [165, 282] on div "Drugs" at bounding box center [184, 279] width 94 height 15
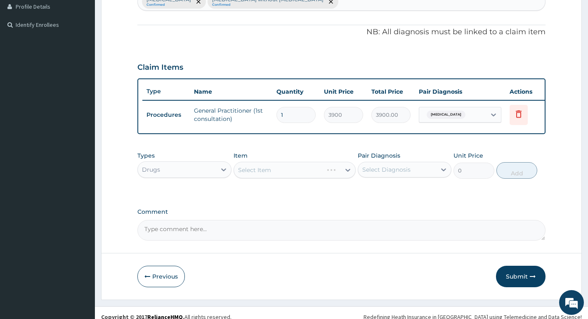
click at [327, 178] on div "Select Item" at bounding box center [294, 170] width 122 height 16
click at [348, 172] on icon at bounding box center [347, 170] width 5 height 3
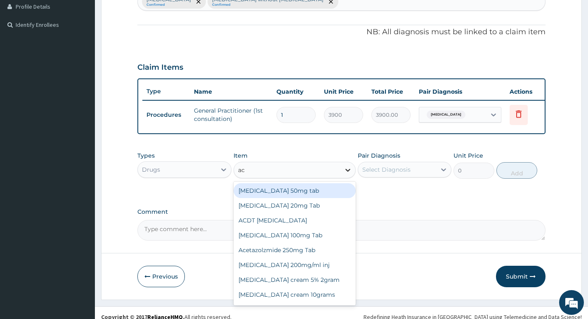
type input "act"
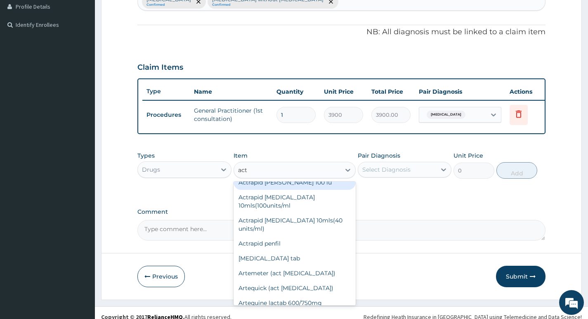
scroll to position [206, 0]
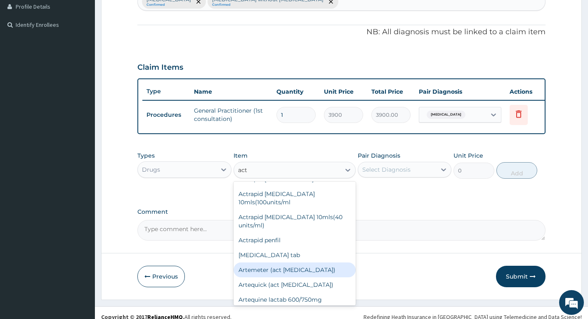
click at [281, 262] on div "Artemeter (act antimalarial)" at bounding box center [294, 269] width 122 height 15
type input "475.2"
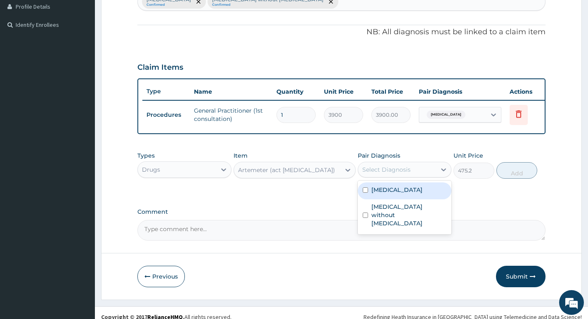
click at [416, 176] on div "Select Diagnosis" at bounding box center [397, 169] width 78 height 13
click at [405, 194] on label "Malaria, unspecified" at bounding box center [396, 190] width 51 height 8
checkbox input "true"
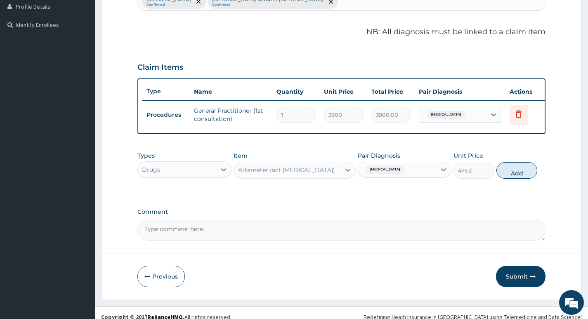
click at [513, 174] on button "Add" at bounding box center [516, 170] width 41 height 16
type input "0"
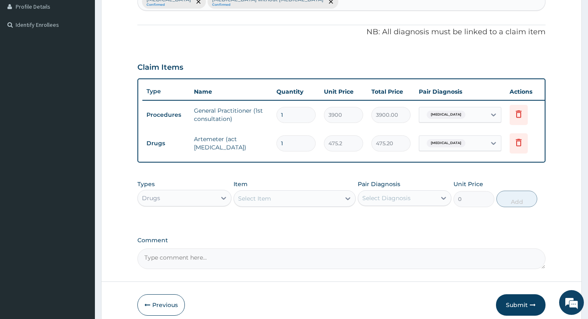
click at [292, 146] on input "1" at bounding box center [295, 143] width 39 height 16
type input "0.00"
type input "6"
type input "2851.20"
type input "6"
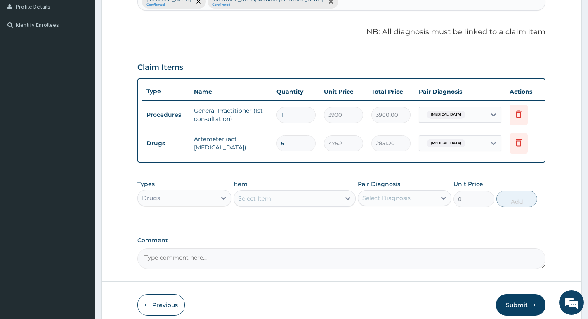
click at [285, 205] on div "Select Item" at bounding box center [287, 198] width 107 height 13
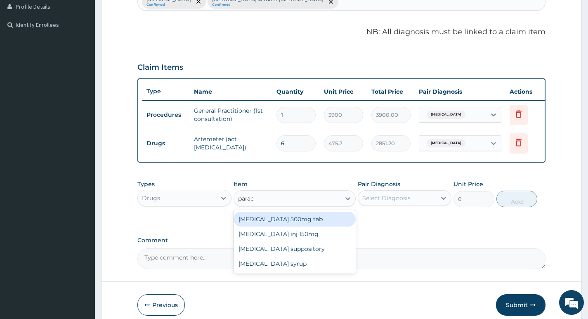
type input "parace"
click at [290, 221] on div "Paracetamol 500mg tab" at bounding box center [294, 219] width 122 height 15
type input "12"
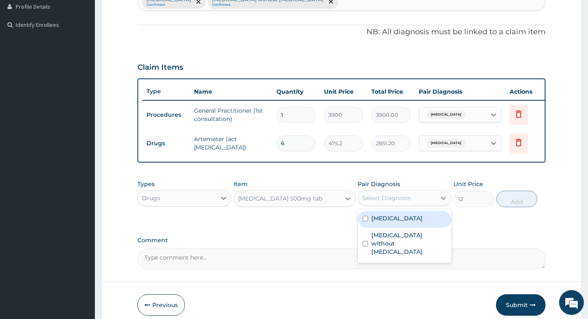
click at [389, 202] on div "Select Diagnosis" at bounding box center [386, 198] width 48 height 8
click at [395, 222] on label "Malaria, unspecified" at bounding box center [396, 218] width 51 height 8
checkbox input "true"
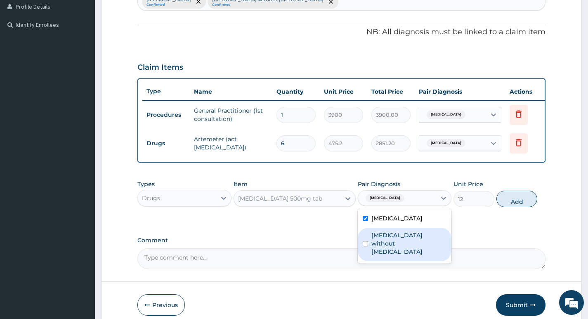
click at [399, 247] on label "Sepsis without septic shock" at bounding box center [408, 243] width 75 height 25
checkbox input "true"
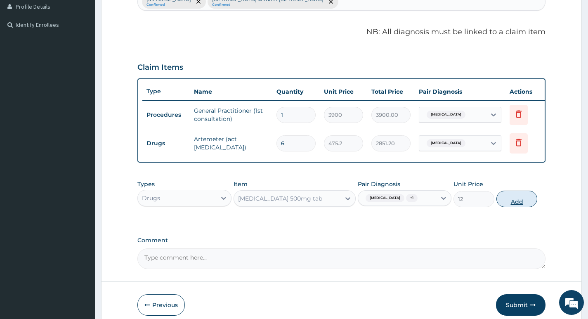
click at [523, 202] on button "Add" at bounding box center [516, 199] width 41 height 16
type input "0"
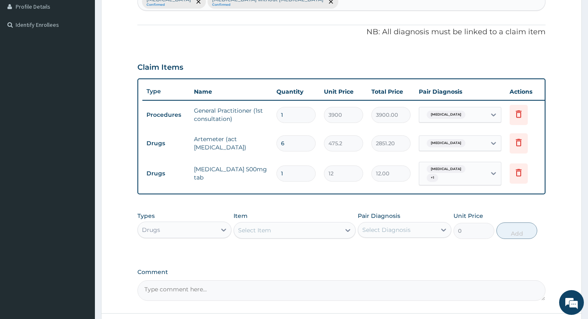
click at [293, 174] on input "1" at bounding box center [295, 173] width 39 height 16
type input "0.00"
type input "2"
type input "24.00"
type input "20"
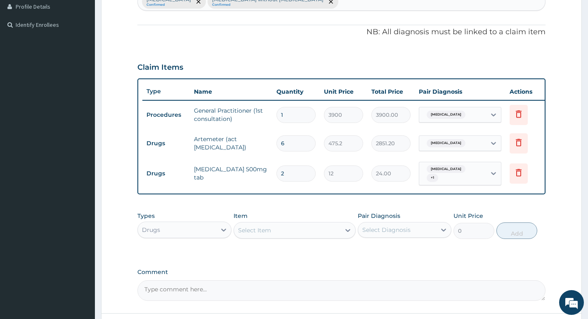
type input "240.00"
type input "20"
click at [285, 237] on div "Select Item" at bounding box center [287, 230] width 107 height 13
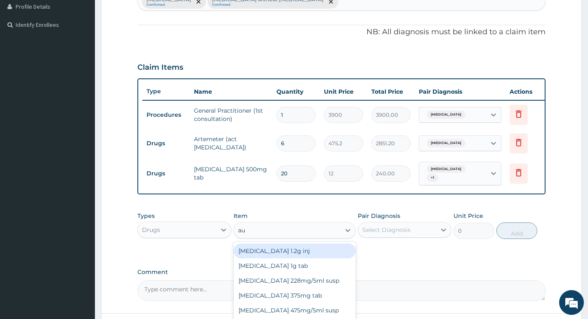
type input "aug"
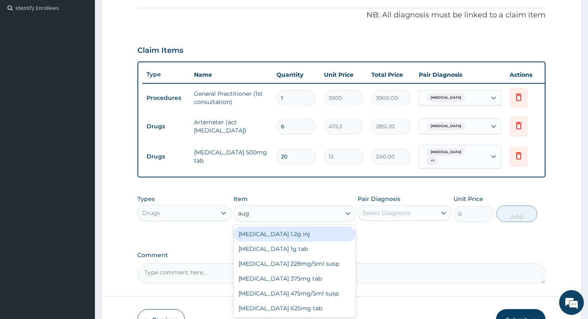
scroll to position [270, 0]
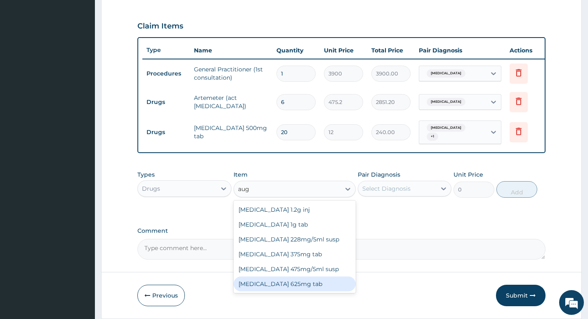
click at [306, 288] on div "Augmentin 625mg tab" at bounding box center [294, 283] width 122 height 15
type input "300"
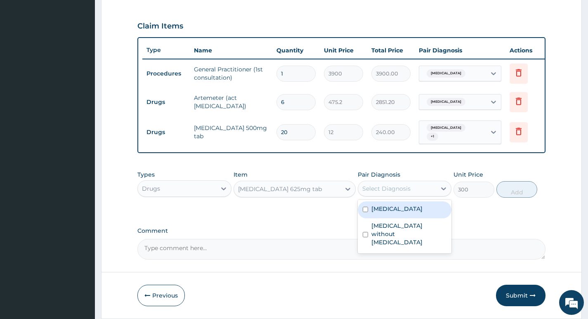
click at [432, 188] on div "Select Diagnosis" at bounding box center [397, 188] width 78 height 13
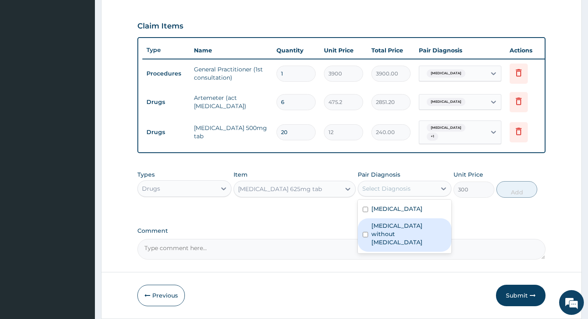
click at [400, 233] on label "Sepsis without septic shock" at bounding box center [408, 233] width 75 height 25
checkbox input "true"
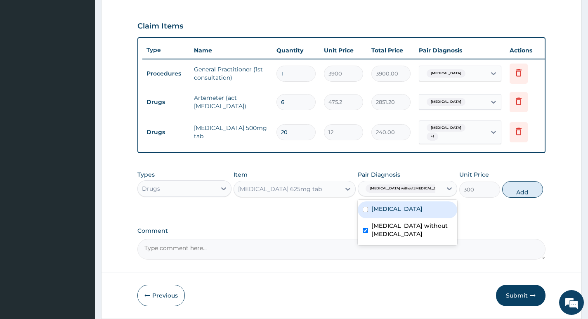
click at [366, 212] on input "checkbox" at bounding box center [365, 209] width 5 height 5
checkbox input "true"
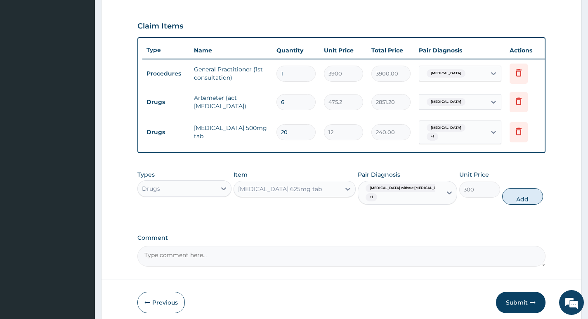
click at [506, 205] on button "Add" at bounding box center [522, 196] width 41 height 16
type input "0"
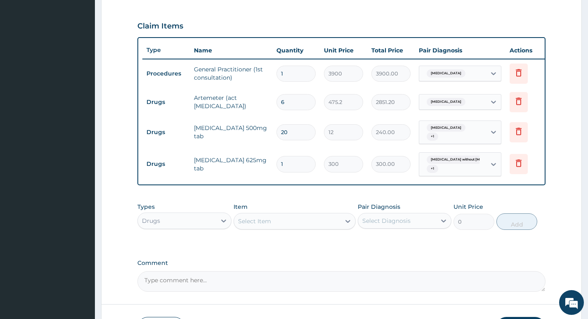
click at [284, 162] on input "1" at bounding box center [295, 164] width 39 height 16
type input "14"
type input "4200.00"
type input "144"
type input "43200.00"
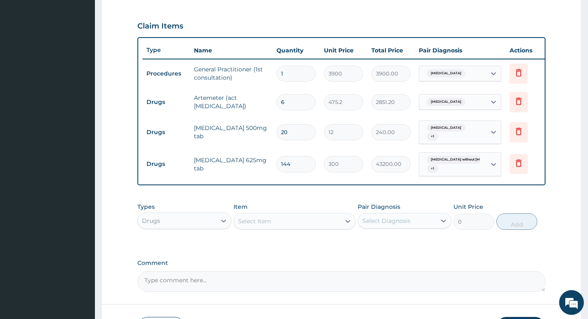
type input "14"
type input "4200.00"
type input "14"
click at [286, 228] on div "Select Item" at bounding box center [287, 220] width 107 height 13
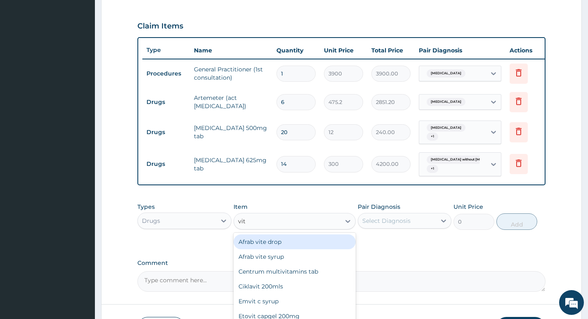
type input "vita"
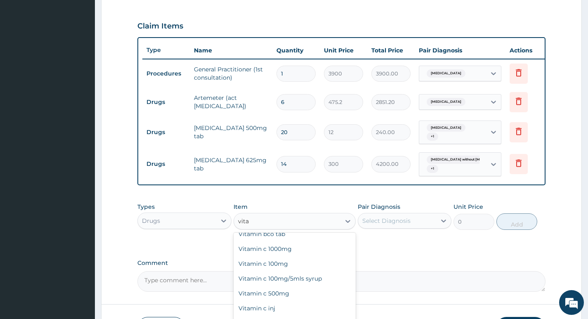
scroll to position [82, 0]
click at [293, 300] on div "Vitamin c 500mg" at bounding box center [294, 292] width 122 height 15
type input "60"
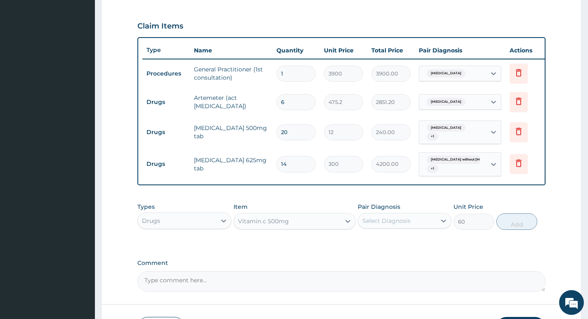
click at [413, 225] on div "Select Diagnosis" at bounding box center [397, 220] width 78 height 13
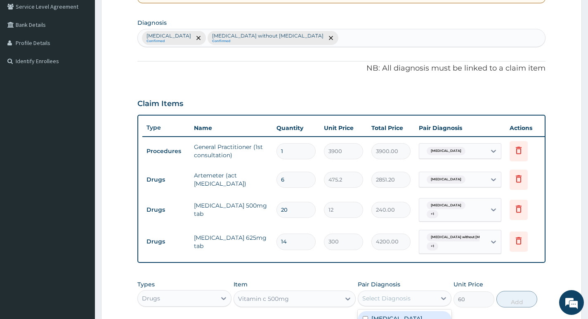
scroll to position [146, 0]
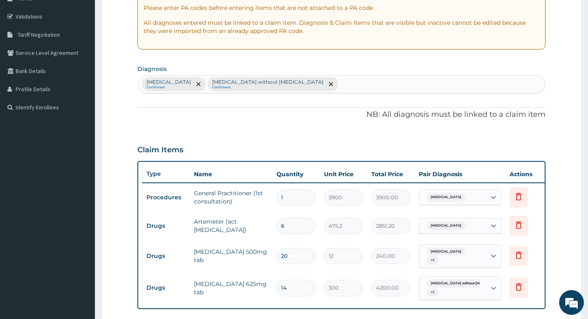
click at [322, 83] on div "Malaria, unspecified Confirmed Sepsis without septic shock Confirmed" at bounding box center [341, 83] width 407 height 17
type input "upper"
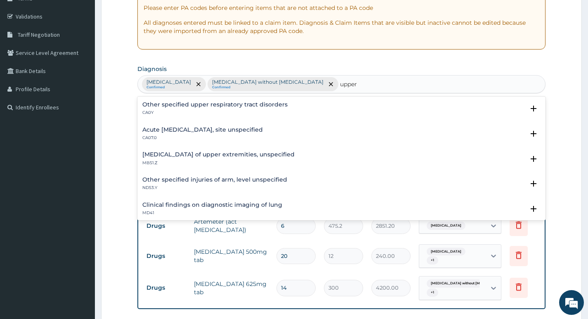
click at [219, 131] on h4 "Acute upper respiratory infection, site unspecified" at bounding box center [202, 130] width 120 height 6
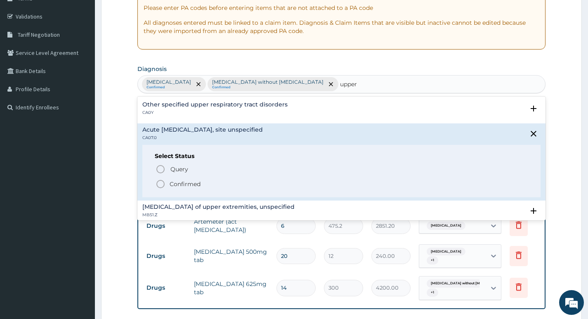
click at [159, 184] on icon "status option filled" at bounding box center [160, 184] width 10 height 10
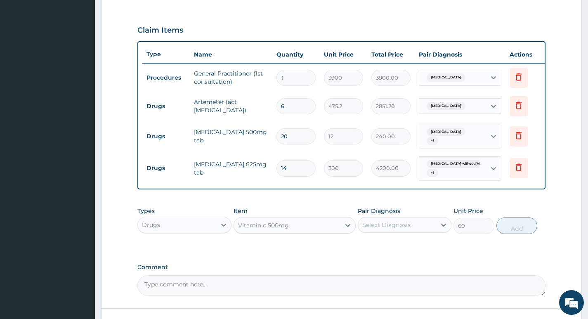
scroll to position [270, 0]
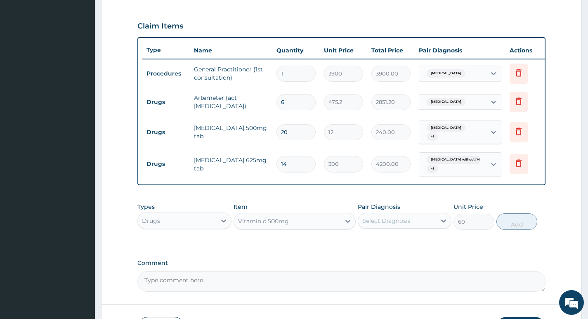
click at [396, 225] on div "Select Diagnosis" at bounding box center [386, 221] width 48 height 8
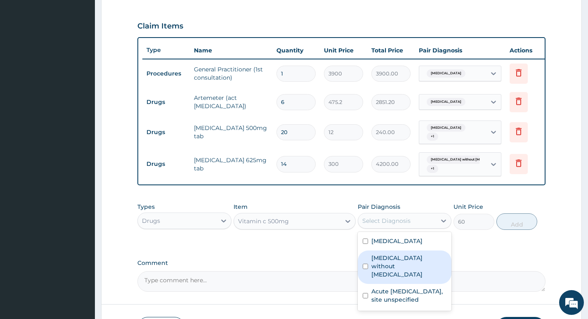
drag, startPoint x: 393, startPoint y: 266, endPoint x: 395, endPoint y: 281, distance: 14.9
click at [393, 266] on label "Sepsis without septic shock" at bounding box center [408, 266] width 75 height 25
checkbox input "true"
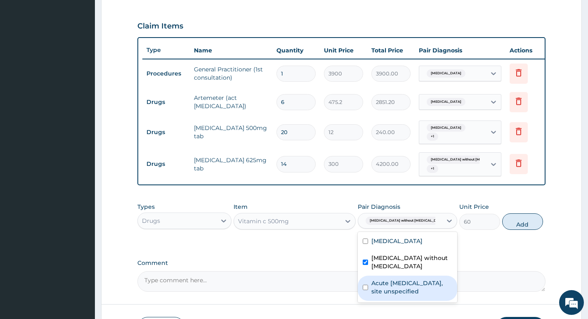
click at [396, 291] on label "Acute upper respiratory infection, site unspecified" at bounding box center [411, 287] width 81 height 16
checkbox input "true"
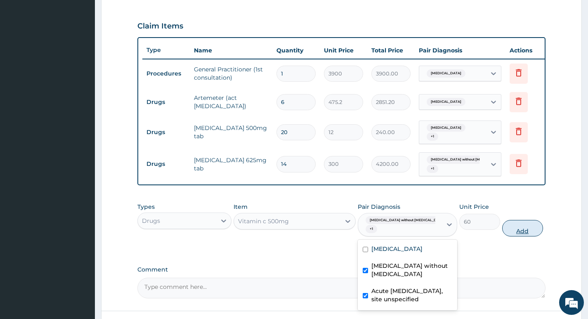
click at [510, 235] on button "Add" at bounding box center [522, 228] width 41 height 16
type input "0"
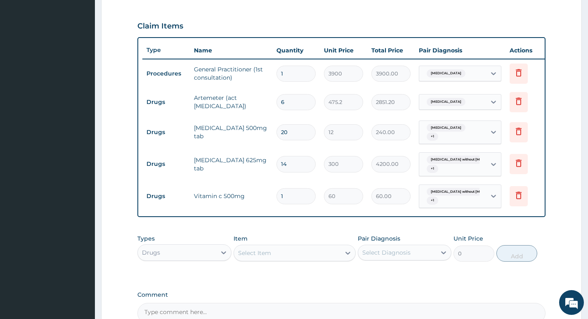
type input "0.00"
type input "3"
type input "180.00"
type input "30"
type input "1800.00"
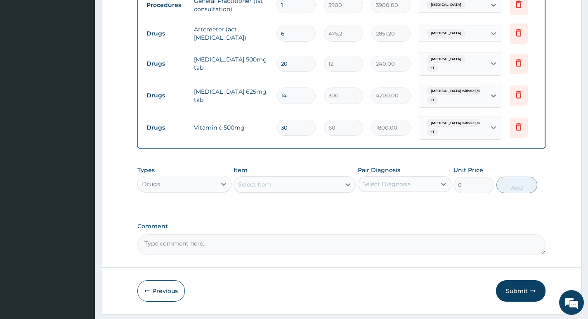
scroll to position [352, 0]
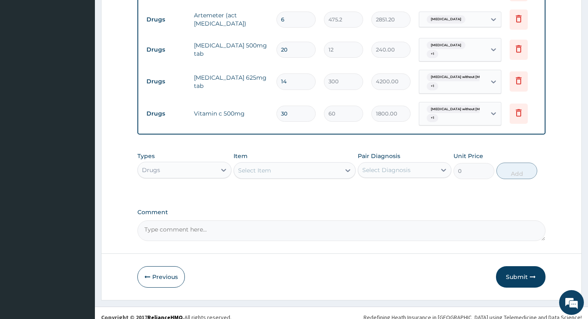
type input "30"
click at [274, 177] on div "Select Item" at bounding box center [287, 170] width 107 height 13
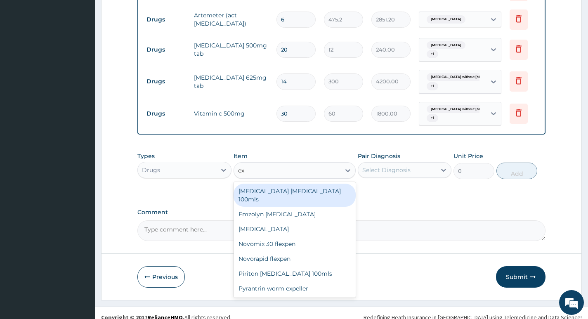
type input "e"
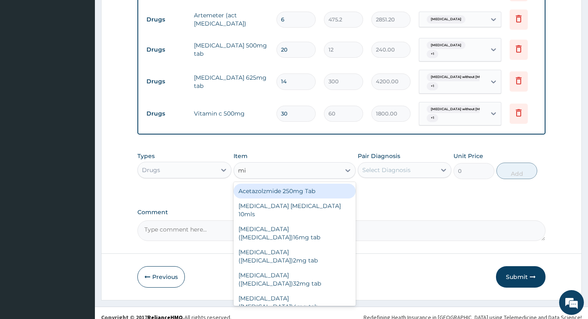
type input "mix"
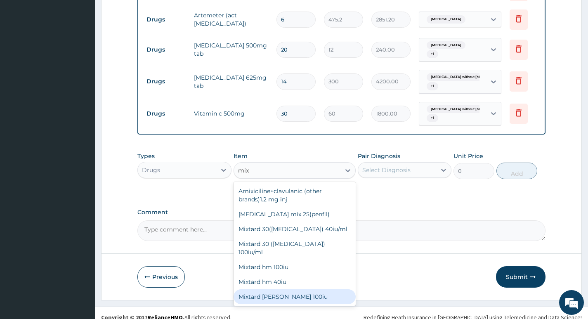
scroll to position [21, 0]
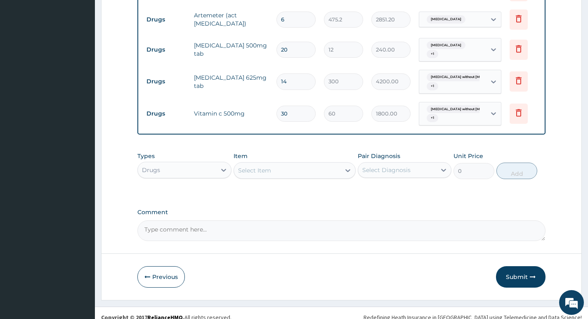
click at [260, 173] on div "Select Item" at bounding box center [287, 170] width 107 height 13
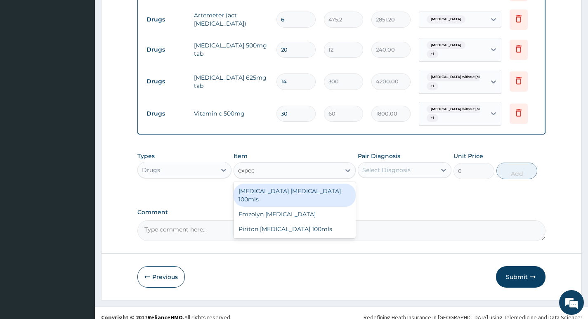
type input "expect"
click at [280, 198] on div "Benylin expectorant 100mls" at bounding box center [294, 195] width 122 height 23
type input "420"
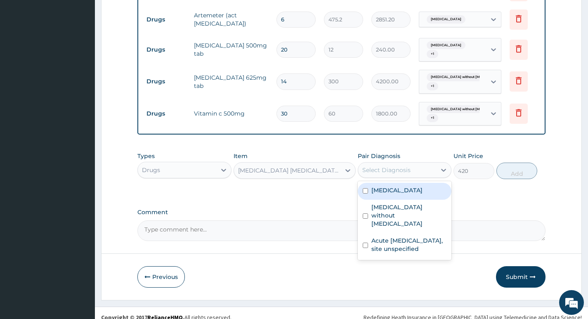
click at [414, 176] on div "Select Diagnosis" at bounding box center [397, 169] width 78 height 13
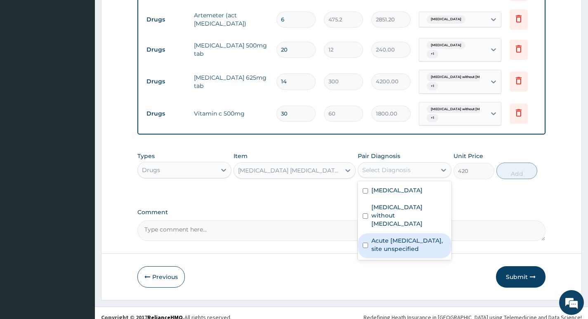
click at [391, 242] on label "Acute upper respiratory infection, site unspecified" at bounding box center [408, 244] width 75 height 16
checkbox input "true"
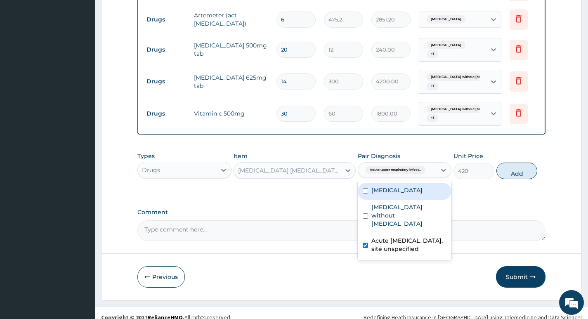
click at [281, 174] on div "Benylin expectorant 100mls" at bounding box center [290, 170] width 104 height 8
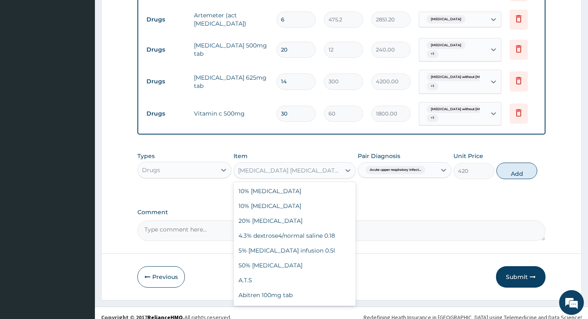
scroll to position [3143, 0]
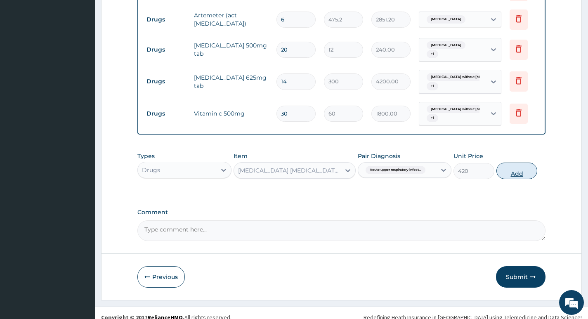
click at [515, 179] on button "Add" at bounding box center [516, 170] width 41 height 16
type input "0"
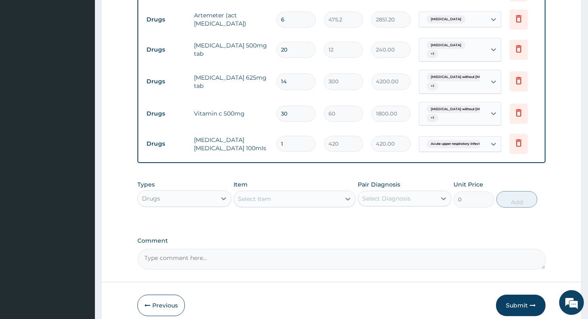
click at [302, 205] on div "Select Item" at bounding box center [287, 198] width 107 height 13
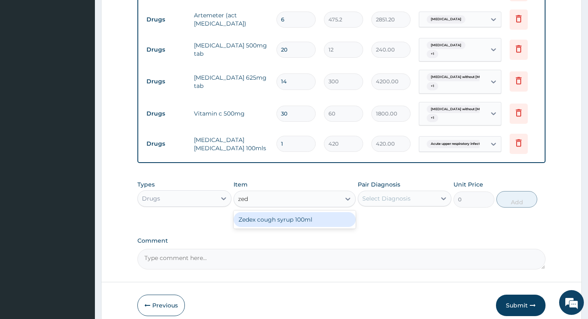
type input "zede"
click at [294, 226] on div "Zedex cough syrup 100ml" at bounding box center [294, 219] width 122 height 15
type input "792"
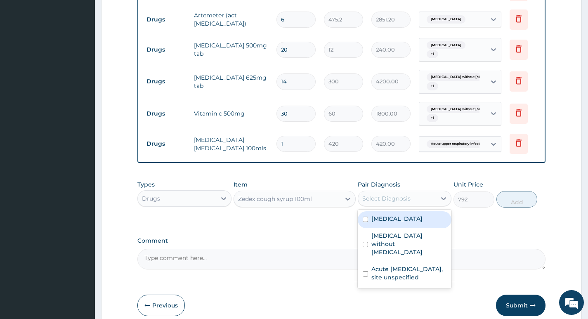
click at [435, 205] on div "Select Diagnosis" at bounding box center [397, 198] width 78 height 13
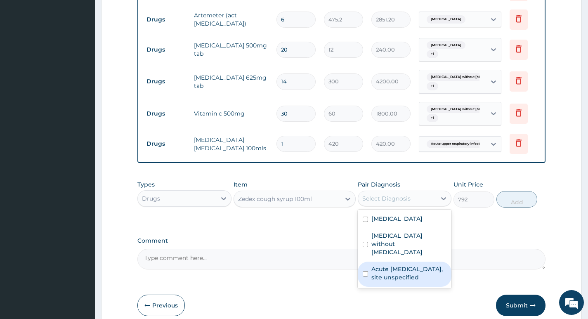
click at [402, 269] on label "Acute upper respiratory infection, site unspecified" at bounding box center [408, 273] width 75 height 16
checkbox input "true"
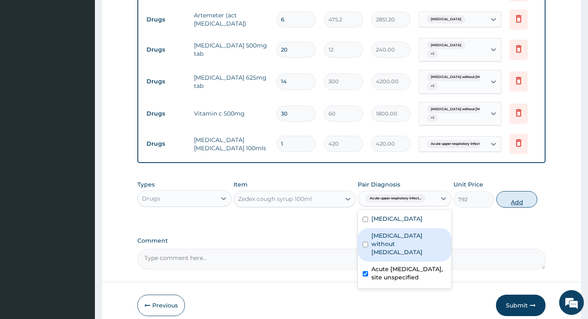
click at [517, 207] on button "Add" at bounding box center [516, 199] width 41 height 16
type input "0"
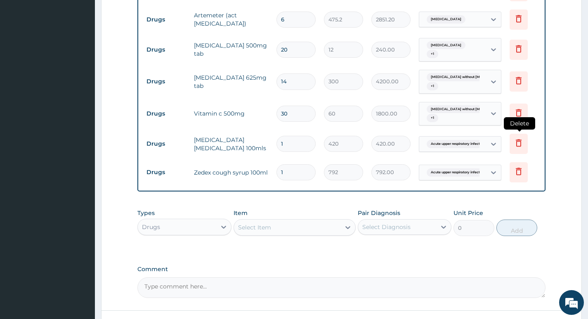
click at [514, 146] on icon at bounding box center [518, 143] width 10 height 10
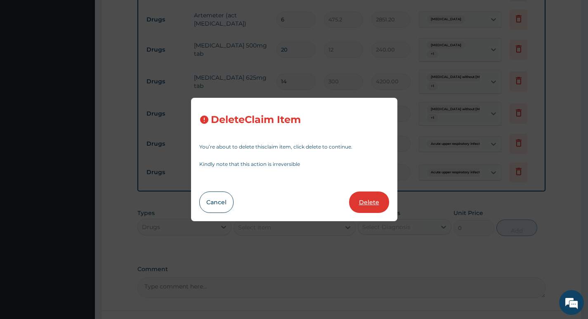
click at [369, 202] on button "Delete" at bounding box center [369, 201] width 40 height 21
type input "792"
type input "792.00"
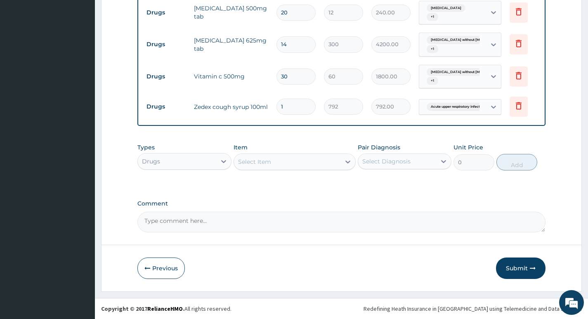
scroll to position [396, 0]
click at [524, 272] on button "Submit" at bounding box center [520, 267] width 49 height 21
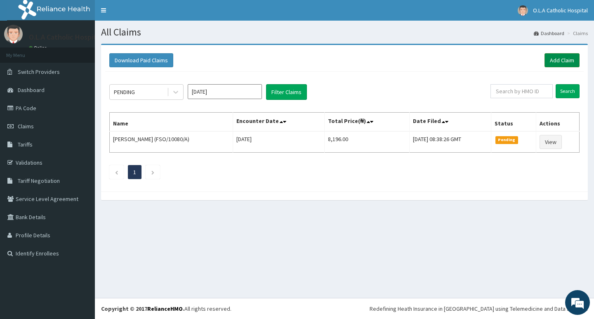
click at [570, 56] on link "Add Claim" at bounding box center [561, 60] width 35 height 14
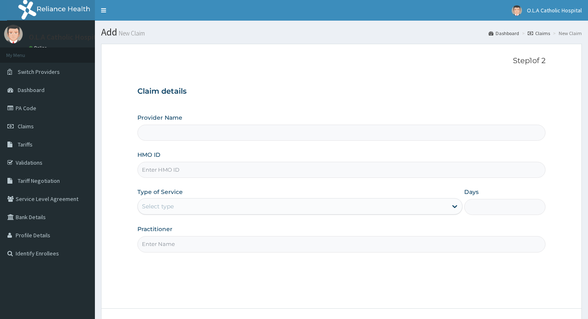
click at [187, 172] on input "HMO ID" at bounding box center [341, 170] width 408 height 16
type input "nbc"
type input "O.L.A Catholic Hospital, [GEOGRAPHIC_DATA]"
type input "nbc/10072/b"
click at [192, 215] on div "Provider Name O.L.A Catholic Hospital, Oluyoro HMO ID nbc/10072/b Type of Servi…" at bounding box center [341, 182] width 408 height 139
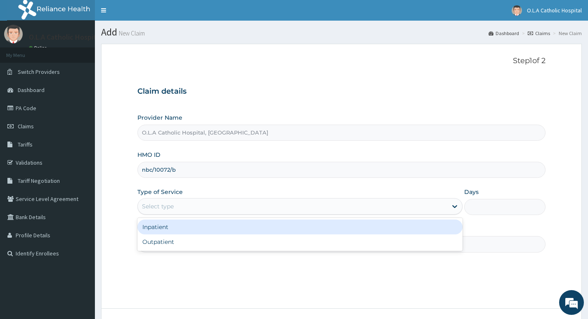
click at [199, 210] on div "Select type" at bounding box center [292, 206] width 309 height 13
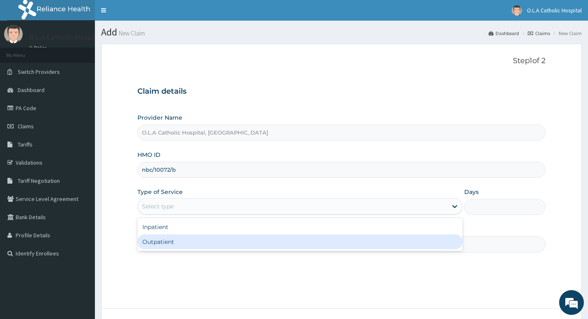
click at [197, 246] on div "Outpatient" at bounding box center [299, 241] width 325 height 15
type input "1"
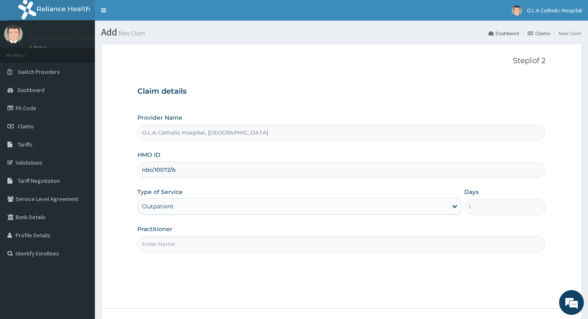
click at [192, 244] on input "Practitioner" at bounding box center [341, 244] width 408 height 16
type input "[PERSON_NAME]"
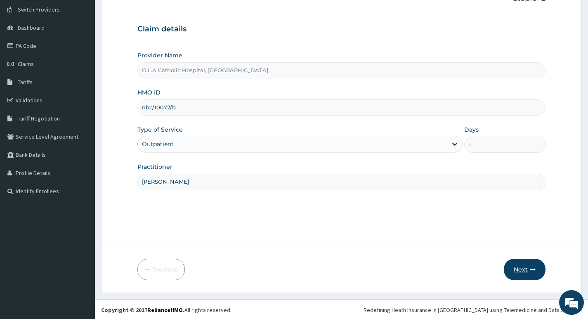
scroll to position [64, 0]
click at [519, 268] on button "Next" at bounding box center [525, 267] width 42 height 21
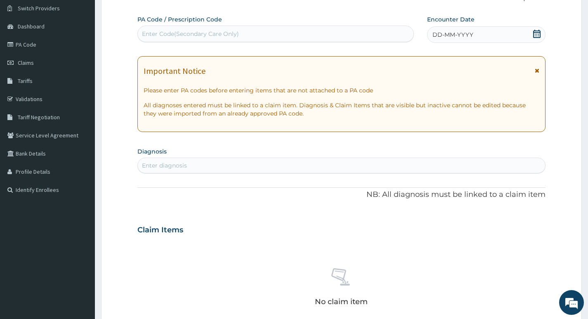
click at [535, 34] on icon at bounding box center [536, 34] width 7 height 8
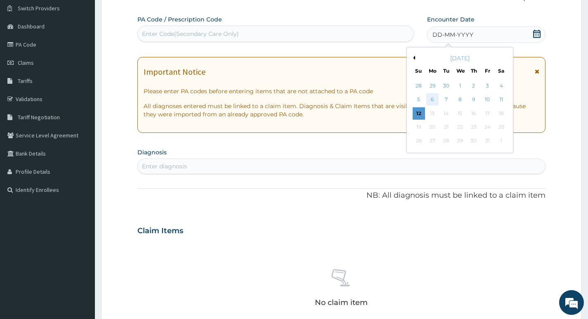
click at [433, 99] on div "6" at bounding box center [432, 100] width 12 height 12
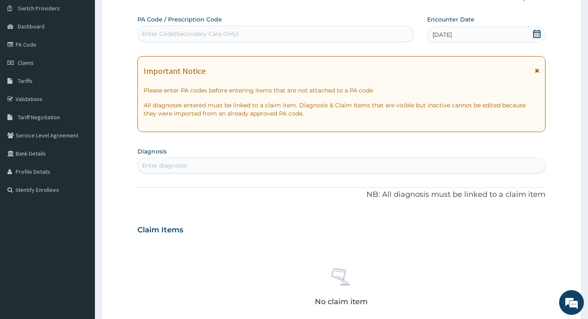
click at [213, 160] on div "Enter diagnosis" at bounding box center [341, 165] width 407 height 13
type input "upper"
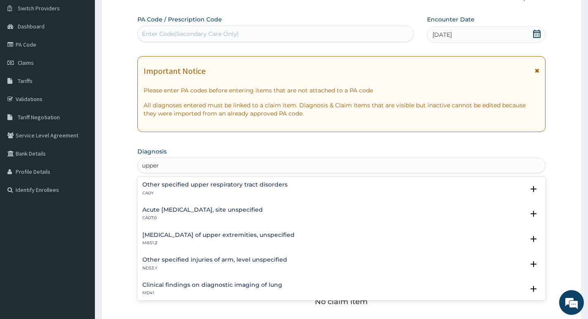
click at [224, 212] on h4 "Acute upper respiratory infection, site unspecified" at bounding box center [202, 210] width 120 height 6
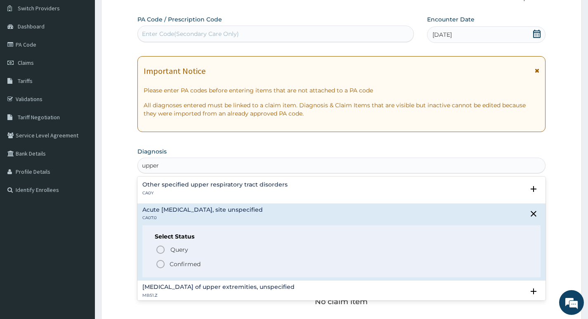
click at [162, 264] on icon "status option filled" at bounding box center [160, 264] width 10 height 10
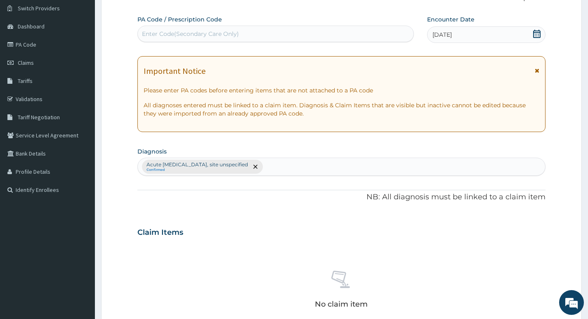
click at [306, 165] on div "Acute upper respiratory infection, site unspecified Confirmed" at bounding box center [341, 166] width 407 height 17
type input "peptic"
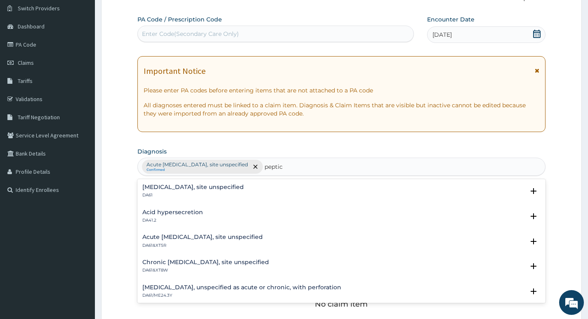
click at [187, 240] on h4 "Acute peptic ulcer, site unspecified" at bounding box center [202, 237] width 120 height 6
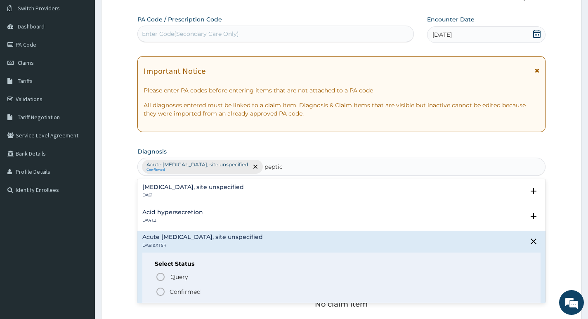
click at [161, 290] on icon "status option filled" at bounding box center [160, 292] width 10 height 10
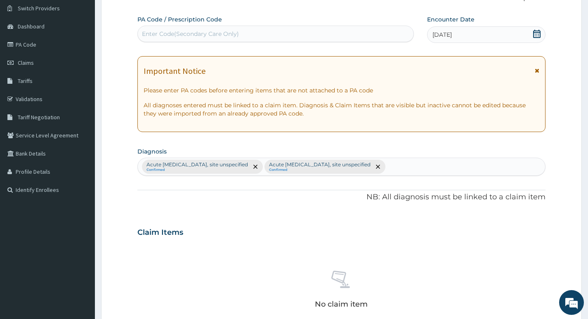
click at [398, 166] on div "Acute upper respiratory infection, site unspecified Confirmed Acute peptic ulce…" at bounding box center [341, 166] width 407 height 17
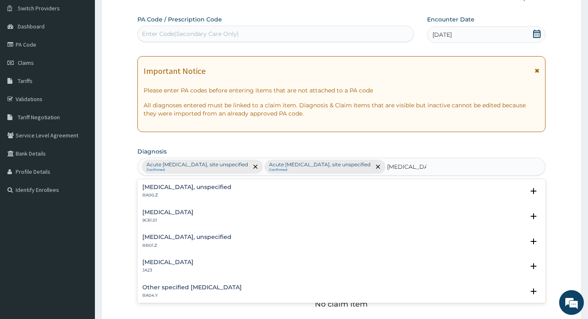
type input "hypertension"
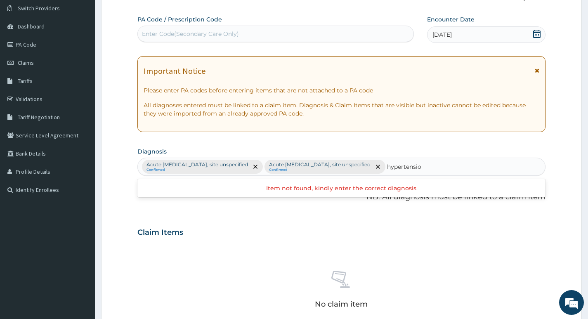
type input "hypertension"
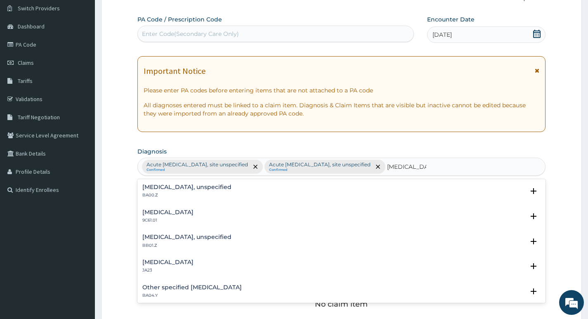
click at [205, 185] on h4 "Essential hypertension, unspecified" at bounding box center [186, 187] width 89 height 6
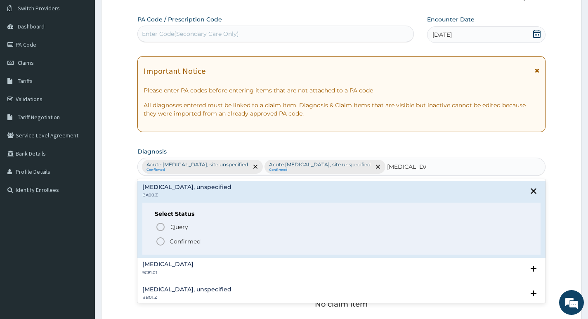
click at [158, 240] on icon "status option filled" at bounding box center [160, 241] width 10 height 10
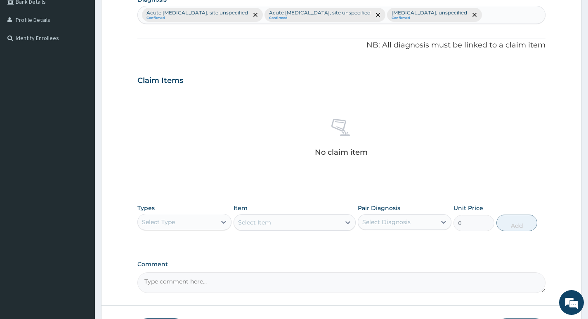
scroll to position [228, 0]
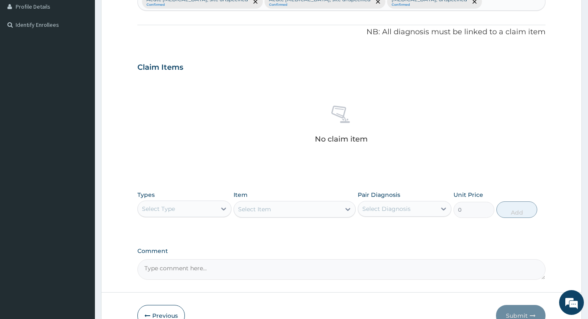
click at [214, 210] on div "Select Type" at bounding box center [177, 208] width 78 height 13
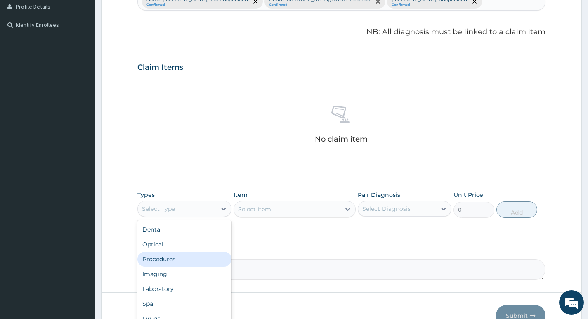
click at [177, 262] on div "Procedures" at bounding box center [184, 259] width 94 height 15
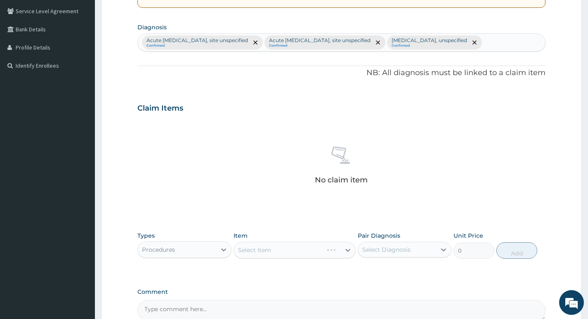
scroll to position [187, 0]
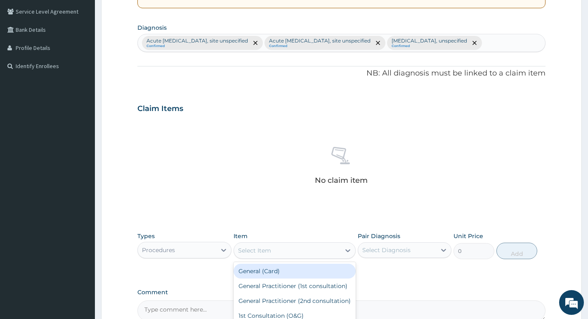
click at [312, 251] on div "Select Item" at bounding box center [287, 250] width 107 height 13
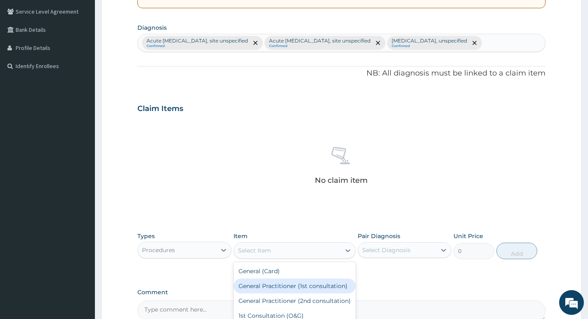
click at [278, 289] on div "General Practitioner (1st consultation)" at bounding box center [294, 285] width 122 height 15
type input "3900"
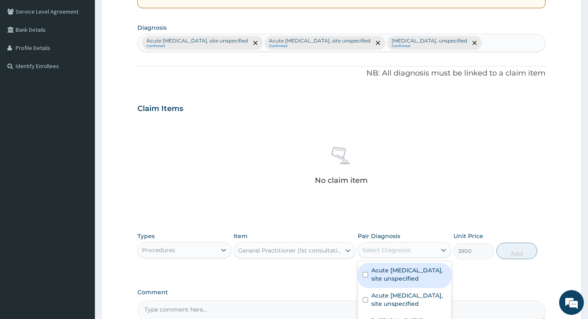
click at [423, 253] on div "Select Diagnosis" at bounding box center [397, 249] width 78 height 13
click at [410, 277] on label "Acute upper respiratory infection, site unspecified" at bounding box center [408, 274] width 75 height 16
checkbox input "true"
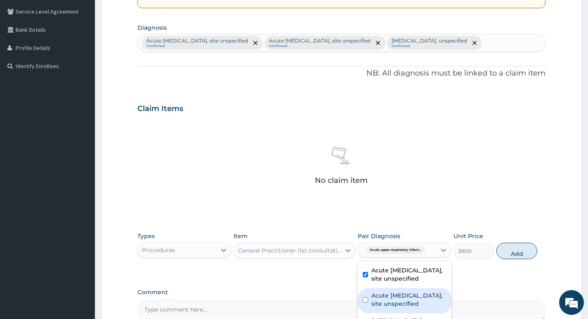
click at [403, 302] on label "Acute peptic ulcer, site unspecified" at bounding box center [408, 299] width 75 height 16
checkbox input "true"
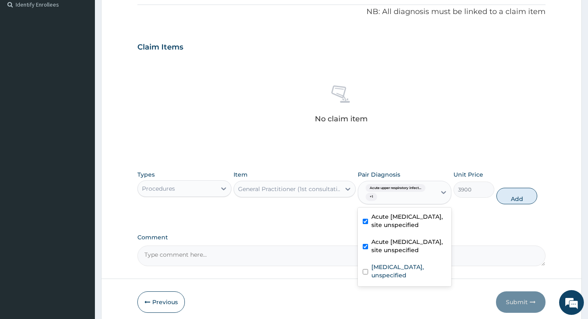
scroll to position [270, 0]
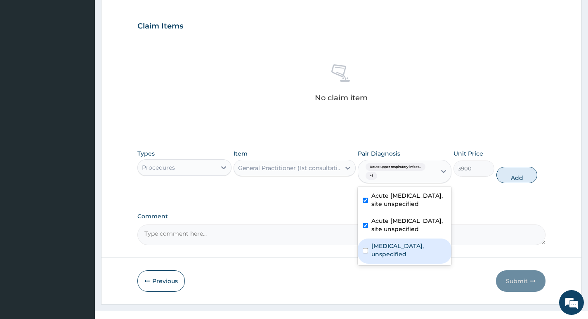
click at [401, 248] on label "Essential hypertension, unspecified" at bounding box center [408, 250] width 75 height 16
checkbox input "true"
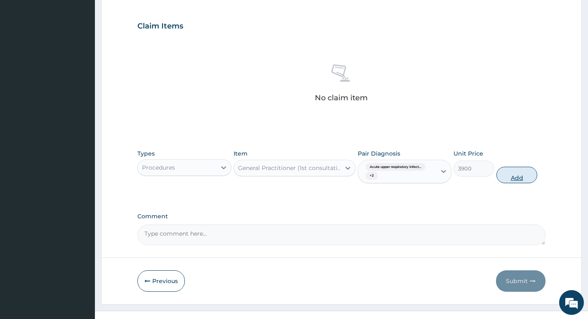
click at [511, 178] on button "Add" at bounding box center [516, 175] width 41 height 16
type input "0"
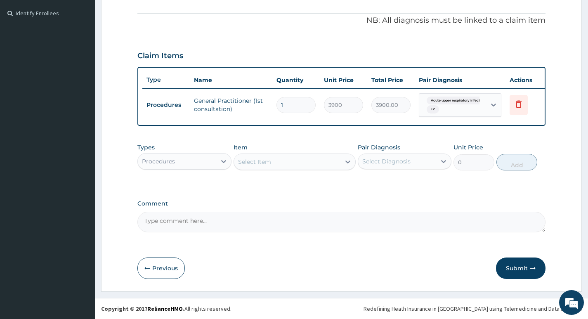
scroll to position [246, 0]
click at [219, 162] on icon at bounding box center [223, 161] width 8 height 8
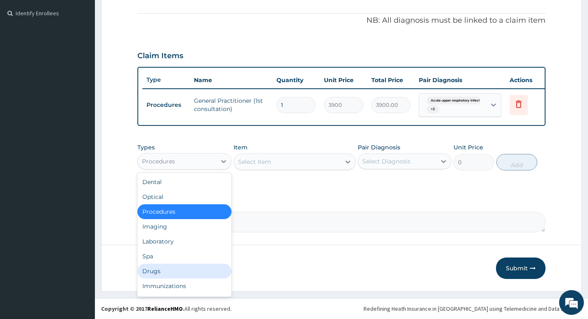
click at [162, 270] on div "Drugs" at bounding box center [184, 271] width 94 height 15
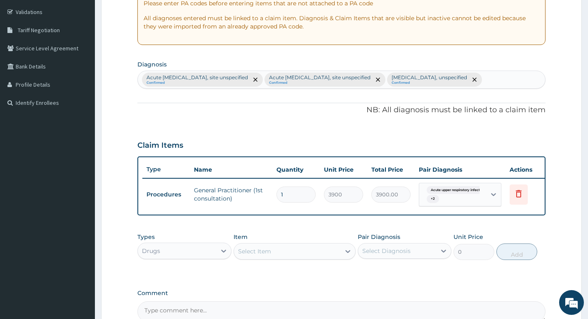
scroll to position [165, 0]
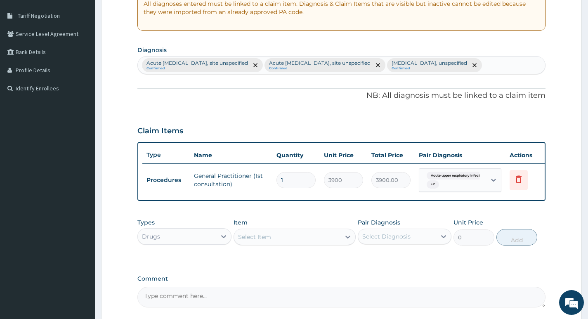
click at [289, 243] on div "Select Item" at bounding box center [287, 236] width 107 height 13
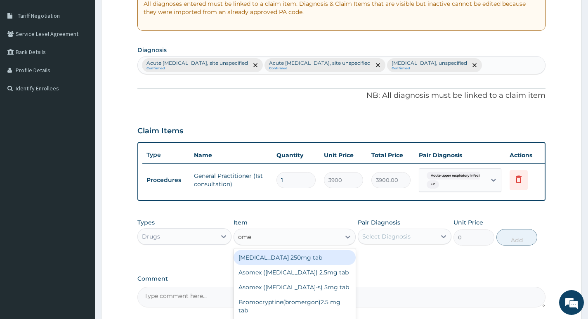
type input "omep"
click at [287, 261] on div "Omeprazole 20mg" at bounding box center [294, 257] width 122 height 15
type input "108"
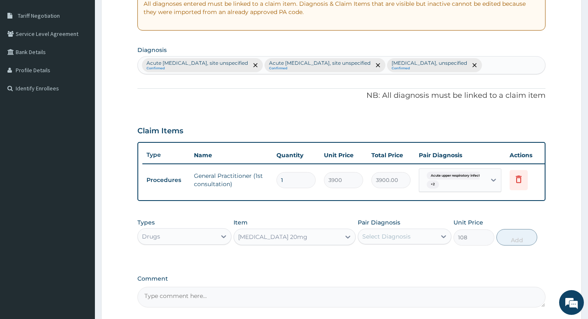
click at [426, 242] on div "Select Diagnosis" at bounding box center [397, 236] width 78 height 13
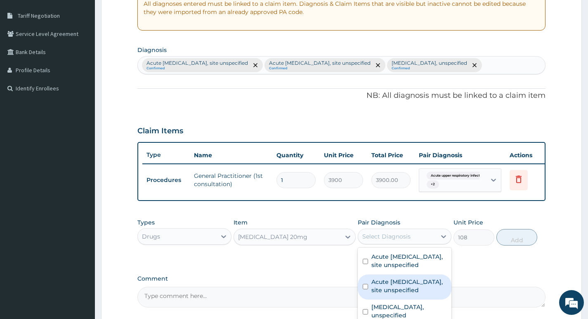
click at [410, 294] on label "Acute peptic ulcer, site unspecified" at bounding box center [408, 286] width 75 height 16
checkbox input "true"
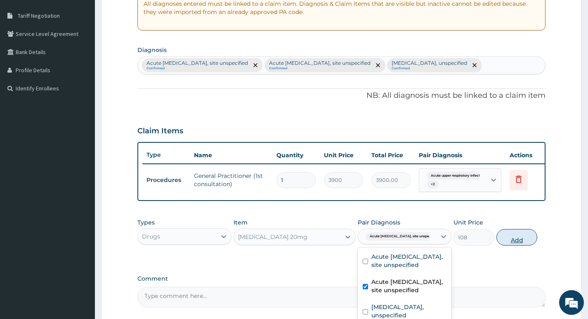
click at [511, 245] on button "Add" at bounding box center [516, 237] width 41 height 16
type input "0"
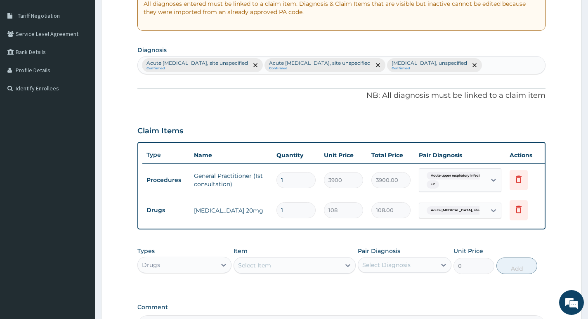
click at [287, 210] on input "1" at bounding box center [295, 210] width 39 height 16
type input "0.00"
type input "4"
type input "432.00"
type input "40"
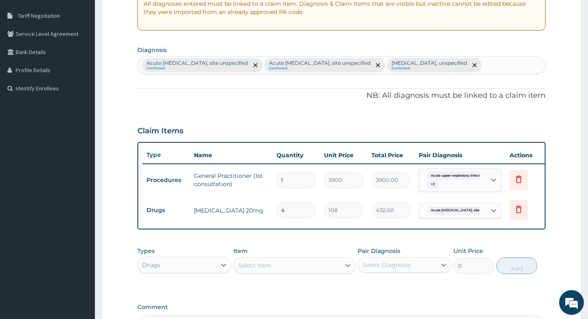
type input "4320.00"
type input "40"
click at [292, 271] on div "Select Item" at bounding box center [287, 265] width 107 height 13
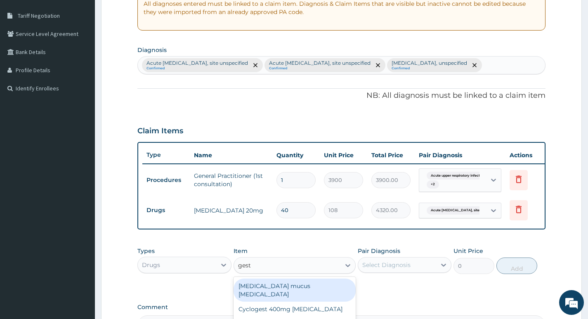
type input "gesti"
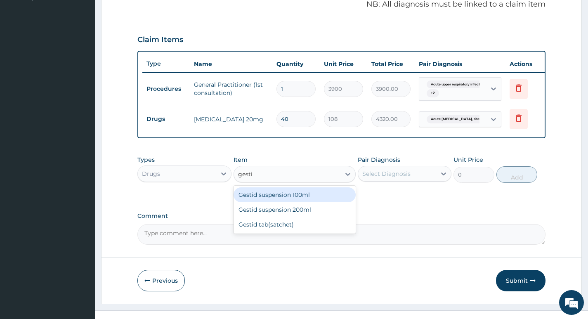
scroll to position [275, 0]
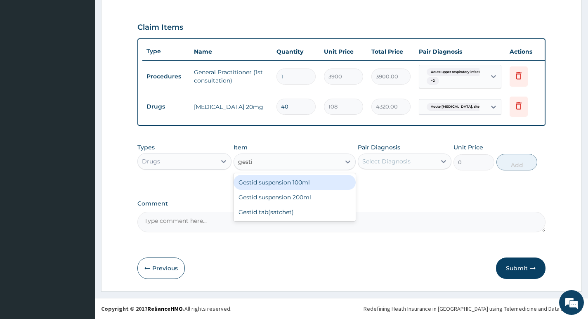
click at [322, 183] on div "Gestid suspension 100ml" at bounding box center [294, 182] width 122 height 15
type input "936"
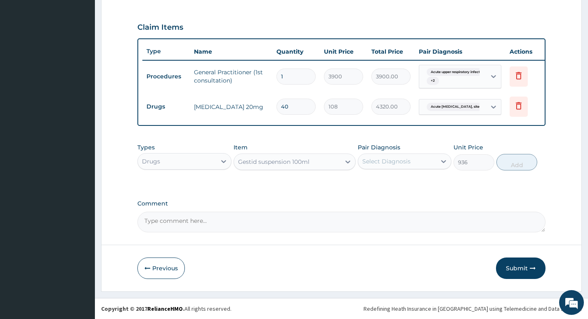
click at [408, 162] on div "Select Diagnosis" at bounding box center [386, 161] width 48 height 8
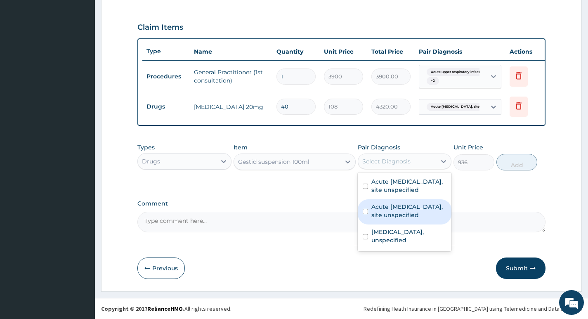
click at [393, 215] on label "Acute peptic ulcer, site unspecified" at bounding box center [408, 211] width 75 height 16
checkbox input "true"
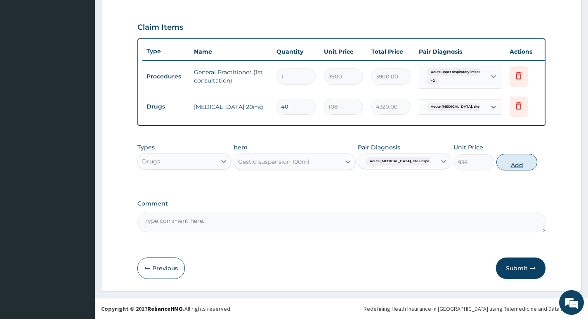
click at [518, 167] on button "Add" at bounding box center [516, 162] width 41 height 16
type input "0"
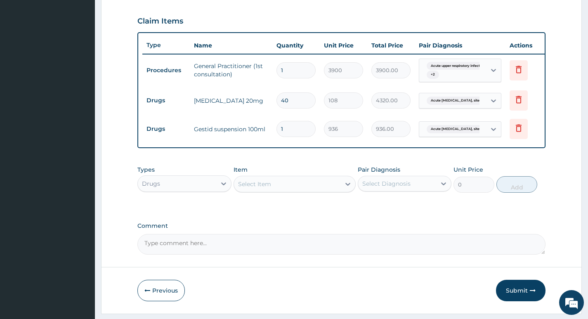
click at [299, 191] on div "Select Item" at bounding box center [287, 183] width 107 height 13
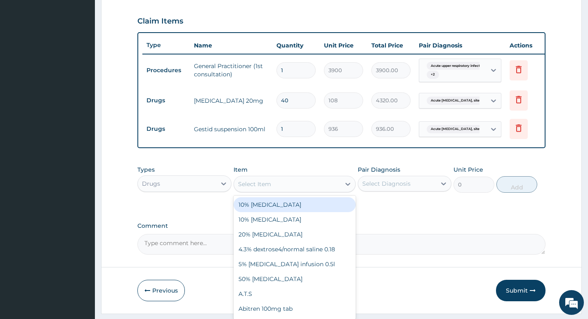
click at [334, 191] on div "Select Item" at bounding box center [287, 183] width 107 height 13
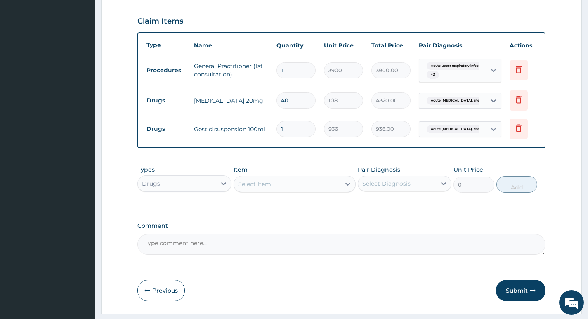
click at [334, 191] on div "Select Item" at bounding box center [287, 183] width 107 height 13
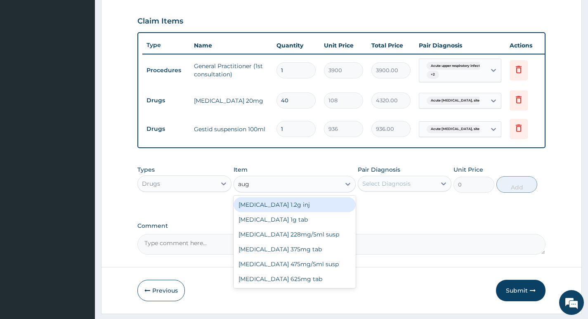
type input "augm"
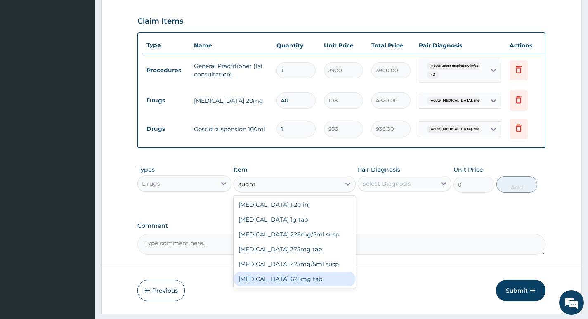
click at [298, 285] on div "Augmentin 625mg tab" at bounding box center [294, 278] width 122 height 15
type input "300"
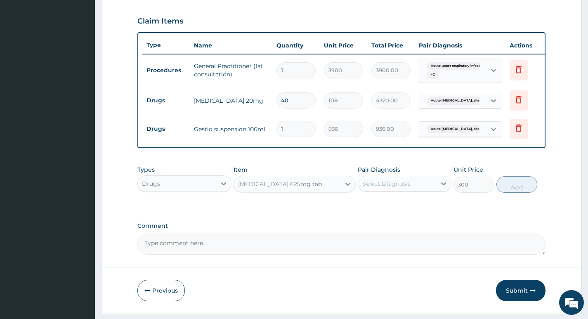
click at [410, 190] on div "Select Diagnosis" at bounding box center [397, 183] width 78 height 13
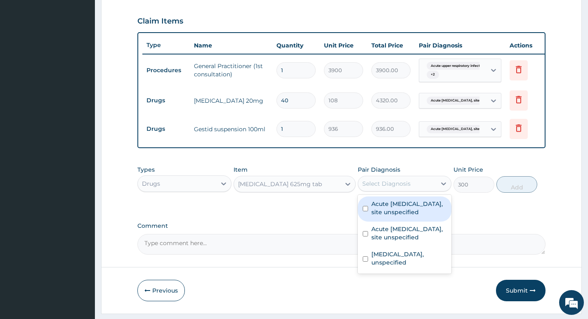
click at [401, 216] on label "Acute upper respiratory infection, site unspecified" at bounding box center [408, 208] width 75 height 16
checkbox input "true"
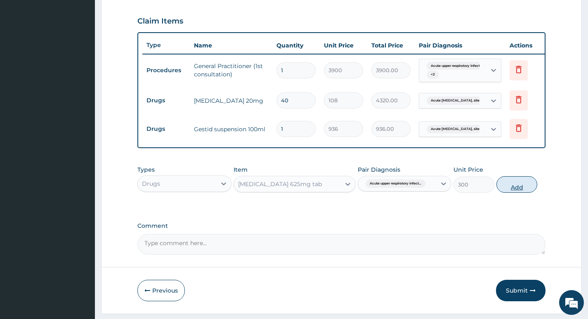
click at [509, 190] on button "Add" at bounding box center [516, 184] width 41 height 16
type input "0"
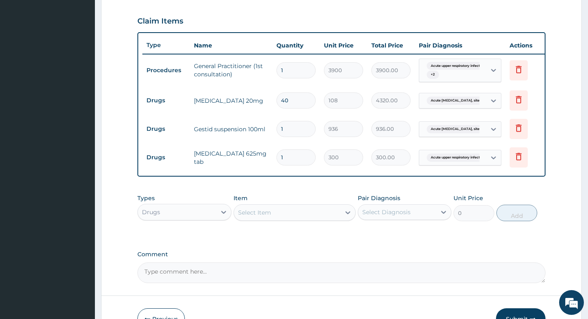
click at [288, 162] on input "1" at bounding box center [295, 157] width 39 height 16
type input "14"
type input "4200.00"
type input "14"
click at [285, 219] on div "Select Item" at bounding box center [287, 212] width 107 height 13
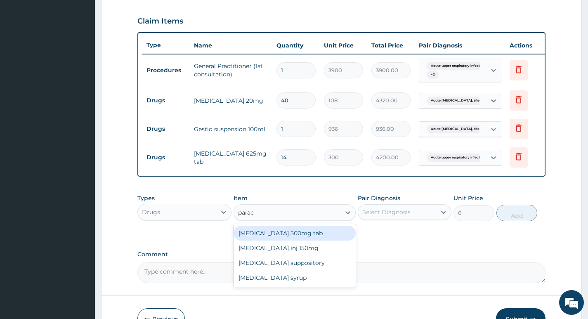
type input "parace"
click at [280, 237] on div "Paracetamol 500mg tab" at bounding box center [294, 233] width 122 height 15
type input "12"
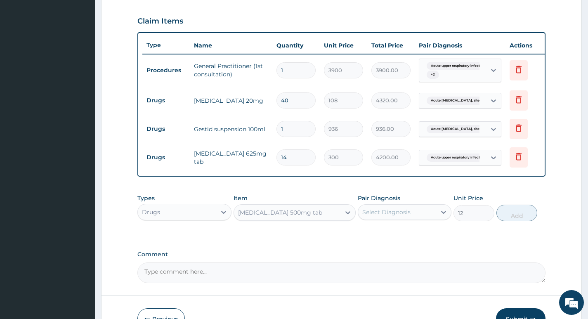
click at [394, 216] on div "Select Diagnosis" at bounding box center [386, 212] width 48 height 8
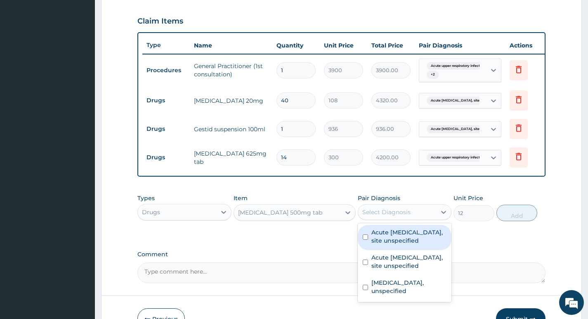
click at [397, 243] on label "Acute upper respiratory infection, site unspecified" at bounding box center [408, 236] width 75 height 16
checkbox input "true"
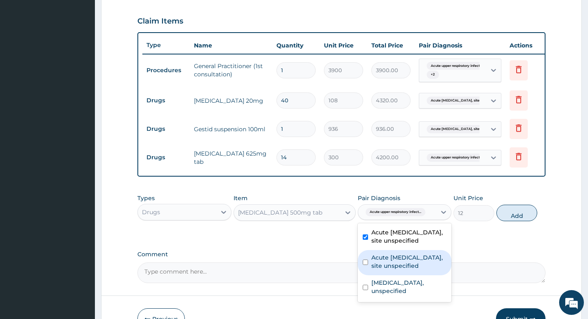
click at [390, 263] on label "Acute peptic ulcer, site unspecified" at bounding box center [408, 261] width 75 height 16
checkbox input "true"
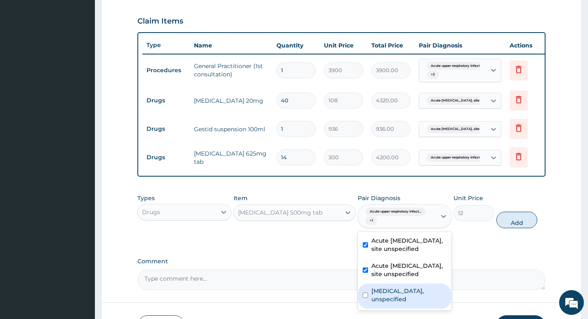
click at [365, 298] on input "checkbox" at bounding box center [365, 294] width 5 height 5
checkbox input "true"
click at [513, 228] on button "Add" at bounding box center [516, 220] width 41 height 16
type input "0"
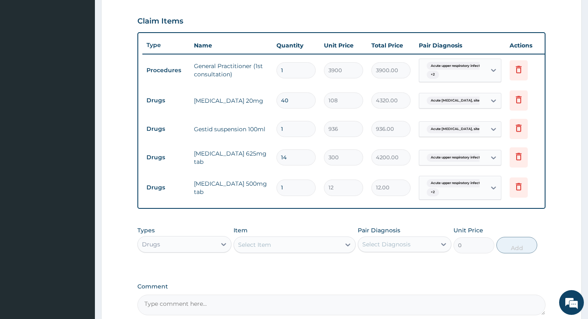
click at [289, 191] on input "1" at bounding box center [295, 187] width 39 height 16
type input "0.00"
type input "2"
type input "24.00"
type input "20"
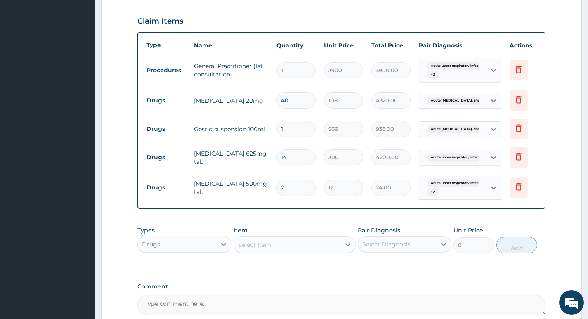
type input "240.00"
type input "20"
click at [290, 251] on div "Select Item" at bounding box center [287, 244] width 107 height 13
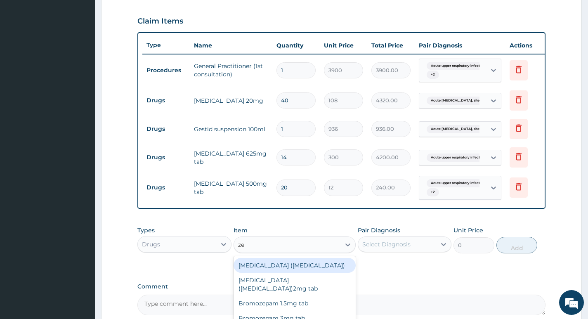
type input "zed"
click at [299, 273] on div "Zedex cough syrup 100ml" at bounding box center [294, 265] width 122 height 15
type input "792"
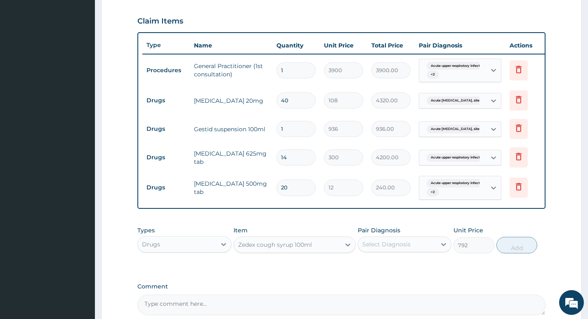
click at [404, 248] on div "Select Diagnosis" at bounding box center [386, 244] width 48 height 8
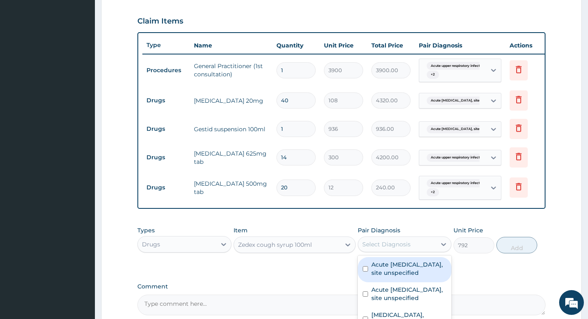
click at [406, 277] on label "Acute upper respiratory infection, site unspecified" at bounding box center [408, 268] width 75 height 16
checkbox input "true"
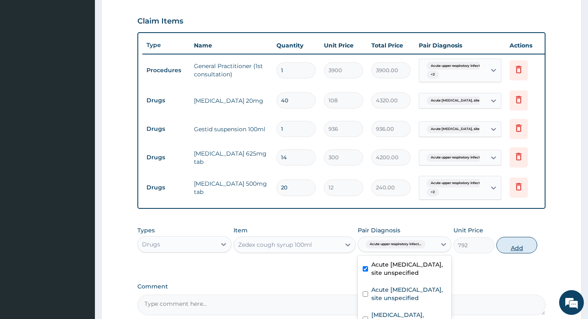
click at [504, 251] on button "Add" at bounding box center [516, 245] width 41 height 16
type input "0"
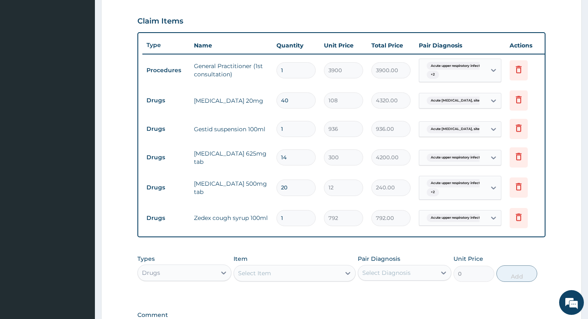
click at [280, 276] on div "Select Item" at bounding box center [287, 272] width 107 height 13
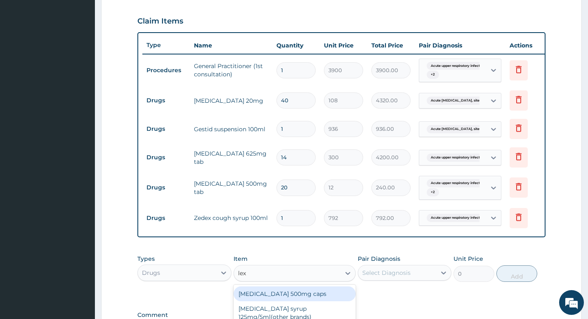
type input "lexo"
click at [267, 299] on div "Lexotan 1.5mg tab" at bounding box center [294, 293] width 122 height 15
type input "120"
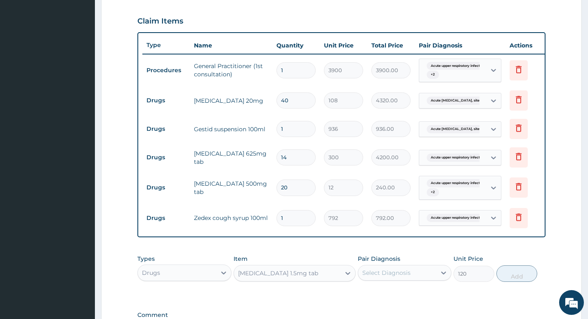
click at [414, 279] on div "Select Diagnosis" at bounding box center [397, 272] width 78 height 13
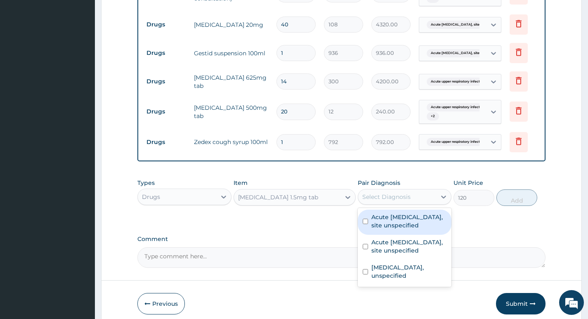
scroll to position [357, 0]
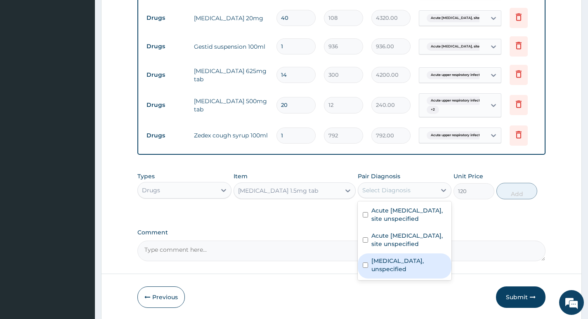
click at [410, 268] on label "Essential hypertension, unspecified" at bounding box center [408, 265] width 75 height 16
checkbox input "true"
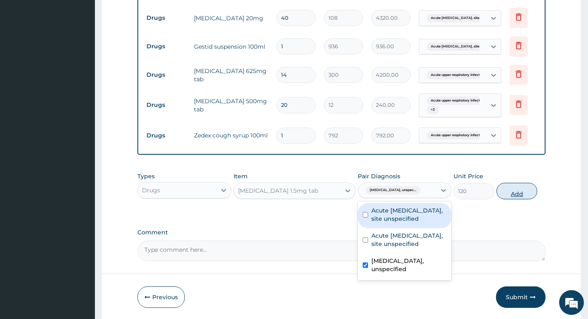
click at [514, 198] on button "Add" at bounding box center [516, 191] width 41 height 16
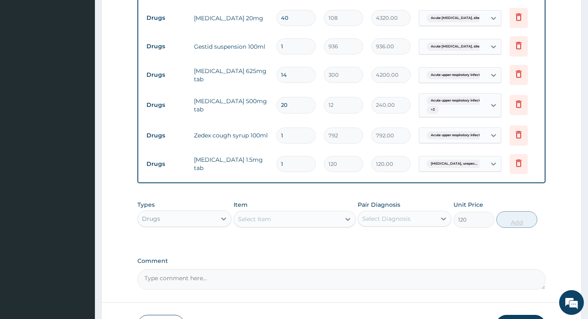
type input "0"
click at [287, 165] on input "1" at bounding box center [295, 164] width 39 height 16
type input "0.00"
type input "4"
type input "480.00"
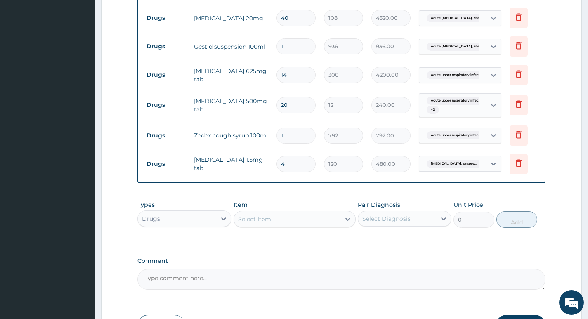
type input "4"
click at [273, 221] on div "Select Item" at bounding box center [287, 218] width 107 height 13
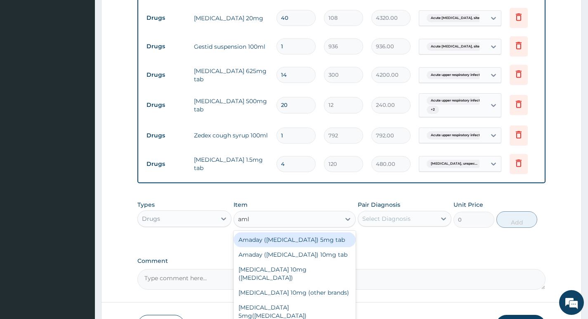
type input "amlo"
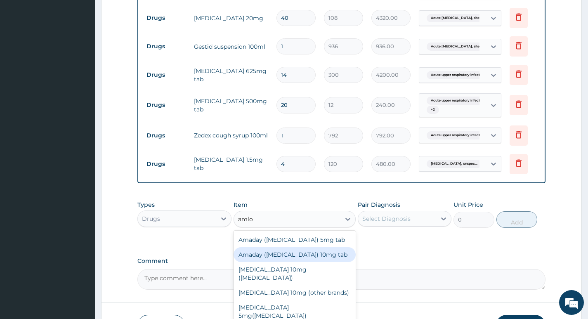
click at [286, 259] on div "Amaday (amlodipine) 10mg tab" at bounding box center [294, 254] width 122 height 15
type input "108"
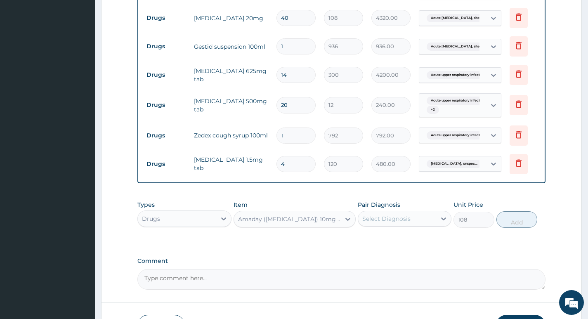
click at [432, 224] on div "Select Diagnosis" at bounding box center [397, 218] width 78 height 13
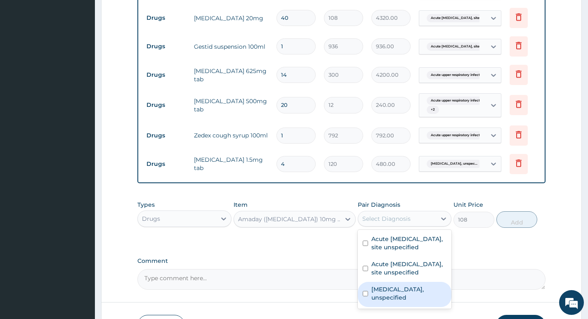
click at [406, 294] on label "Essential hypertension, unspecified" at bounding box center [408, 293] width 75 height 16
checkbox input "true"
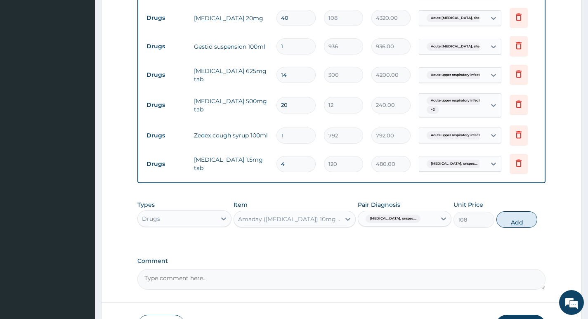
click at [514, 227] on button "Add" at bounding box center [516, 219] width 41 height 16
type input "0"
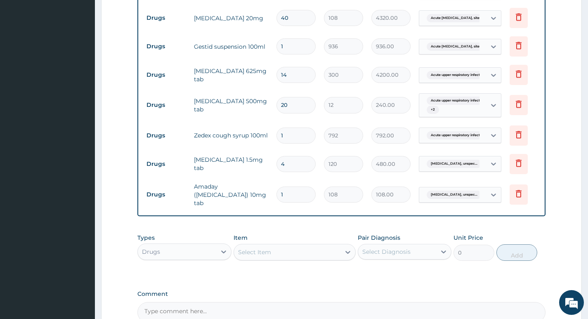
type input "14"
type input "1512.00"
type input "1"
type input "108.00"
type input "15"
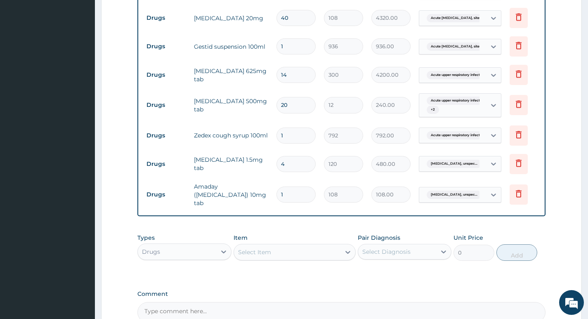
type input "1620.00"
type input "15"
click at [290, 252] on div "Select Item" at bounding box center [287, 251] width 107 height 13
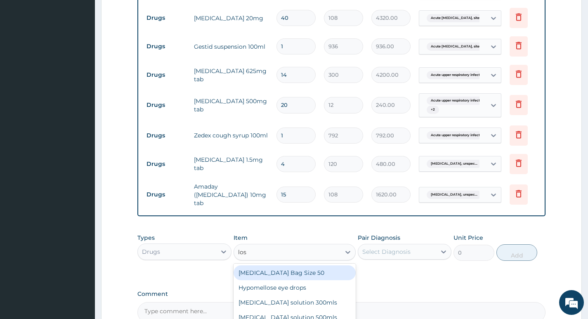
type input "losa"
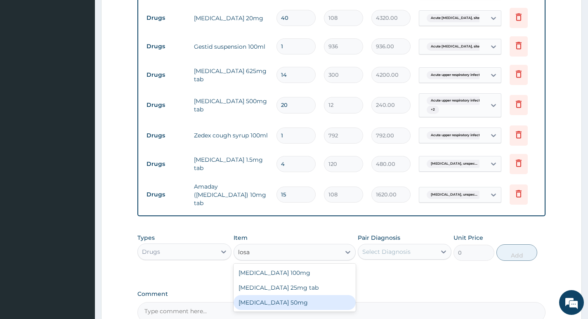
click at [287, 307] on div "Losartan 50mg" at bounding box center [294, 302] width 122 height 15
type input "230"
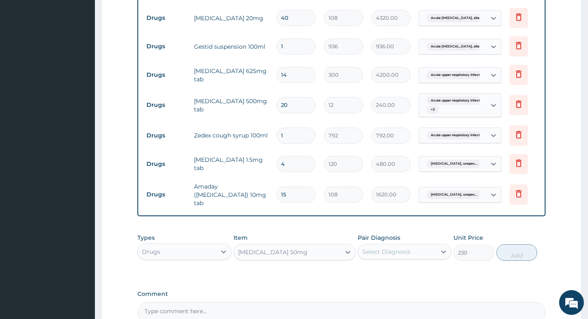
click at [377, 256] on div "Select Diagnosis" at bounding box center [386, 251] width 48 height 8
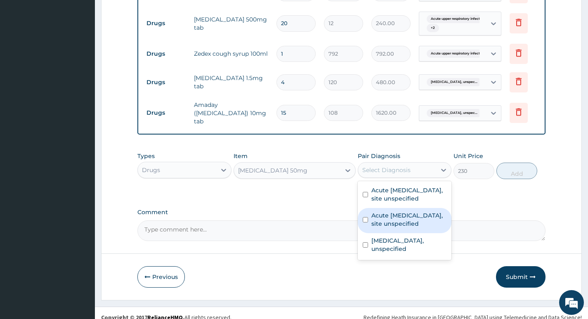
scroll to position [440, 0]
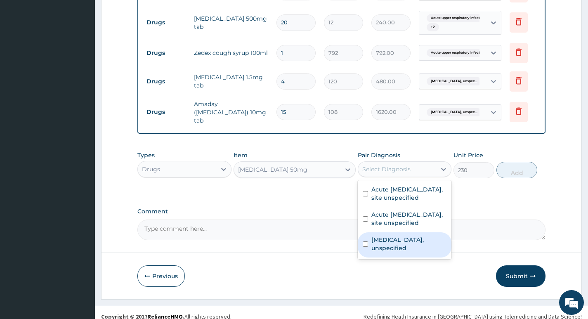
click at [394, 247] on label "Essential hypertension, unspecified" at bounding box center [408, 243] width 75 height 16
checkbox input "true"
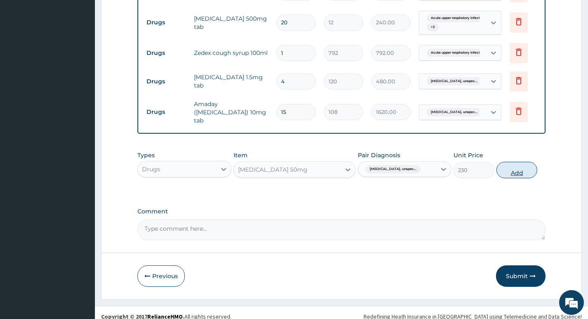
click at [514, 172] on button "Add" at bounding box center [516, 170] width 41 height 16
type input "0"
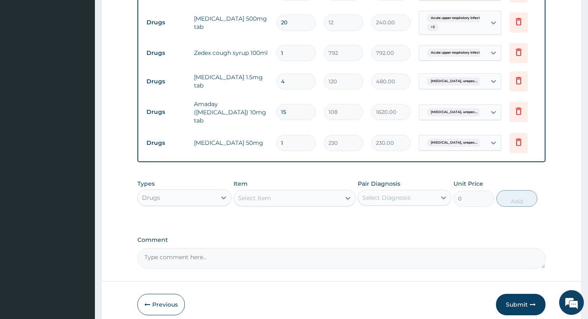
click at [291, 140] on input "1" at bounding box center [295, 143] width 39 height 16
type input "15"
type input "3450.00"
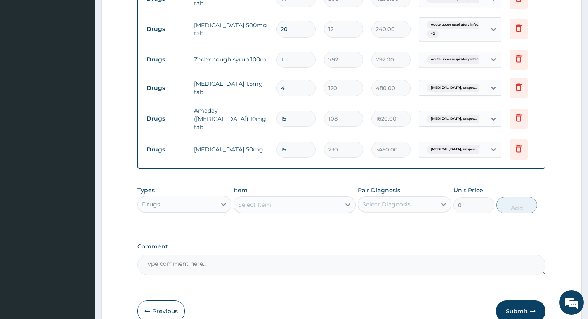
scroll to position [478, 0]
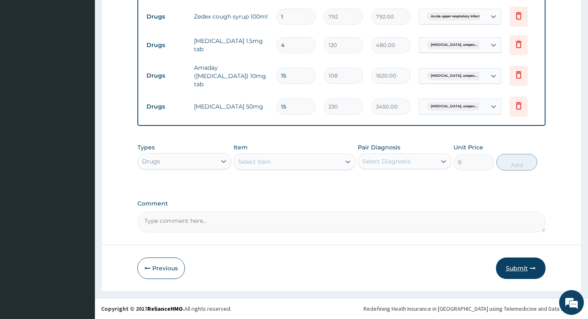
type input "15"
click at [523, 265] on button "Submit" at bounding box center [520, 267] width 49 height 21
